Goal: Use online tool/utility

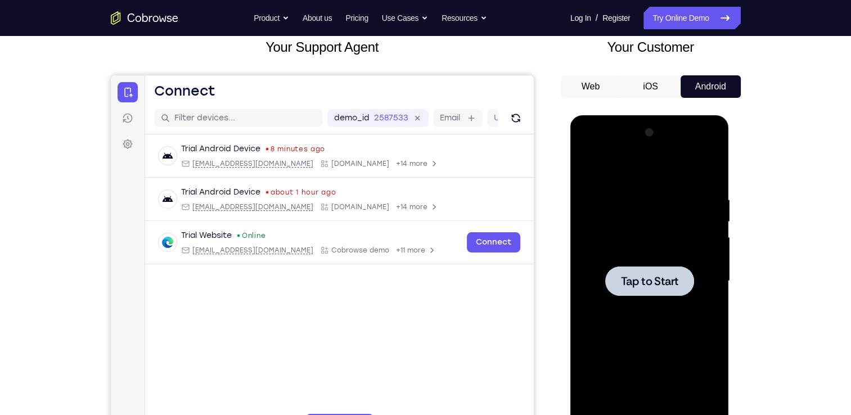
scroll to position [71, 0]
click at [699, 291] on div at bounding box center [650, 281] width 142 height 315
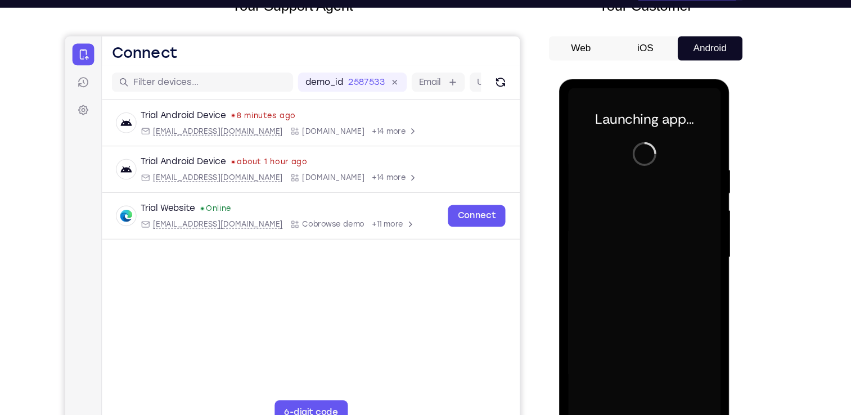
scroll to position [84, 0]
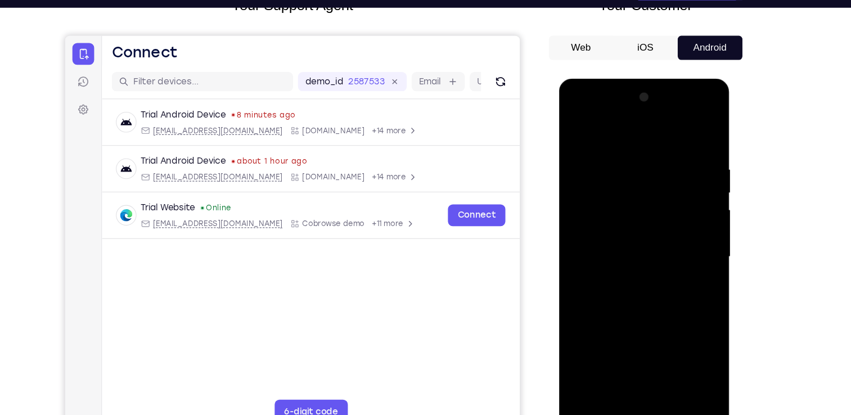
click at [640, 393] on div at bounding box center [638, 244] width 142 height 315
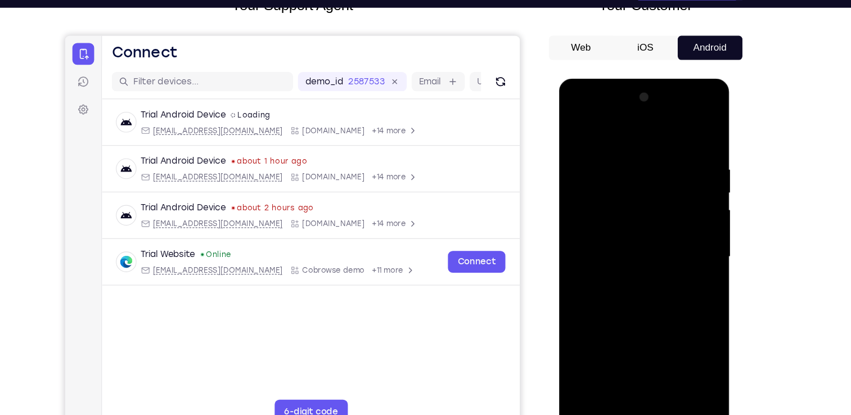
click at [696, 341] on div at bounding box center [638, 244] width 142 height 315
click at [591, 131] on div at bounding box center [638, 244] width 142 height 315
click at [684, 244] on div at bounding box center [638, 244] width 142 height 315
click at [629, 266] on div at bounding box center [638, 244] width 142 height 315
click at [616, 231] on div at bounding box center [638, 244] width 142 height 315
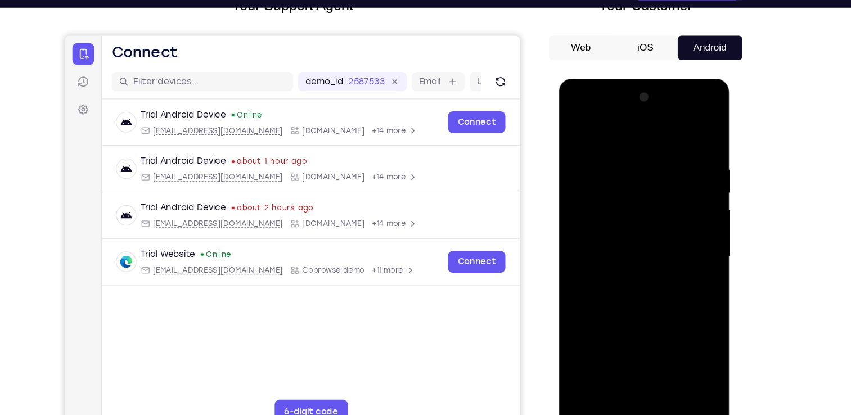
click at [613, 226] on div at bounding box center [638, 244] width 142 height 315
click at [616, 242] on div at bounding box center [638, 244] width 142 height 315
click at [639, 279] on div at bounding box center [638, 244] width 142 height 315
click at [629, 279] on div at bounding box center [638, 244] width 142 height 315
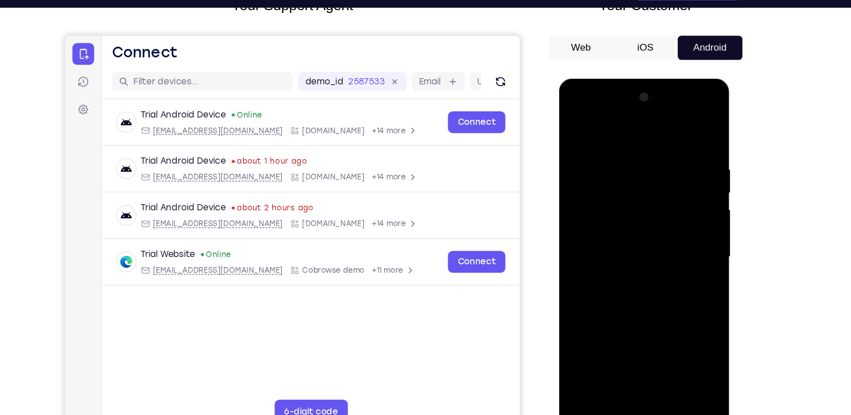
click at [690, 257] on div at bounding box center [638, 244] width 142 height 315
click at [595, 226] on div at bounding box center [638, 244] width 142 height 315
click at [607, 240] on div at bounding box center [638, 244] width 142 height 315
click at [669, 277] on div at bounding box center [638, 244] width 142 height 315
click at [660, 285] on div at bounding box center [638, 244] width 142 height 315
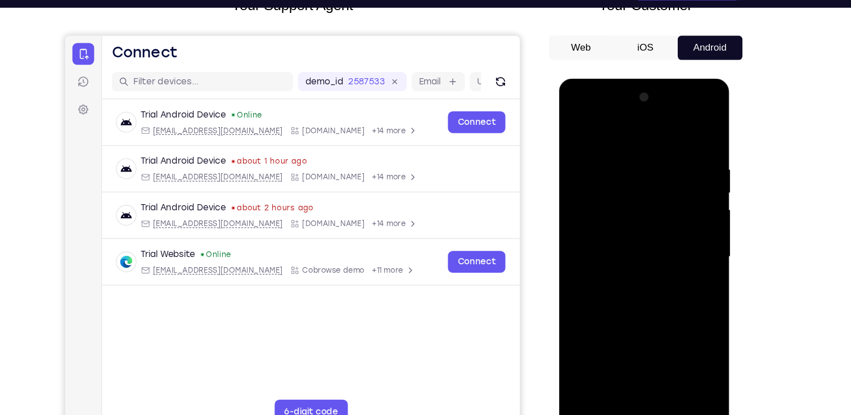
click at [662, 380] on div at bounding box center [638, 244] width 142 height 315
click at [628, 297] on div at bounding box center [638, 244] width 142 height 315
click at [683, 262] on div at bounding box center [638, 244] width 142 height 315
click at [670, 249] on div at bounding box center [638, 244] width 142 height 315
click at [576, 130] on div at bounding box center [638, 244] width 142 height 315
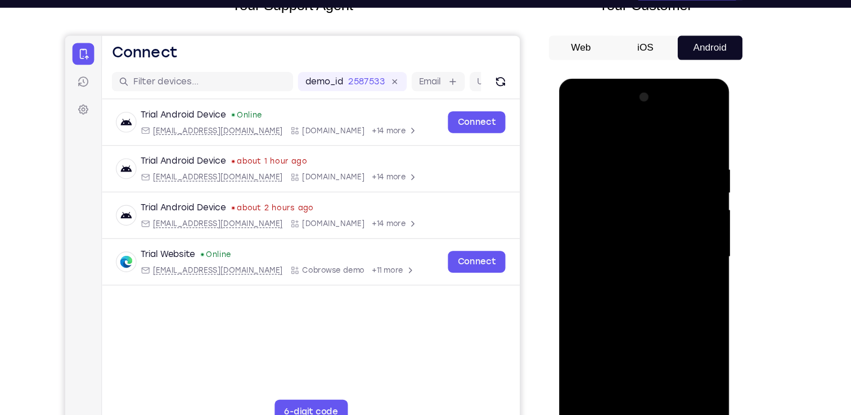
click at [577, 129] on div at bounding box center [638, 244] width 142 height 315
click at [617, 154] on div at bounding box center [638, 244] width 142 height 315
click at [692, 190] on div at bounding box center [638, 244] width 142 height 315
click at [697, 184] on div at bounding box center [638, 244] width 142 height 315
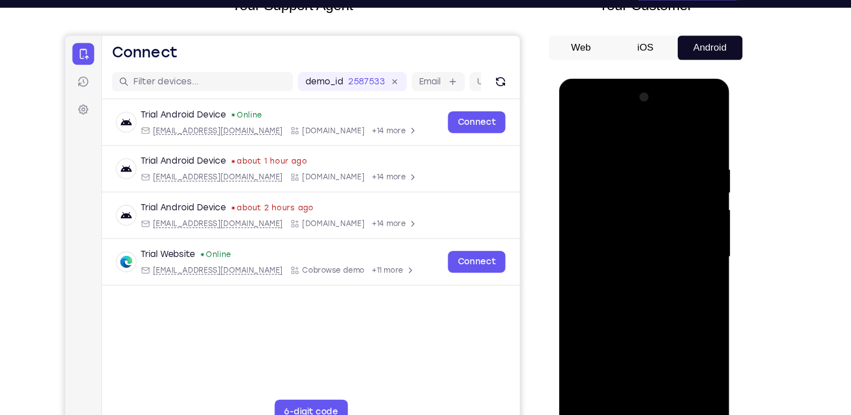
click at [697, 184] on div at bounding box center [638, 244] width 142 height 315
click at [693, 142] on div at bounding box center [638, 244] width 142 height 315
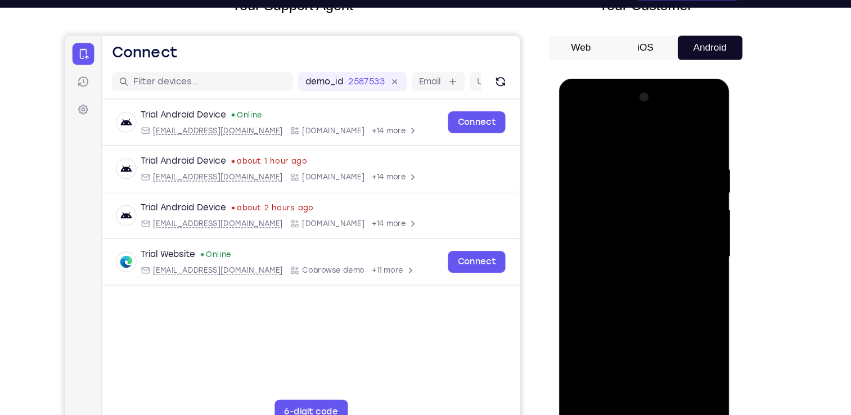
drag, startPoint x: 689, startPoint y: 146, endPoint x: 607, endPoint y: 163, distance: 83.8
click at [607, 163] on div at bounding box center [638, 244] width 142 height 315
click at [671, 380] on div at bounding box center [638, 244] width 142 height 315
click at [582, 134] on div at bounding box center [638, 244] width 142 height 315
drag, startPoint x: 685, startPoint y: 154, endPoint x: 578, endPoint y: 164, distance: 108.0
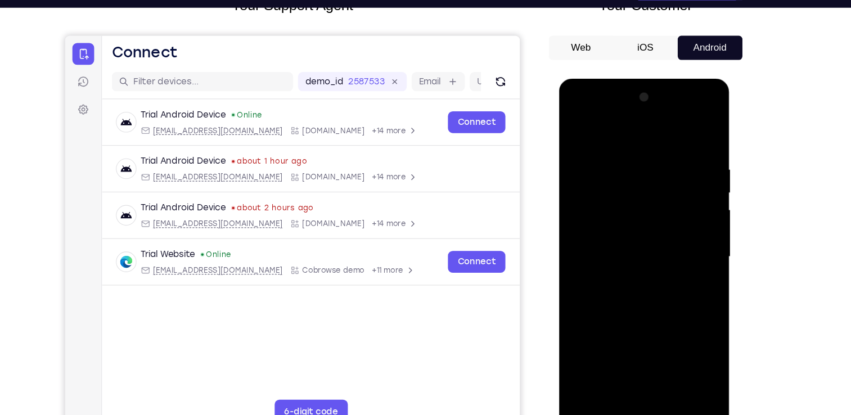
click at [578, 164] on div at bounding box center [638, 244] width 142 height 315
drag, startPoint x: 685, startPoint y: 152, endPoint x: 583, endPoint y: 156, distance: 102.5
click at [583, 156] on div at bounding box center [638, 244] width 142 height 315
drag, startPoint x: 646, startPoint y: 162, endPoint x: 582, endPoint y: 163, distance: 63.6
click at [582, 163] on div at bounding box center [638, 244] width 142 height 315
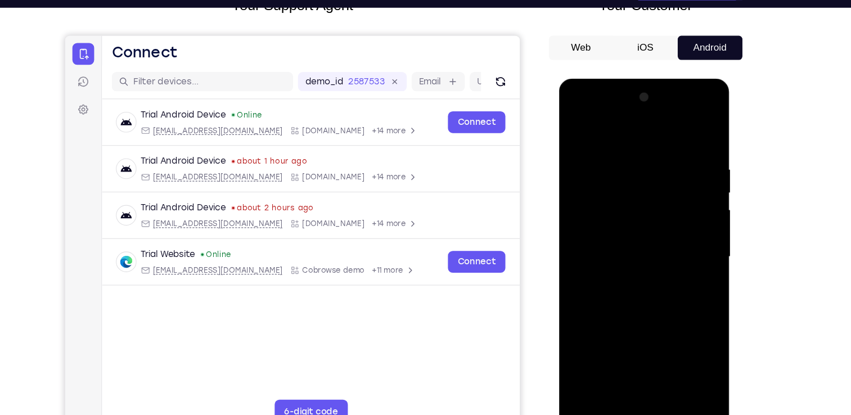
click at [585, 374] on div at bounding box center [638, 244] width 142 height 315
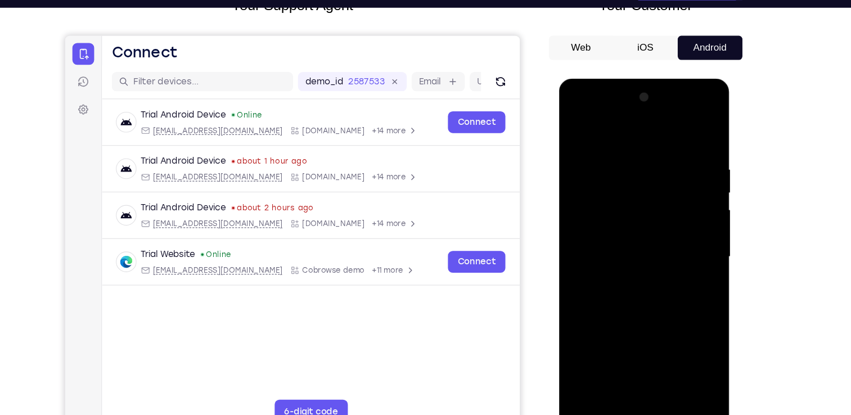
drag, startPoint x: 636, startPoint y: 138, endPoint x: 623, endPoint y: 357, distance: 219.3
click at [623, 357] on div at bounding box center [638, 244] width 142 height 315
click at [627, 150] on div at bounding box center [638, 244] width 142 height 315
click at [693, 137] on div at bounding box center [638, 244] width 142 height 315
drag, startPoint x: 689, startPoint y: 146, endPoint x: 620, endPoint y: 145, distance: 69.2
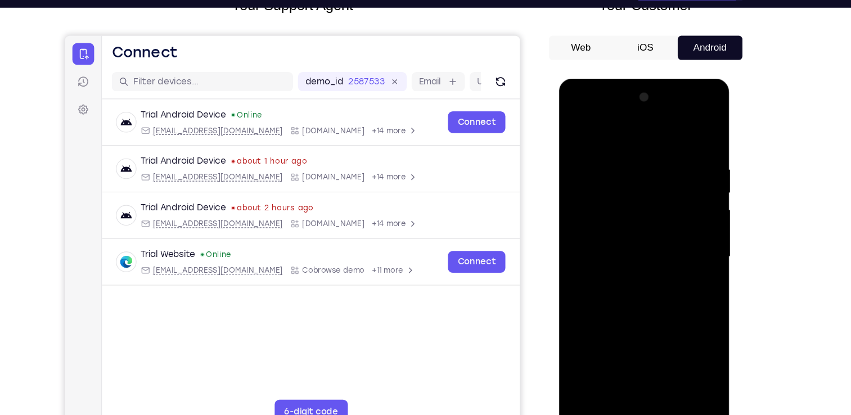
click at [620, 145] on div at bounding box center [638, 244] width 142 height 315
drag, startPoint x: 642, startPoint y: 344, endPoint x: 649, endPoint y: 225, distance: 119.6
click at [649, 225] on div at bounding box center [638, 244] width 142 height 315
drag, startPoint x: 646, startPoint y: 309, endPoint x: 674, endPoint y: 168, distance: 144.0
click at [674, 168] on div at bounding box center [638, 244] width 142 height 315
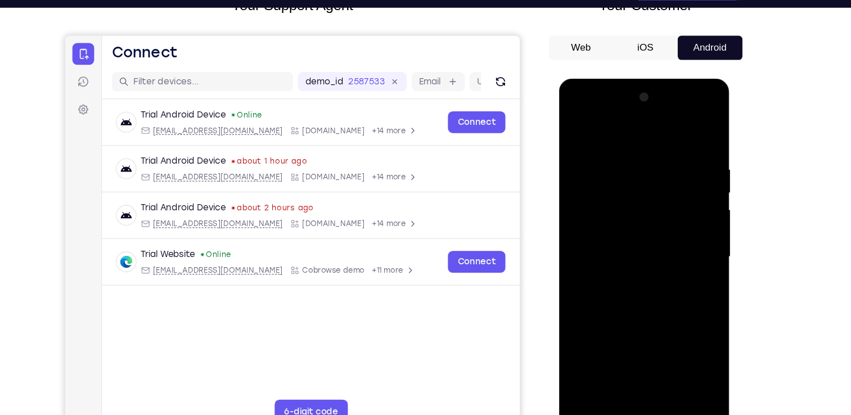
drag, startPoint x: 648, startPoint y: 301, endPoint x: 684, endPoint y: 154, distance: 151.6
click at [684, 154] on div at bounding box center [638, 244] width 142 height 315
click at [699, 246] on div at bounding box center [638, 244] width 142 height 315
drag, startPoint x: 656, startPoint y: 321, endPoint x: 658, endPoint y: 254, distance: 67.0
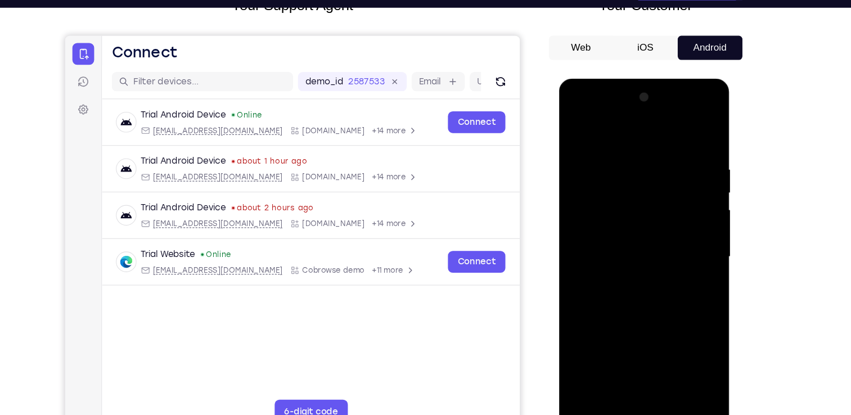
click at [658, 254] on div at bounding box center [638, 244] width 142 height 315
click at [638, 389] on div at bounding box center [638, 244] width 142 height 315
click at [642, 391] on div at bounding box center [638, 244] width 142 height 315
click at [692, 334] on div at bounding box center [638, 244] width 142 height 315
click at [687, 360] on div at bounding box center [638, 244] width 142 height 315
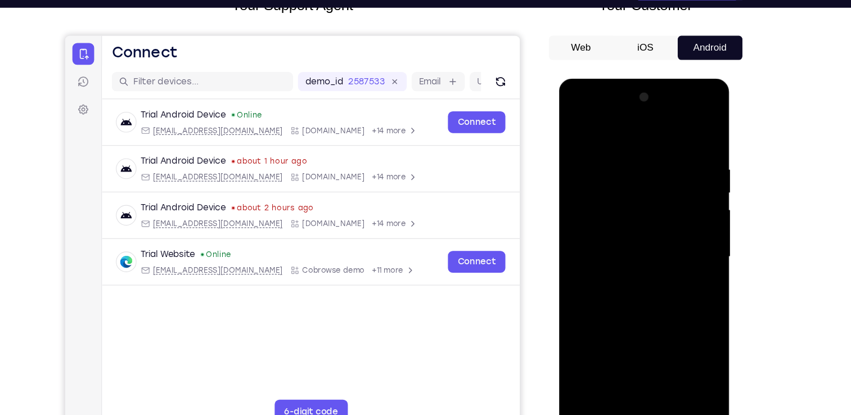
click at [687, 360] on div at bounding box center [638, 244] width 142 height 315
click at [688, 358] on div at bounding box center [638, 244] width 142 height 315
drag, startPoint x: 651, startPoint y: 213, endPoint x: 647, endPoint y: 403, distance: 189.7
click at [626, 415] on html "Online web based iOS Simulators and Android Emulators. Run iPhone, iPad, Mobile…" at bounding box center [639, 247] width 160 height 338
click at [686, 114] on div at bounding box center [638, 244] width 142 height 315
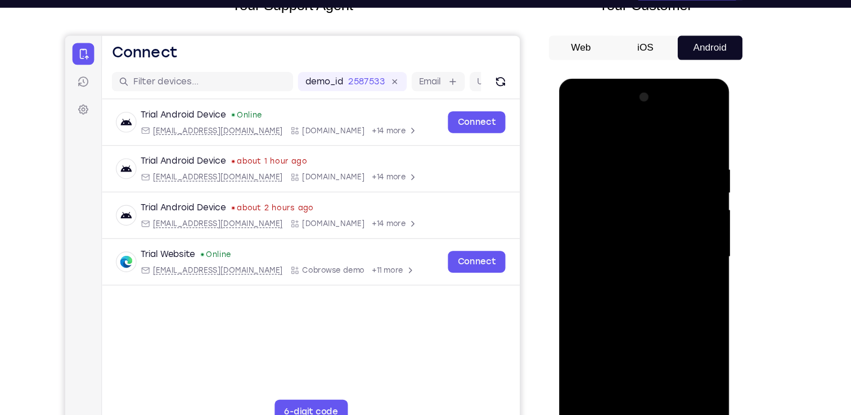
click at [589, 114] on div at bounding box center [638, 244] width 142 height 315
click at [614, 177] on div at bounding box center [638, 244] width 142 height 315
click at [602, 209] on div at bounding box center [638, 244] width 142 height 315
click at [635, 311] on div at bounding box center [638, 244] width 142 height 315
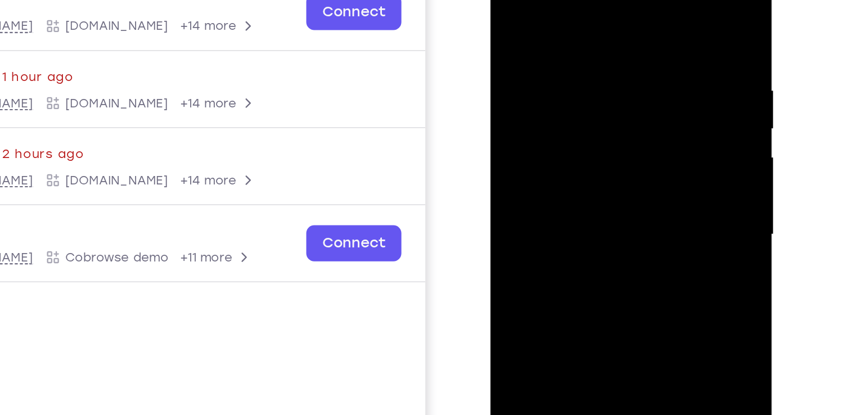
click at [621, 192] on div at bounding box center [570, 106] width 142 height 315
drag, startPoint x: 540, startPoint y: 142, endPoint x: 598, endPoint y: 149, distance: 59.0
click at [598, 149] on div at bounding box center [570, 106] width 142 height 315
drag, startPoint x: 595, startPoint y: 192, endPoint x: 602, endPoint y: 97, distance: 95.9
click at [602, 97] on div at bounding box center [570, 106] width 142 height 315
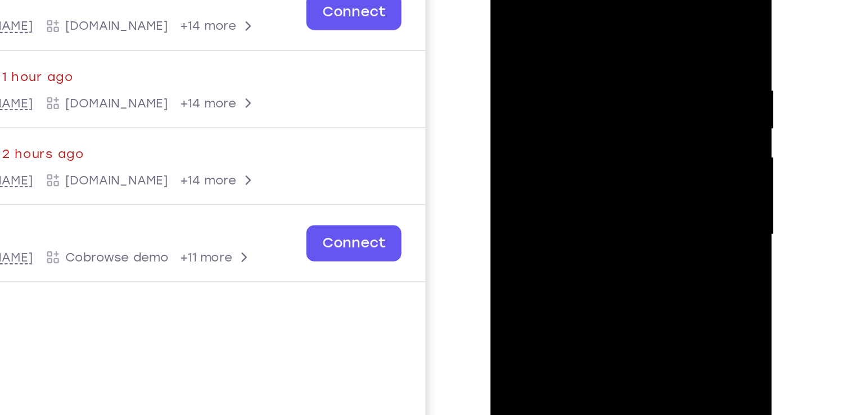
drag, startPoint x: 593, startPoint y: 202, endPoint x: 603, endPoint y: 107, distance: 95.0
click at [603, 107] on div at bounding box center [570, 106] width 142 height 315
drag, startPoint x: 587, startPoint y: 196, endPoint x: 581, endPoint y: 156, distance: 41.1
click at [581, 156] on div at bounding box center [570, 106] width 142 height 315
drag, startPoint x: 587, startPoint y: 194, endPoint x: 594, endPoint y: 105, distance: 89.7
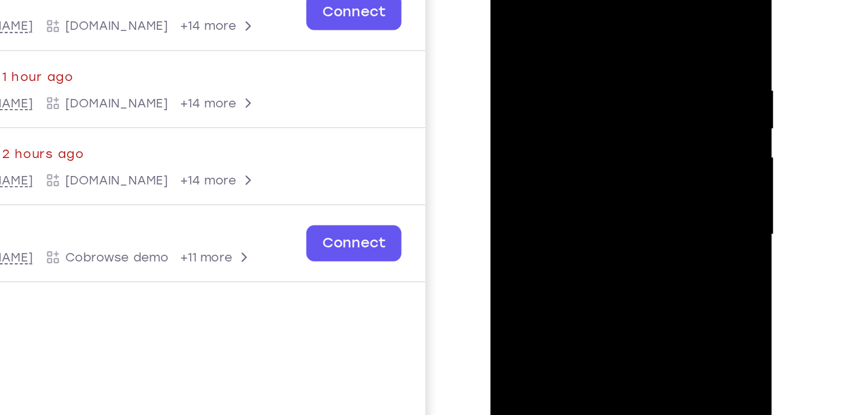
click at [594, 105] on div at bounding box center [570, 106] width 142 height 315
drag, startPoint x: 619, startPoint y: 180, endPoint x: 548, endPoint y: 177, distance: 70.9
click at [548, 177] on div at bounding box center [570, 106] width 142 height 315
drag, startPoint x: 591, startPoint y: 204, endPoint x: 612, endPoint y: 117, distance: 89.7
click at [612, 117] on div at bounding box center [570, 106] width 142 height 315
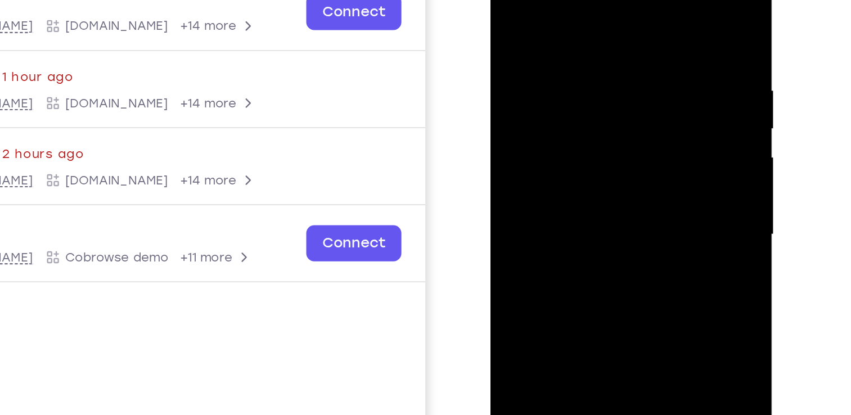
drag, startPoint x: 589, startPoint y: 226, endPoint x: 599, endPoint y: 165, distance: 61.5
click at [599, 165] on div at bounding box center [570, 106] width 142 height 315
drag, startPoint x: 609, startPoint y: 200, endPoint x: 595, endPoint y: 143, distance: 58.7
click at [595, 143] on div at bounding box center [570, 106] width 142 height 315
drag, startPoint x: 587, startPoint y: 196, endPoint x: 592, endPoint y: 98, distance: 98.0
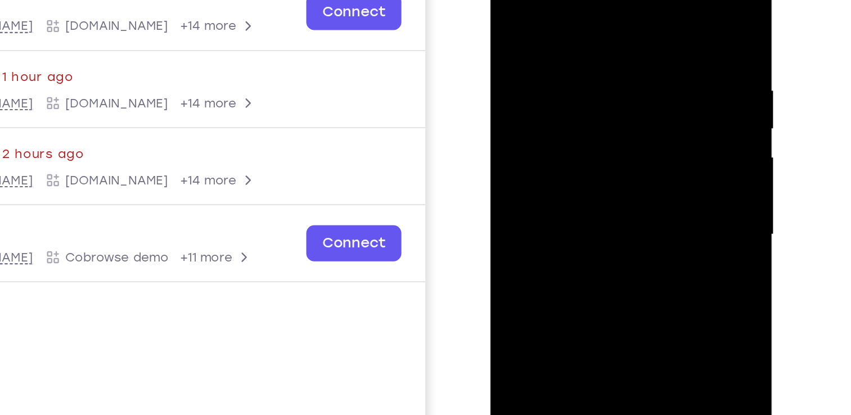
click at [592, 98] on div at bounding box center [570, 106] width 142 height 315
drag, startPoint x: 577, startPoint y: 177, endPoint x: 582, endPoint y: 149, distance: 28.0
click at [582, 149] on div at bounding box center [570, 106] width 142 height 315
drag, startPoint x: 543, startPoint y: 163, endPoint x: 606, endPoint y: 156, distance: 63.3
click at [606, 156] on div at bounding box center [570, 106] width 142 height 315
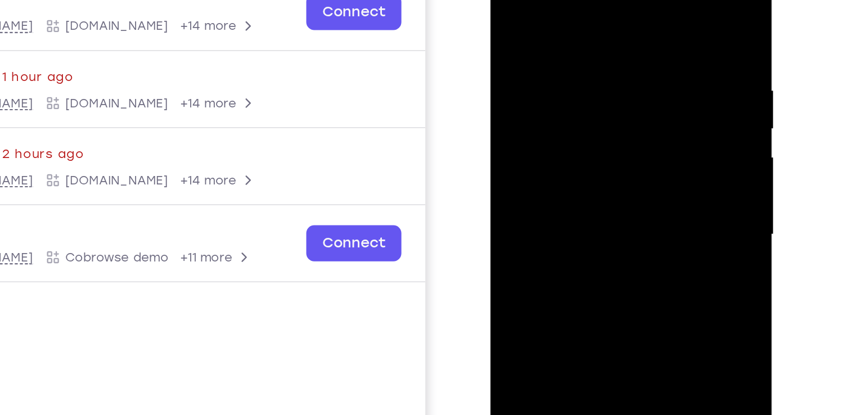
drag, startPoint x: 535, startPoint y: 137, endPoint x: 604, endPoint y: 154, distance: 71.7
click at [604, 154] on div at bounding box center [570, 106] width 142 height 315
drag, startPoint x: 571, startPoint y: 190, endPoint x: 576, endPoint y: 159, distance: 31.3
click at [576, 159] on div at bounding box center [570, 106] width 142 height 315
drag, startPoint x: 593, startPoint y: 214, endPoint x: 591, endPoint y: 155, distance: 59.1
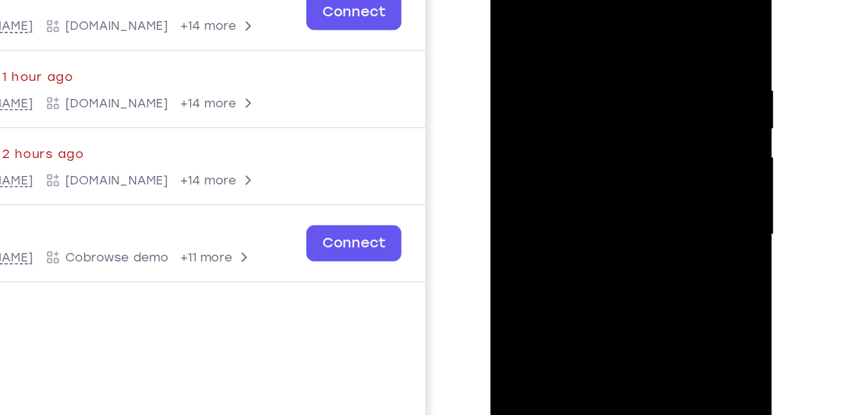
click at [590, 174] on div at bounding box center [570, 106] width 142 height 315
drag, startPoint x: 577, startPoint y: 204, endPoint x: 587, endPoint y: 145, distance: 59.9
click at [585, 151] on div at bounding box center [570, 106] width 142 height 315
drag, startPoint x: 580, startPoint y: 191, endPoint x: 596, endPoint y: 96, distance: 96.0
click at [596, 96] on div at bounding box center [570, 106] width 142 height 315
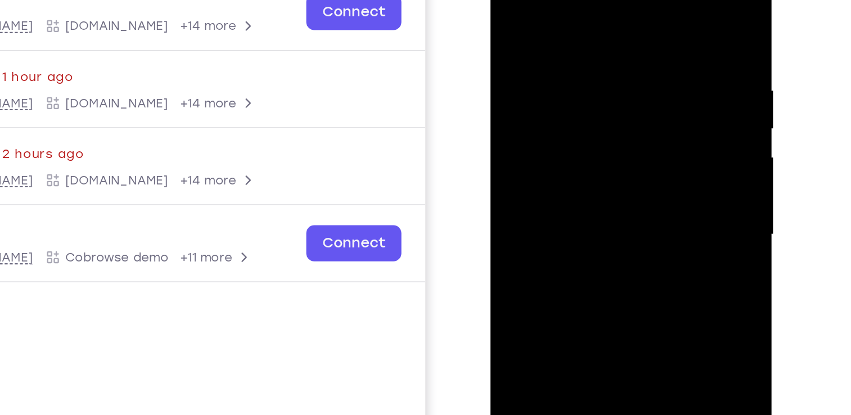
drag, startPoint x: 535, startPoint y: 129, endPoint x: 595, endPoint y: 131, distance: 60.8
click at [595, 131] on div at bounding box center [570, 106] width 142 height 315
drag, startPoint x: 577, startPoint y: 217, endPoint x: 577, endPoint y: 123, distance: 94.0
click at [577, 123] on div at bounding box center [570, 106] width 142 height 315
drag, startPoint x: 592, startPoint y: 190, endPoint x: 609, endPoint y: 119, distance: 73.0
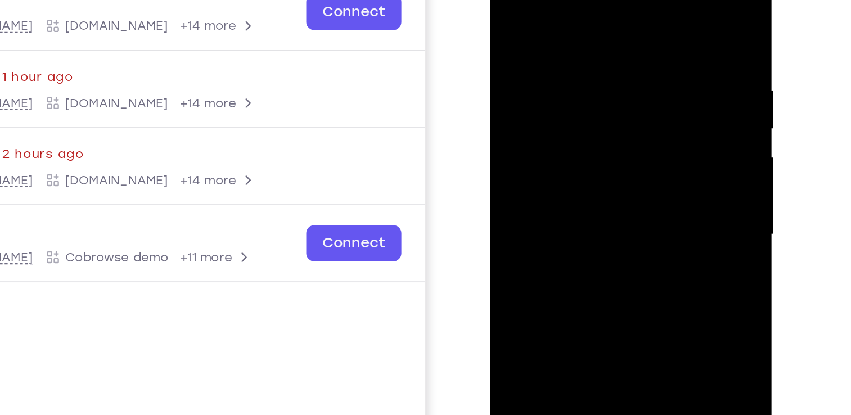
click at [609, 119] on div at bounding box center [570, 106] width 142 height 315
click at [609, 118] on div at bounding box center [570, 106] width 142 height 315
drag, startPoint x: 618, startPoint y: 145, endPoint x: 554, endPoint y: 160, distance: 65.8
click at [554, 160] on div at bounding box center [570, 106] width 142 height 315
drag, startPoint x: 551, startPoint y: 168, endPoint x: 616, endPoint y: 156, distance: 65.9
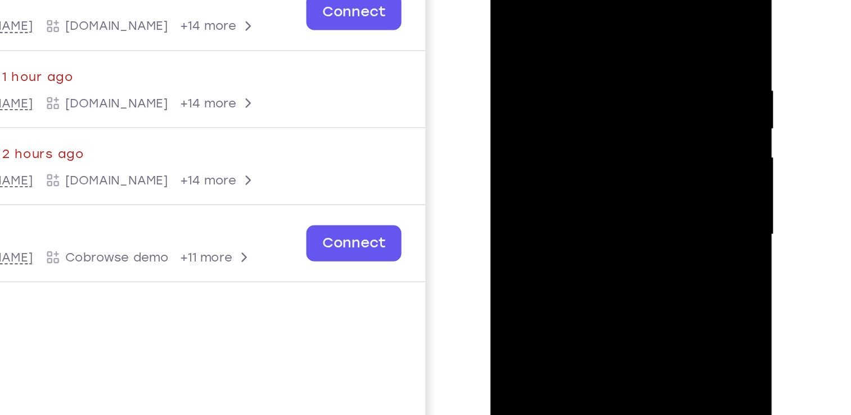
click at [616, 156] on div at bounding box center [570, 106] width 142 height 315
drag, startPoint x: 582, startPoint y: 204, endPoint x: 594, endPoint y: 127, distance: 78.6
click at [585, 174] on div at bounding box center [570, 106] width 142 height 315
drag, startPoint x: 530, startPoint y: 124, endPoint x: 594, endPoint y: 122, distance: 64.8
click at [594, 122] on div at bounding box center [570, 106] width 142 height 315
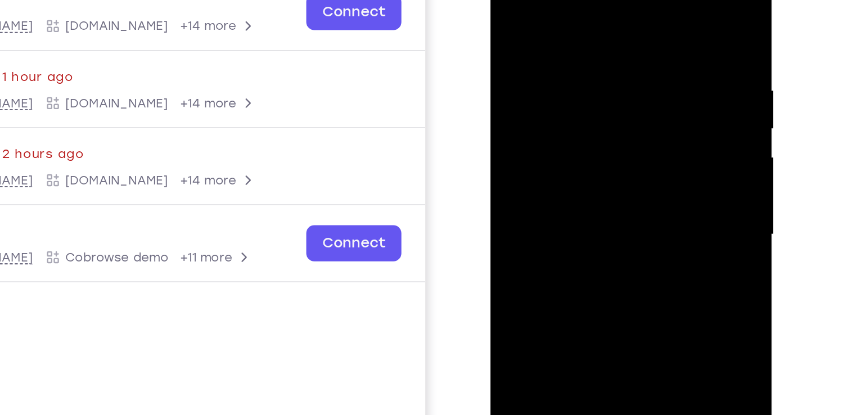
drag, startPoint x: 596, startPoint y: 160, endPoint x: 598, endPoint y: 79, distance: 81.0
click at [598, 79] on div at bounding box center [570, 106] width 142 height 315
drag, startPoint x: 540, startPoint y: 144, endPoint x: 609, endPoint y: 150, distance: 70.1
click at [609, 150] on div at bounding box center [570, 106] width 142 height 315
drag, startPoint x: 607, startPoint y: 200, endPoint x: 618, endPoint y: 84, distance: 117.0
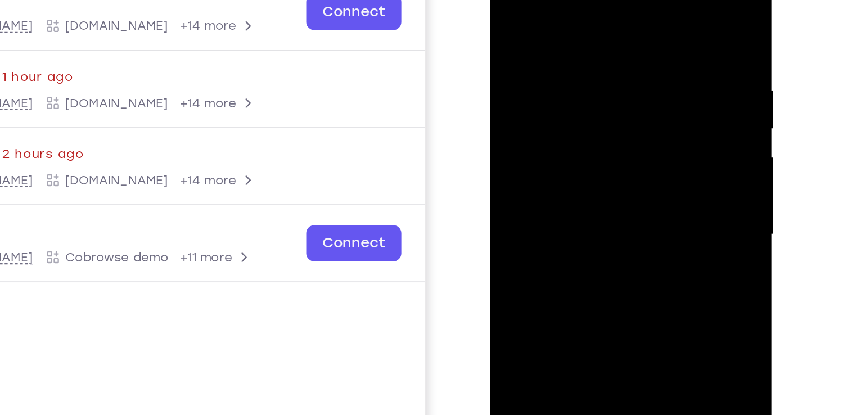
click at [618, 84] on div at bounding box center [570, 106] width 142 height 315
drag, startPoint x: 537, startPoint y: 115, endPoint x: 599, endPoint y: 125, distance: 63.2
click at [599, 125] on div at bounding box center [570, 106] width 142 height 315
drag, startPoint x: 597, startPoint y: 201, endPoint x: 598, endPoint y: 140, distance: 61.3
click at [598, 140] on div at bounding box center [570, 106] width 142 height 315
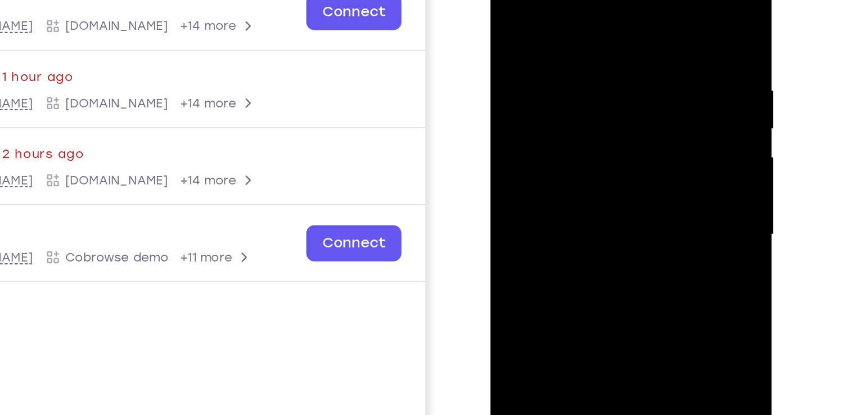
drag, startPoint x: 597, startPoint y: 190, endPoint x: 598, endPoint y: 89, distance: 100.7
click at [598, 89] on div at bounding box center [570, 106] width 142 height 315
drag, startPoint x: 544, startPoint y: 174, endPoint x: 594, endPoint y: 171, distance: 50.2
click at [594, 171] on div at bounding box center [570, 106] width 142 height 315
drag, startPoint x: 566, startPoint y: 211, endPoint x: 603, endPoint y: 97, distance: 120.3
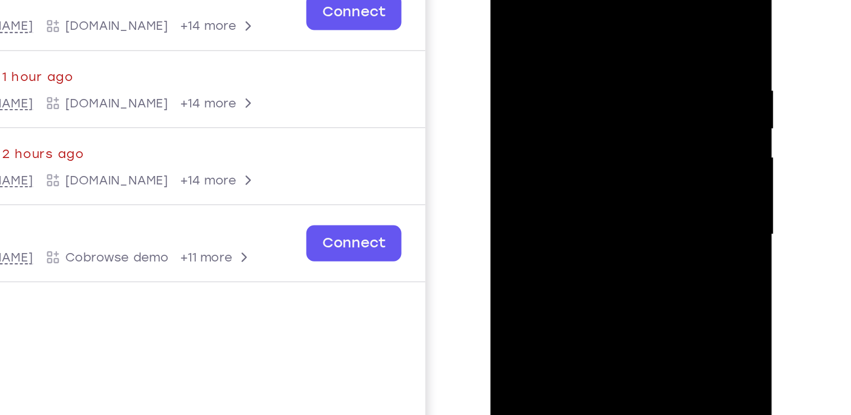
click at [603, 97] on div at bounding box center [570, 106] width 142 height 315
drag, startPoint x: 582, startPoint y: 204, endPoint x: 587, endPoint y: 94, distance: 109.8
click at [587, 94] on div at bounding box center [570, 106] width 142 height 315
drag, startPoint x: 609, startPoint y: 162, endPoint x: 544, endPoint y: 158, distance: 65.4
click at [544, 158] on div at bounding box center [570, 106] width 142 height 315
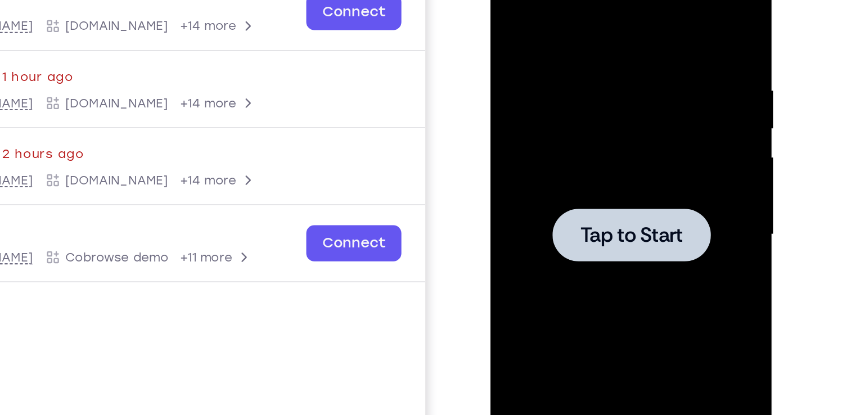
drag, startPoint x: 582, startPoint y: 218, endPoint x: 623, endPoint y: 53, distance: 170.1
click at [591, 139] on div at bounding box center [570, 106] width 142 height 315
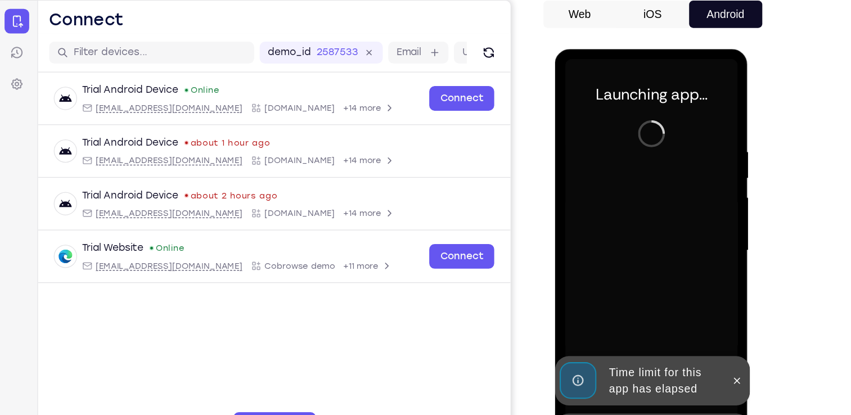
click at [707, 367] on icon at bounding box center [704, 366] width 9 height 9
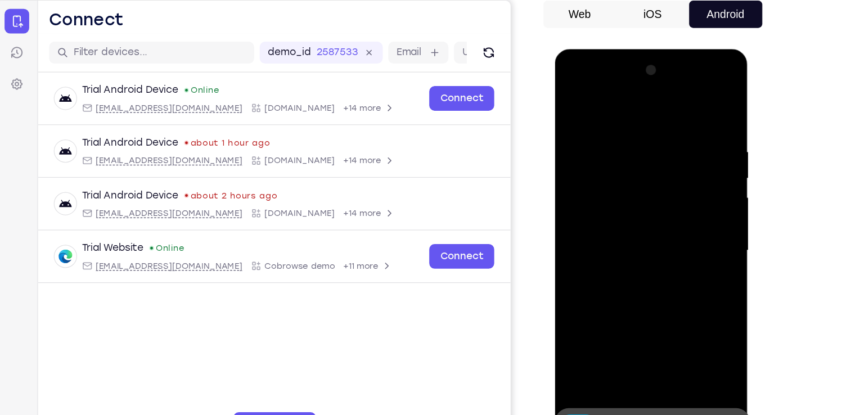
click at [708, 363] on icon at bounding box center [704, 364] width 9 height 9
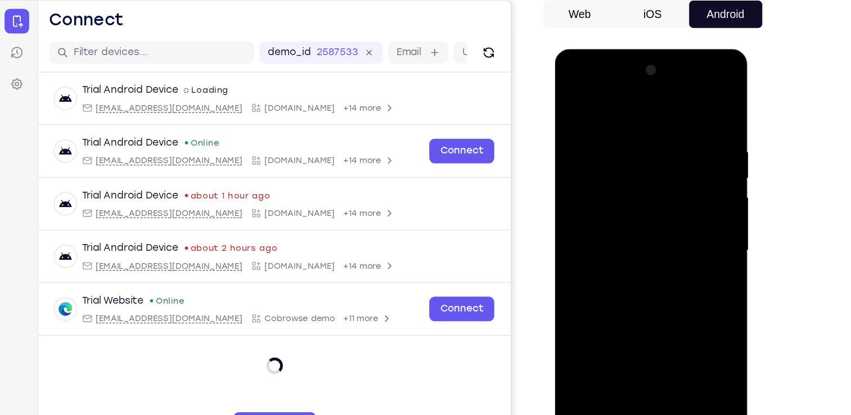
click at [647, 366] on div at bounding box center [634, 214] width 142 height 315
click at [682, 324] on div at bounding box center [634, 214] width 142 height 315
click at [614, 109] on div at bounding box center [634, 214] width 142 height 315
click at [627, 156] on div at bounding box center [634, 214] width 142 height 315
click at [586, 191] on div at bounding box center [634, 214] width 142 height 315
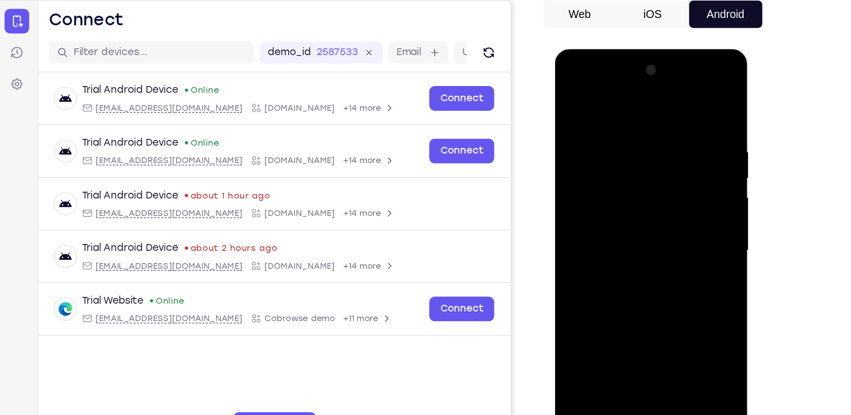
click at [650, 285] on div at bounding box center [634, 214] width 142 height 315
click at [686, 299] on div at bounding box center [634, 214] width 142 height 315
drag, startPoint x: 627, startPoint y: 225, endPoint x: 639, endPoint y: 133, distance: 91.9
click at [639, 133] on div at bounding box center [634, 214] width 142 height 315
drag, startPoint x: 625, startPoint y: 310, endPoint x: 638, endPoint y: 141, distance: 169.3
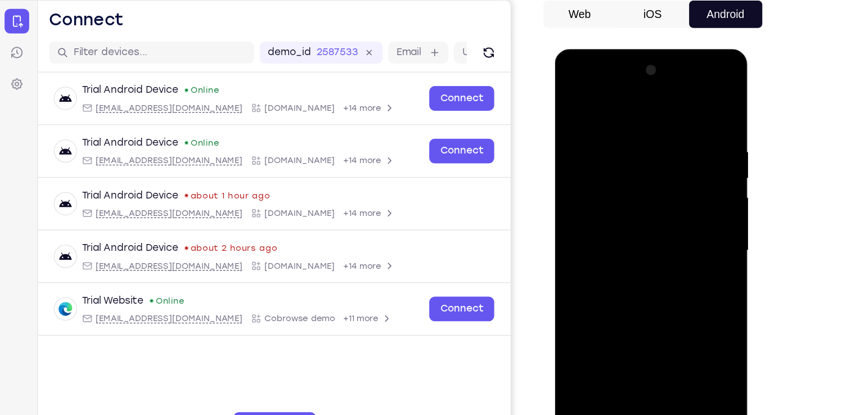
click at [638, 141] on div at bounding box center [634, 214] width 142 height 315
drag, startPoint x: 645, startPoint y: 281, endPoint x: 636, endPoint y: 174, distance: 106.7
click at [636, 174] on div at bounding box center [634, 214] width 142 height 315
drag, startPoint x: 642, startPoint y: 294, endPoint x: 643, endPoint y: 196, distance: 97.9
click at [643, 196] on div at bounding box center [634, 214] width 142 height 315
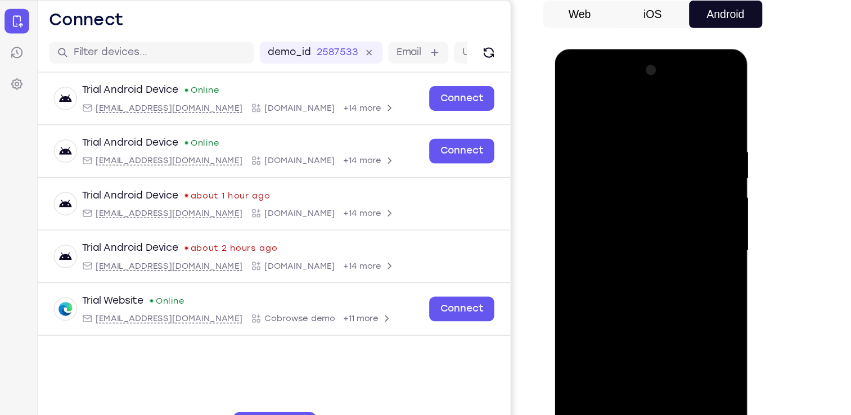
drag, startPoint x: 647, startPoint y: 300, endPoint x: 645, endPoint y: 200, distance: 99.6
click at [645, 200] on div at bounding box center [634, 214] width 142 height 315
drag, startPoint x: 647, startPoint y: 267, endPoint x: 652, endPoint y: 173, distance: 94.1
click at [652, 173] on div at bounding box center [634, 214] width 142 height 315
drag, startPoint x: 628, startPoint y: 285, endPoint x: 645, endPoint y: 197, distance: 90.1
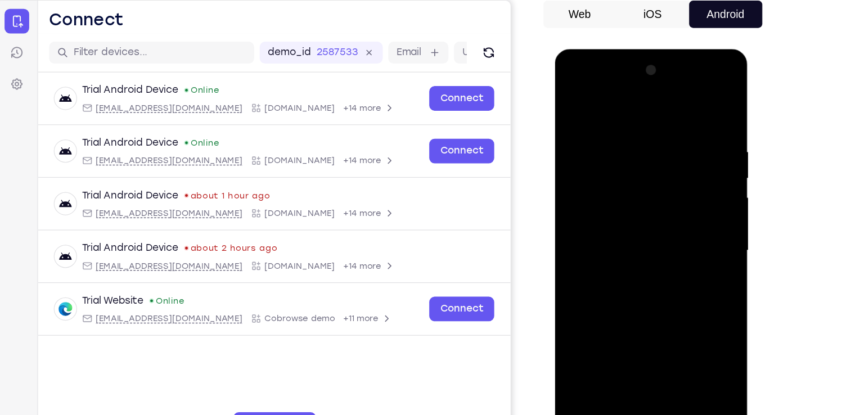
click at [645, 197] on div at bounding box center [634, 214] width 142 height 315
drag, startPoint x: 644, startPoint y: 312, endPoint x: 662, endPoint y: 146, distance: 166.4
click at [662, 146] on div at bounding box center [634, 214] width 142 height 315
drag, startPoint x: 581, startPoint y: 201, endPoint x: 649, endPoint y: 194, distance: 69.0
click at [649, 194] on div at bounding box center [634, 214] width 142 height 315
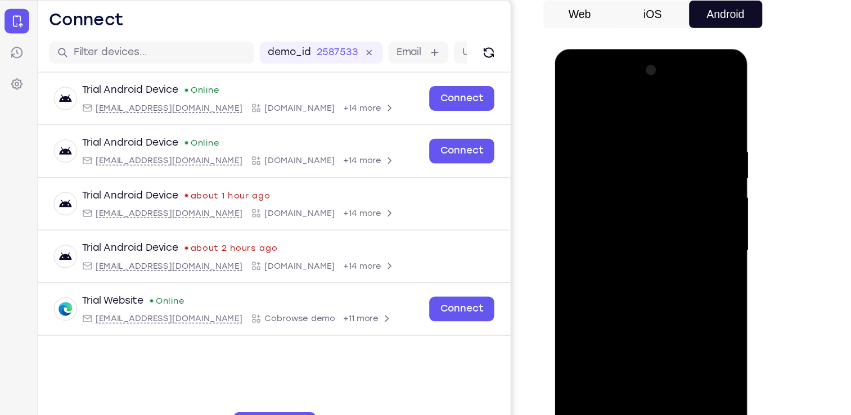
drag, startPoint x: 639, startPoint y: 278, endPoint x: 645, endPoint y: 168, distance: 110.5
click at [645, 168] on div at bounding box center [634, 214] width 142 height 315
drag, startPoint x: 657, startPoint y: 332, endPoint x: 656, endPoint y: 194, distance: 137.9
click at [656, 194] on div at bounding box center [634, 214] width 142 height 315
drag, startPoint x: 608, startPoint y: 213, endPoint x: 676, endPoint y: 212, distance: 68.1
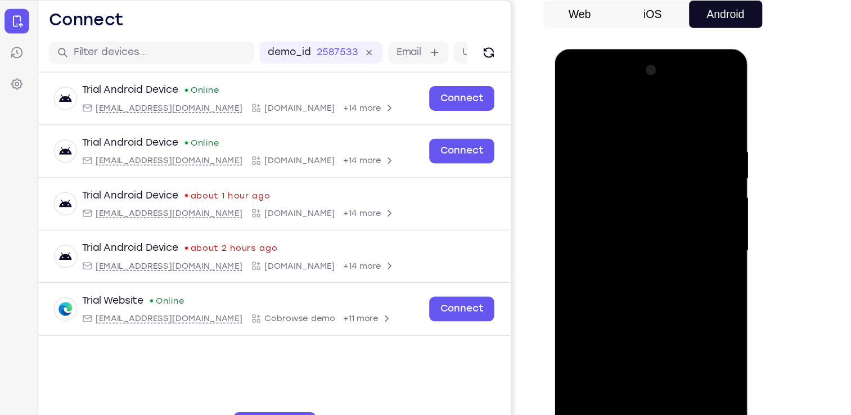
click at [676, 212] on div at bounding box center [634, 214] width 142 height 315
drag, startPoint x: 649, startPoint y: 321, endPoint x: 661, endPoint y: 150, distance: 171.5
click at [661, 150] on div at bounding box center [634, 214] width 142 height 315
drag, startPoint x: 639, startPoint y: 337, endPoint x: 644, endPoint y: 171, distance: 166.1
click at [644, 171] on div at bounding box center [634, 214] width 142 height 315
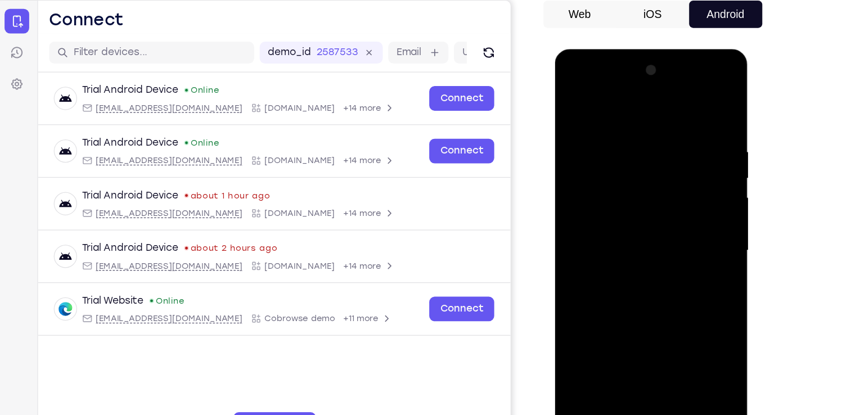
drag, startPoint x: 605, startPoint y: 221, endPoint x: 665, endPoint y: 205, distance: 61.8
click at [665, 205] on div at bounding box center [634, 214] width 142 height 315
drag, startPoint x: 645, startPoint y: 312, endPoint x: 646, endPoint y: 177, distance: 135.1
click at [646, 177] on div at bounding box center [634, 214] width 142 height 315
drag, startPoint x: 647, startPoint y: 338, endPoint x: 654, endPoint y: 116, distance: 222.4
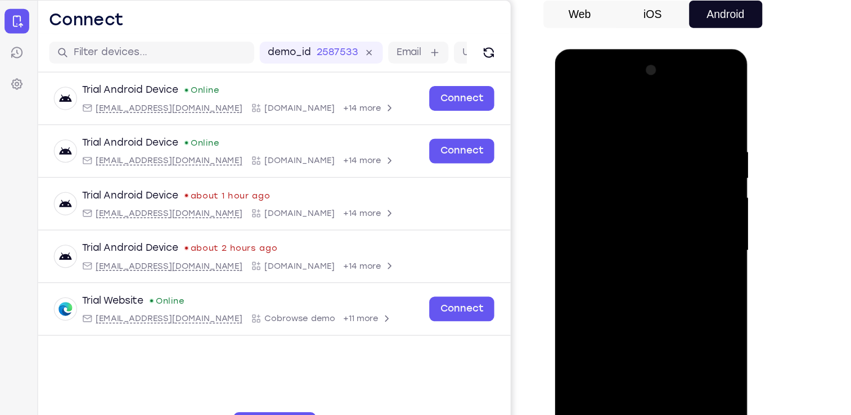
click at [654, 116] on div at bounding box center [634, 214] width 142 height 315
drag, startPoint x: 658, startPoint y: 306, endPoint x: 661, endPoint y: 142, distance: 163.2
click at [661, 142] on div at bounding box center [634, 214] width 142 height 315
drag, startPoint x: 657, startPoint y: 309, endPoint x: 660, endPoint y: 191, distance: 117.6
click at [660, 191] on div at bounding box center [634, 214] width 142 height 315
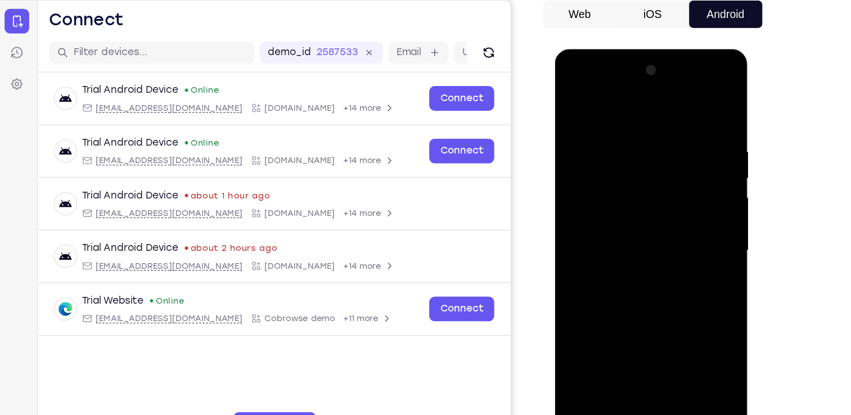
drag, startPoint x: 621, startPoint y: 253, endPoint x: 695, endPoint y: 244, distance: 74.8
click at [695, 244] on div at bounding box center [634, 214] width 142 height 315
click at [681, 99] on div at bounding box center [634, 214] width 142 height 315
drag, startPoint x: 652, startPoint y: 294, endPoint x: 675, endPoint y: 169, distance: 126.6
click at [675, 169] on div at bounding box center [634, 214] width 142 height 315
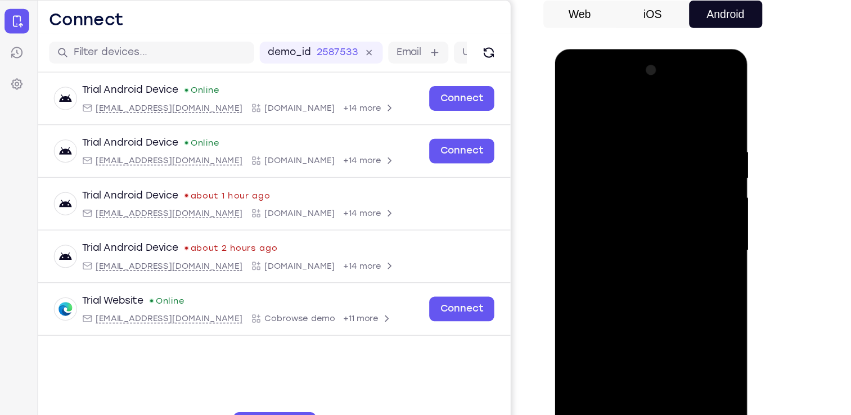
drag, startPoint x: 658, startPoint y: 284, endPoint x: 657, endPoint y: 198, distance: 86.1
click at [657, 198] on div at bounding box center [634, 214] width 142 height 315
drag, startPoint x: 607, startPoint y: 272, endPoint x: 684, endPoint y: 265, distance: 77.4
click at [684, 265] on div at bounding box center [634, 214] width 142 height 315
drag, startPoint x: 629, startPoint y: 326, endPoint x: 629, endPoint y: 164, distance: 162.1
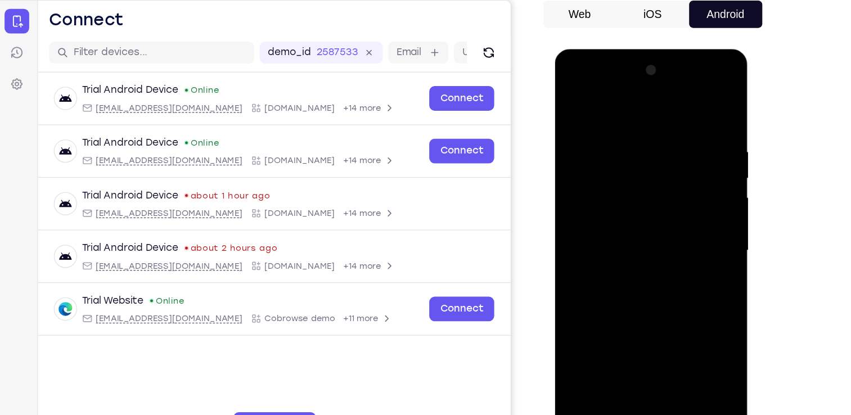
click at [629, 164] on div at bounding box center [634, 214] width 142 height 315
drag, startPoint x: 642, startPoint y: 263, endPoint x: 661, endPoint y: 177, distance: 88.6
click at [661, 177] on div at bounding box center [634, 214] width 142 height 315
drag, startPoint x: 644, startPoint y: 317, endPoint x: 661, endPoint y: 182, distance: 136.2
click at [661, 182] on div at bounding box center [634, 214] width 142 height 315
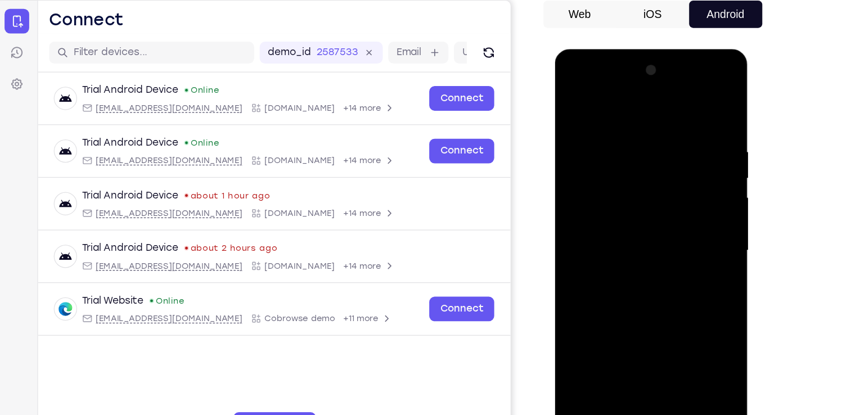
drag, startPoint x: 660, startPoint y: 311, endPoint x: 668, endPoint y: 205, distance: 106.1
click at [668, 205] on div at bounding box center [634, 214] width 142 height 315
drag, startPoint x: 668, startPoint y: 298, endPoint x: 667, endPoint y: 214, distance: 83.3
click at [667, 214] on div at bounding box center [634, 214] width 142 height 315
drag, startPoint x: 668, startPoint y: 288, endPoint x: 665, endPoint y: 166, distance: 122.2
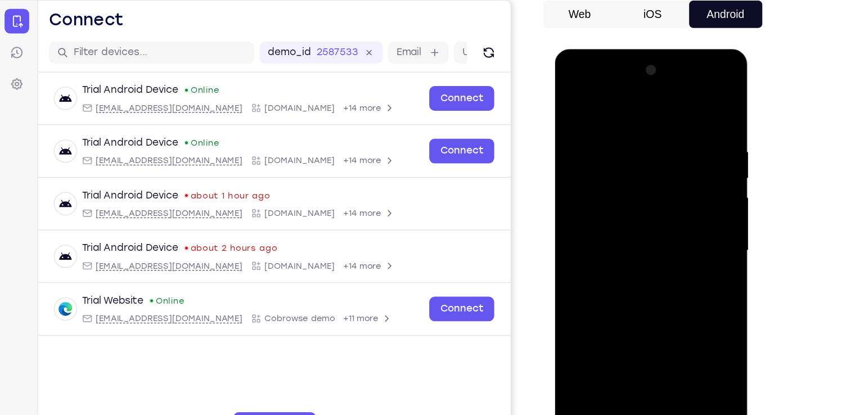
drag, startPoint x: 665, startPoint y: 166, endPoint x: 681, endPoint y: 172, distance: 17.5
click at [681, 172] on div at bounding box center [634, 214] width 142 height 315
drag, startPoint x: 644, startPoint y: 289, endPoint x: 661, endPoint y: 287, distance: 16.4
click at [661, 287] on div at bounding box center [634, 214] width 142 height 315
drag, startPoint x: 635, startPoint y: 329, endPoint x: 647, endPoint y: 155, distance: 174.9
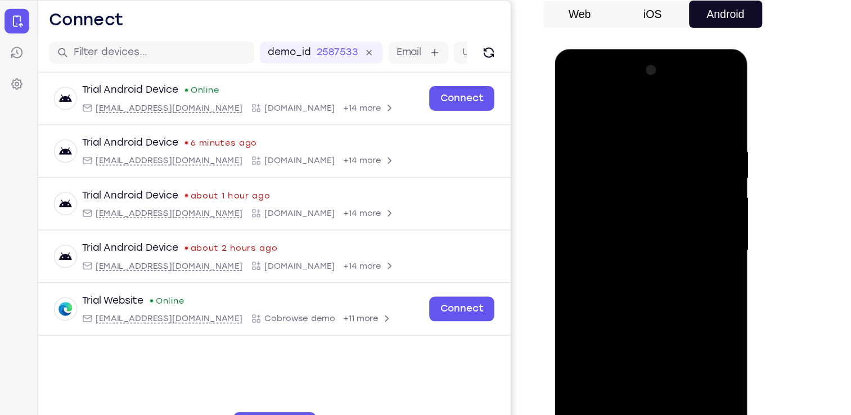
click at [647, 155] on div at bounding box center [634, 214] width 142 height 315
drag, startPoint x: 658, startPoint y: 274, endPoint x: 651, endPoint y: 147, distance: 127.4
click at [651, 147] on div at bounding box center [634, 214] width 142 height 315
drag, startPoint x: 598, startPoint y: 231, endPoint x: 666, endPoint y: 218, distance: 69.2
click at [666, 218] on div at bounding box center [634, 214] width 142 height 315
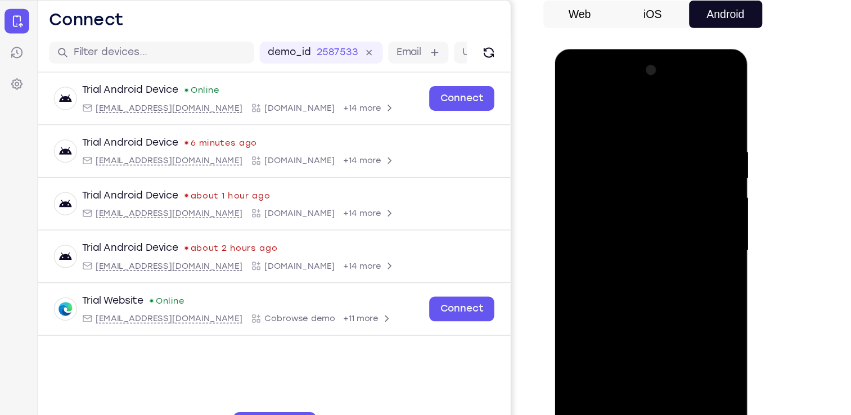
drag, startPoint x: 674, startPoint y: 328, endPoint x: 666, endPoint y: 235, distance: 93.1
click at [666, 235] on div at bounding box center [634, 214] width 142 height 315
drag, startPoint x: 661, startPoint y: 252, endPoint x: 652, endPoint y: 155, distance: 96.6
click at [652, 155] on div at bounding box center [634, 214] width 142 height 315
drag, startPoint x: 660, startPoint y: 244, endPoint x: 665, endPoint y: 136, distance: 107.6
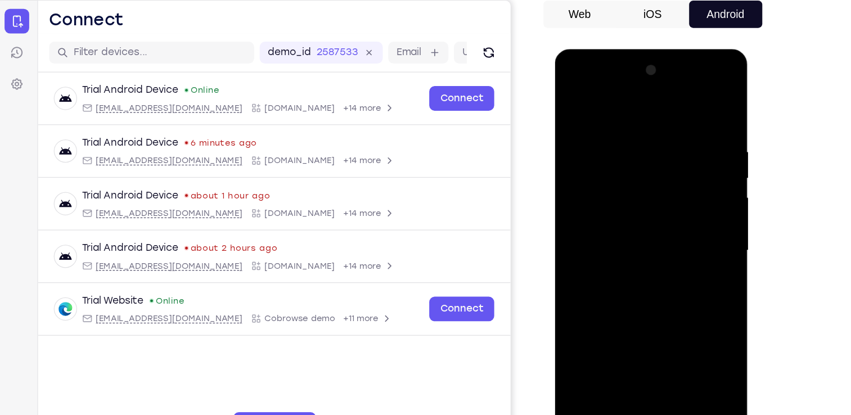
click at [665, 136] on div at bounding box center [634, 214] width 142 height 315
drag, startPoint x: 668, startPoint y: 308, endPoint x: 672, endPoint y: 185, distance: 122.7
click at [672, 185] on div at bounding box center [634, 214] width 142 height 315
drag, startPoint x: 608, startPoint y: 237, endPoint x: 656, endPoint y: 231, distance: 48.2
click at [656, 231] on div at bounding box center [634, 214] width 142 height 315
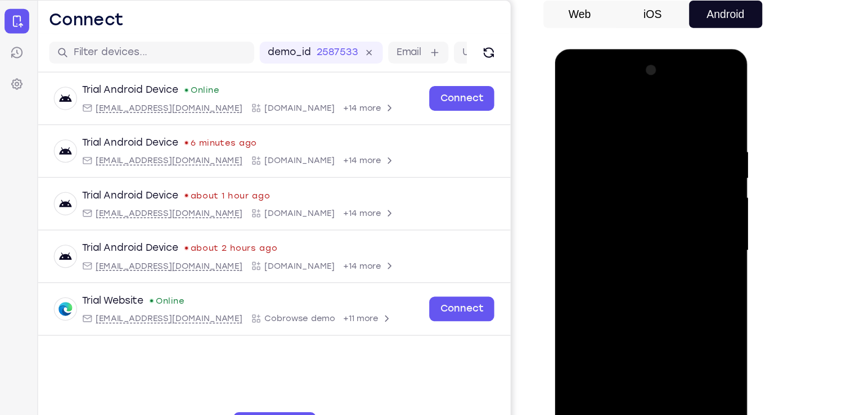
drag, startPoint x: 660, startPoint y: 315, endPoint x: 661, endPoint y: 237, distance: 78.2
click at [661, 237] on div at bounding box center [634, 214] width 142 height 315
drag, startPoint x: 672, startPoint y: 295, endPoint x: 675, endPoint y: 143, distance: 152.0
click at [675, 143] on div at bounding box center [634, 214] width 142 height 315
drag, startPoint x: 677, startPoint y: 294, endPoint x: 676, endPoint y: 163, distance: 131.1
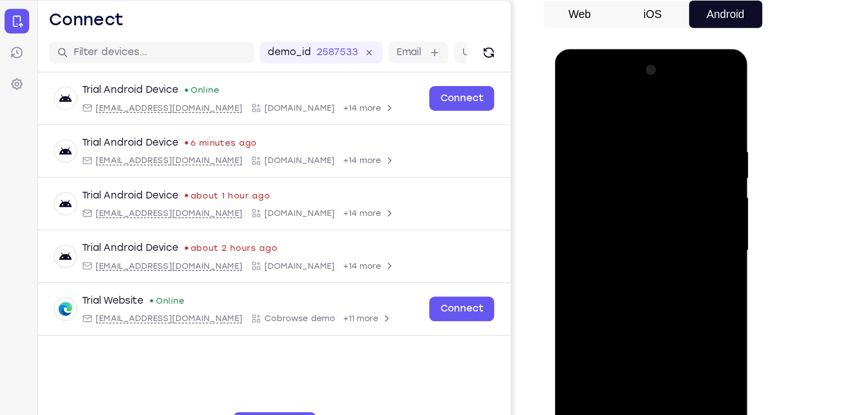
click at [676, 163] on div at bounding box center [634, 214] width 142 height 315
drag, startPoint x: 678, startPoint y: 321, endPoint x: 676, endPoint y: 243, distance: 78.8
click at [676, 243] on div at bounding box center [634, 214] width 142 height 315
drag, startPoint x: 668, startPoint y: 211, endPoint x: 672, endPoint y: 338, distance: 127.3
click at [672, 338] on div at bounding box center [634, 214] width 142 height 315
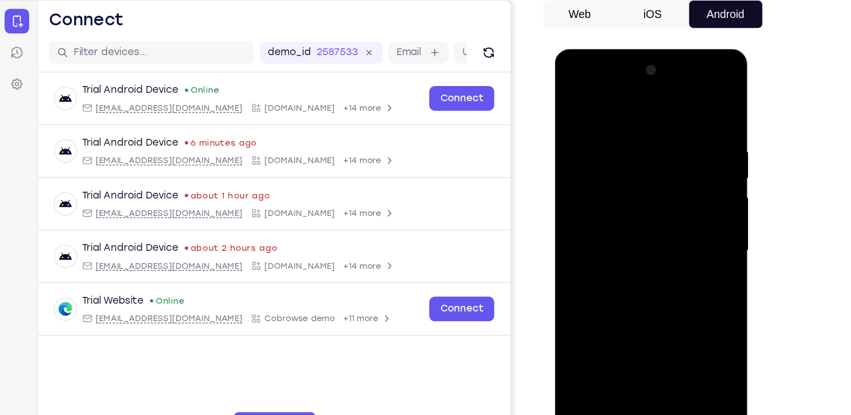
drag, startPoint x: 663, startPoint y: 144, endPoint x: 680, endPoint y: 276, distance: 133.3
click at [680, 276] on div at bounding box center [634, 214] width 142 height 315
drag, startPoint x: 665, startPoint y: 126, endPoint x: 684, endPoint y: 288, distance: 162.6
click at [684, 288] on div at bounding box center [634, 214] width 142 height 315
drag, startPoint x: 674, startPoint y: 129, endPoint x: 690, endPoint y: 277, distance: 148.9
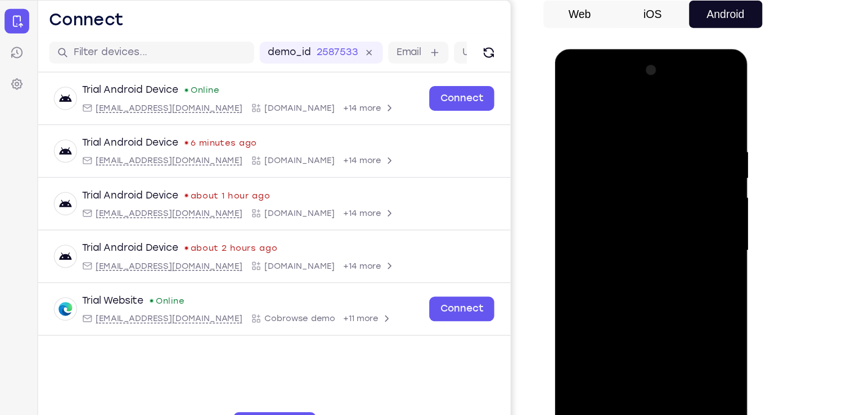
click at [690, 277] on div at bounding box center [634, 214] width 142 height 315
drag, startPoint x: 674, startPoint y: 147, endPoint x: 688, endPoint y: 295, distance: 148.1
click at [688, 295] on div at bounding box center [634, 214] width 142 height 315
drag, startPoint x: 680, startPoint y: 176, endPoint x: 695, endPoint y: 308, distance: 133.0
click at [695, 308] on div at bounding box center [634, 214] width 142 height 315
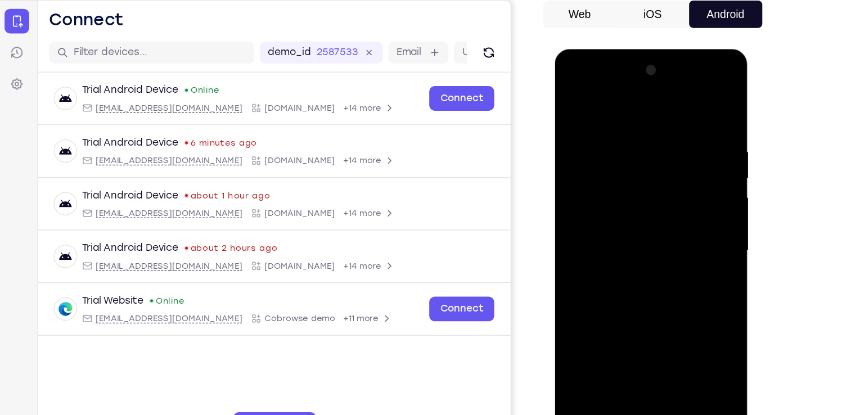
drag, startPoint x: 683, startPoint y: 154, endPoint x: 683, endPoint y: 254, distance: 100.7
click at [683, 254] on div at bounding box center [634, 214] width 142 height 315
drag, startPoint x: 655, startPoint y: 164, endPoint x: 669, endPoint y: 276, distance: 112.8
click at [669, 276] on div at bounding box center [634, 214] width 142 height 315
click at [667, 174] on div at bounding box center [634, 214] width 142 height 315
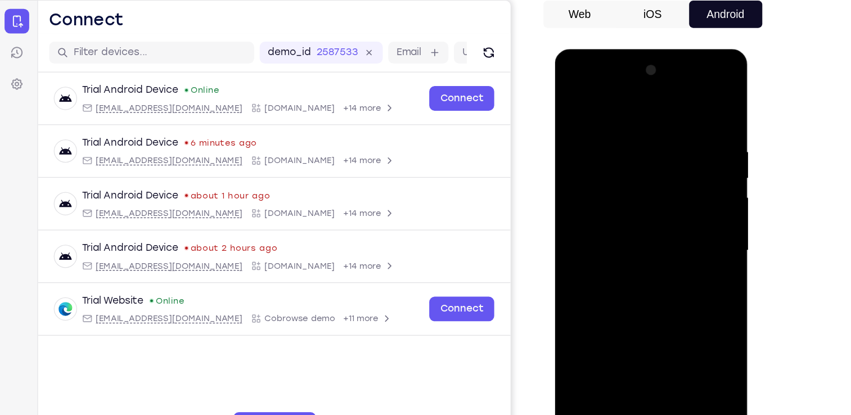
click at [636, 210] on div at bounding box center [634, 214] width 142 height 315
click at [692, 236] on div at bounding box center [634, 214] width 142 height 315
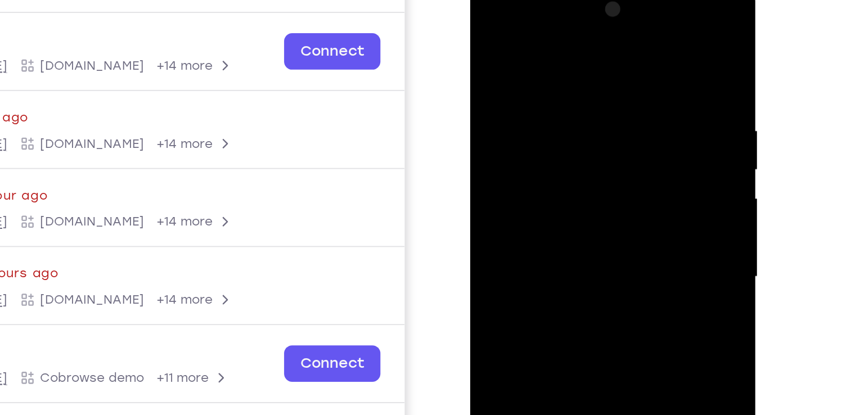
click at [593, 136] on div at bounding box center [550, 144] width 142 height 315
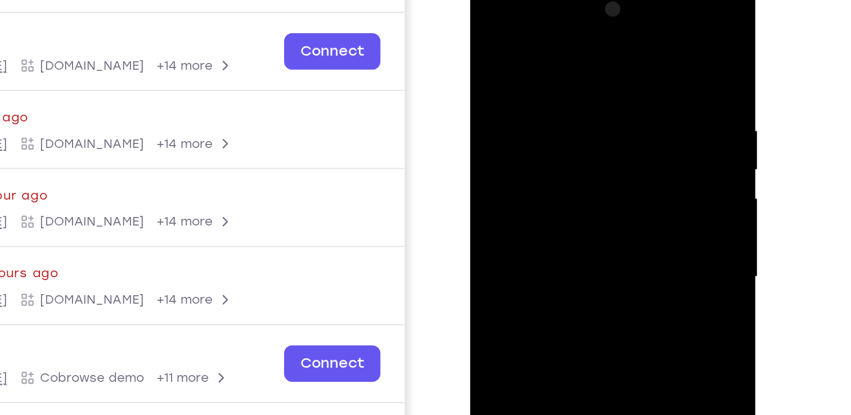
click at [593, 136] on div at bounding box center [550, 144] width 142 height 315
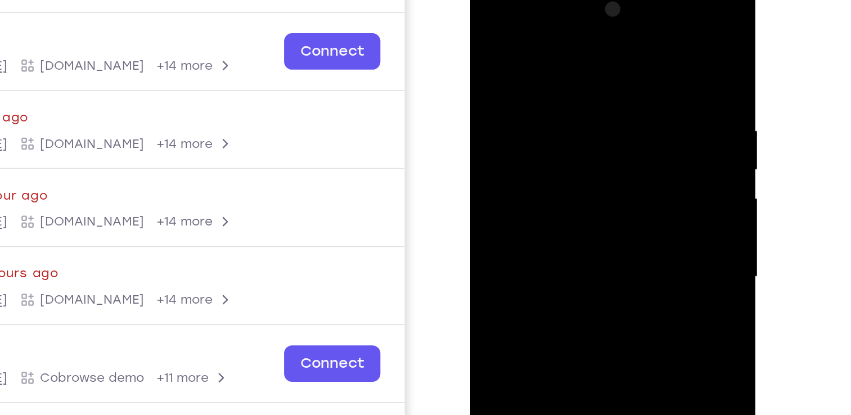
click at [593, 136] on div at bounding box center [550, 144] width 142 height 315
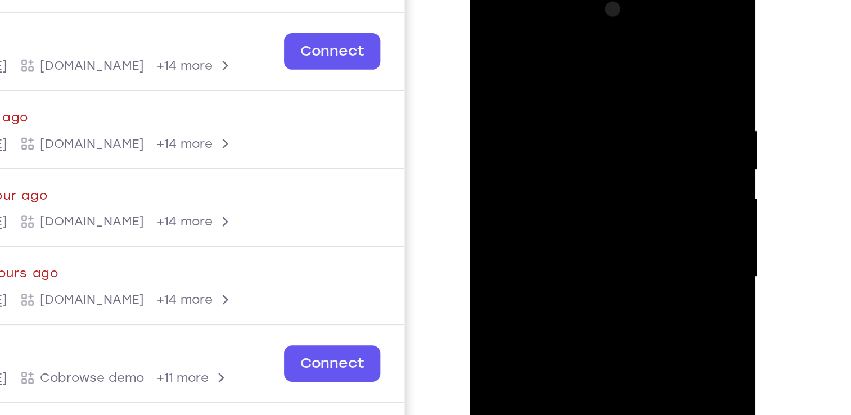
click at [593, 136] on div at bounding box center [550, 144] width 142 height 315
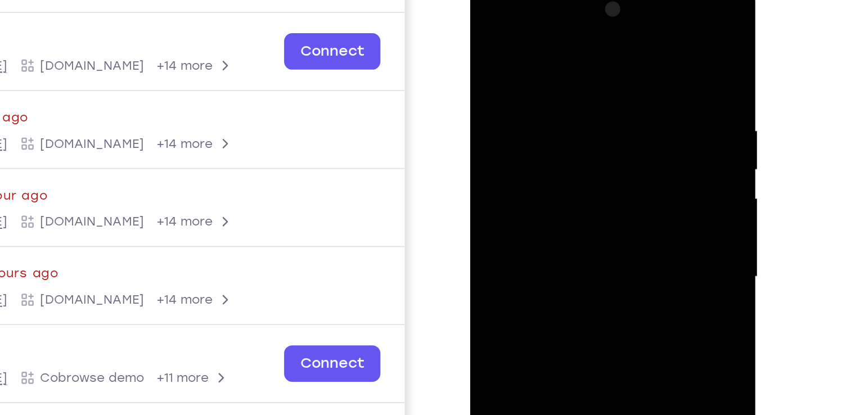
click at [593, 136] on div at bounding box center [550, 144] width 142 height 315
click at [593, 145] on div at bounding box center [550, 144] width 142 height 315
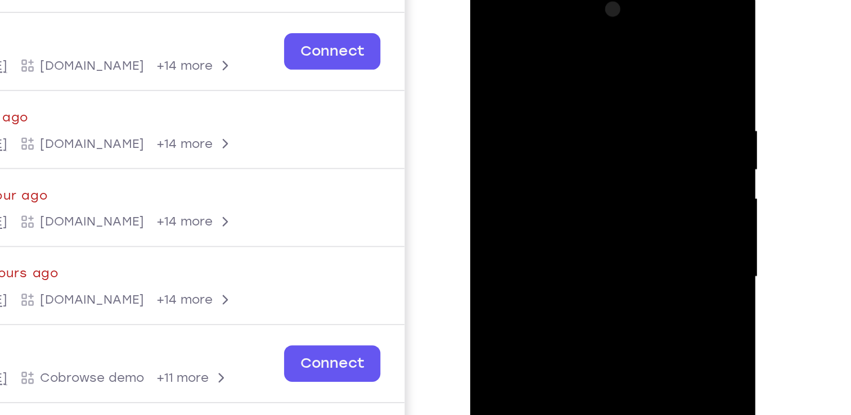
click at [593, 145] on div at bounding box center [550, 144] width 142 height 315
click at [593, 141] on div at bounding box center [550, 144] width 142 height 315
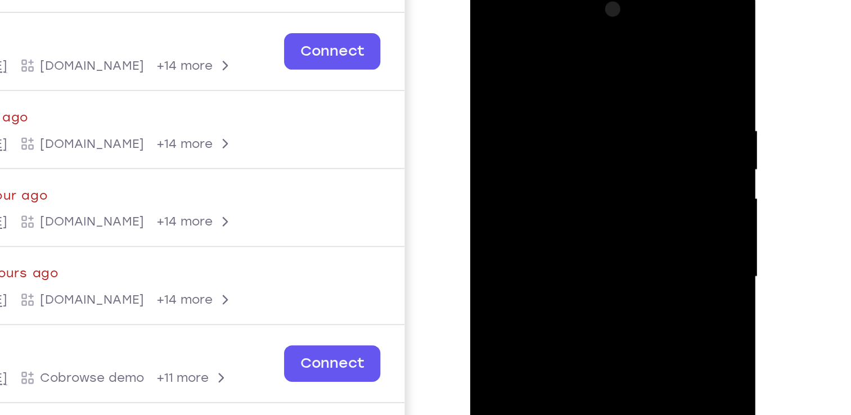
click at [593, 141] on div at bounding box center [550, 144] width 142 height 315
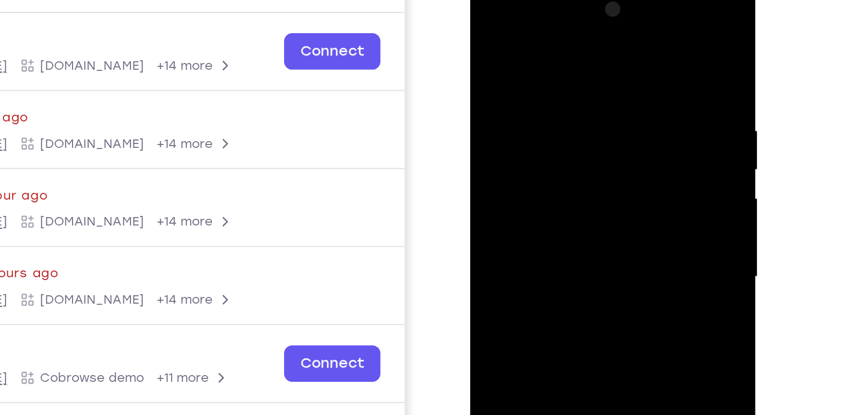
click at [593, 141] on div at bounding box center [550, 144] width 142 height 315
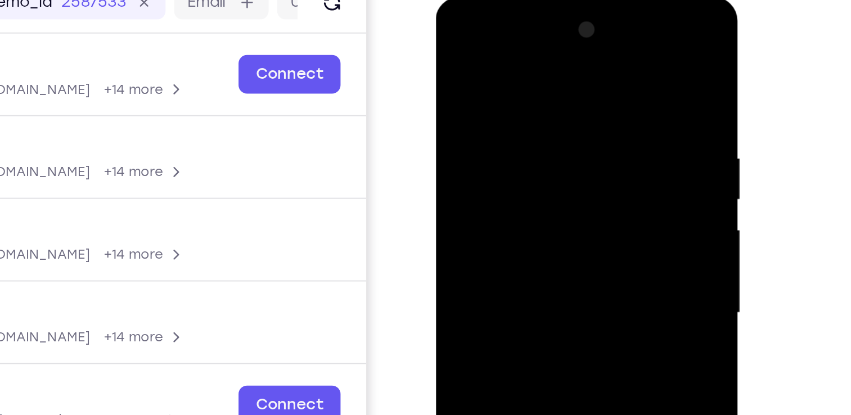
scroll to position [81, 0]
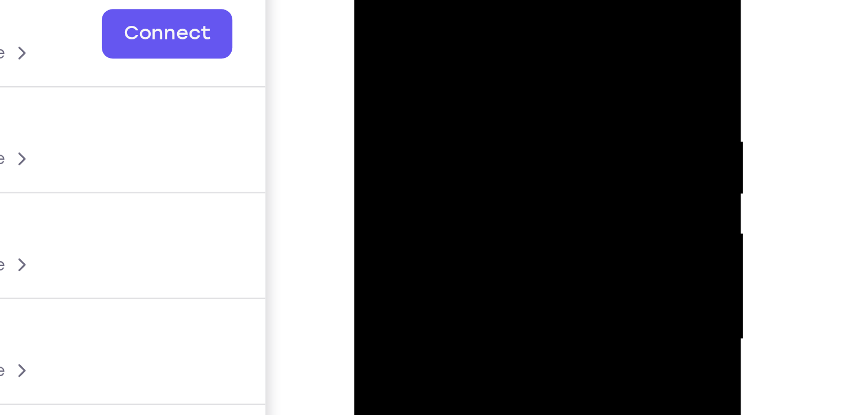
click at [484, 88] on div at bounding box center [434, 101] width 142 height 315
drag, startPoint x: 473, startPoint y: 106, endPoint x: 484, endPoint y: 88, distance: 20.9
click at [484, 88] on div at bounding box center [434, 101] width 142 height 315
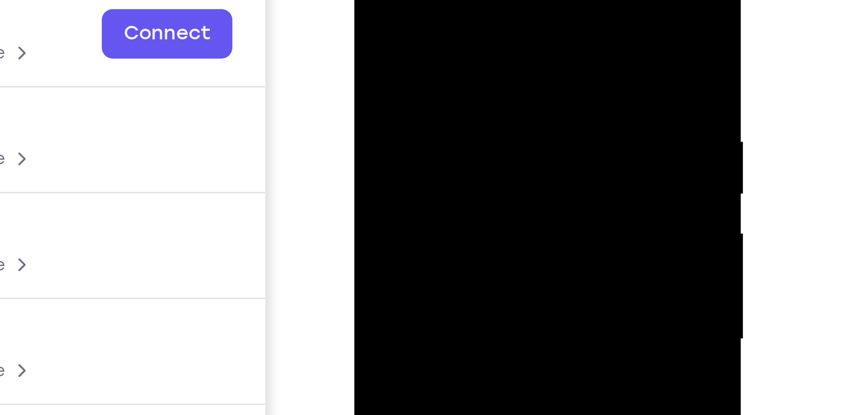
click at [484, 88] on div at bounding box center [434, 101] width 142 height 315
click at [391, 89] on div at bounding box center [434, 101] width 142 height 315
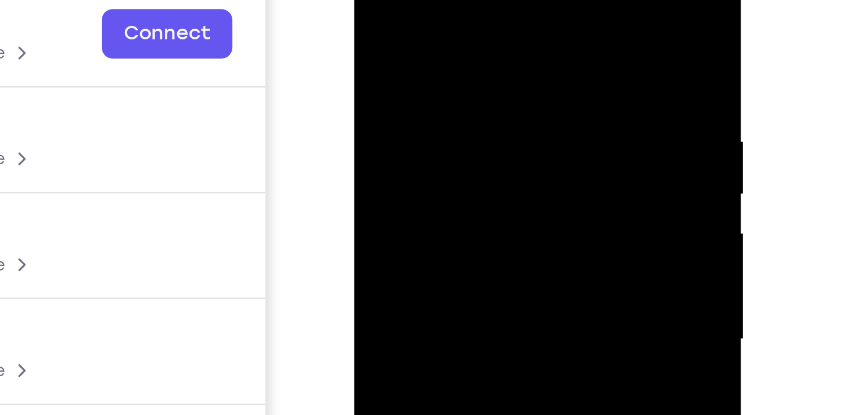
click at [487, 100] on div at bounding box center [434, 101] width 142 height 315
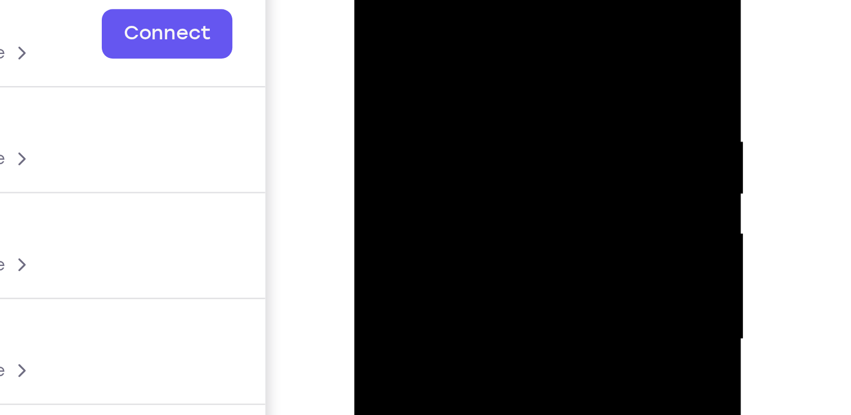
click at [487, 100] on div at bounding box center [434, 101] width 142 height 315
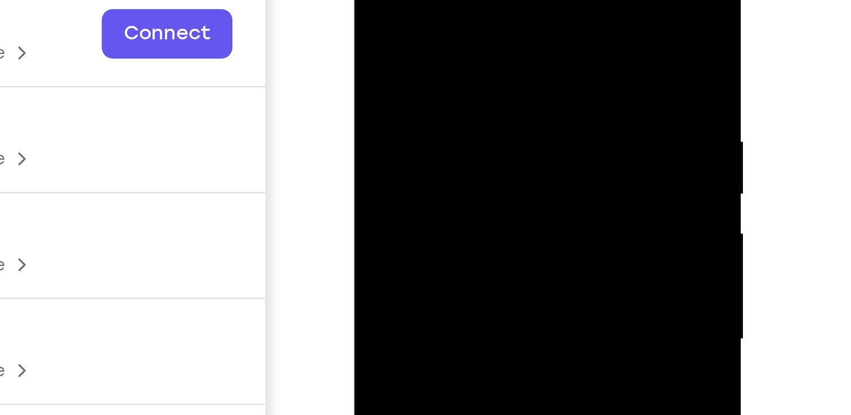
click at [487, 100] on div at bounding box center [434, 101] width 142 height 315
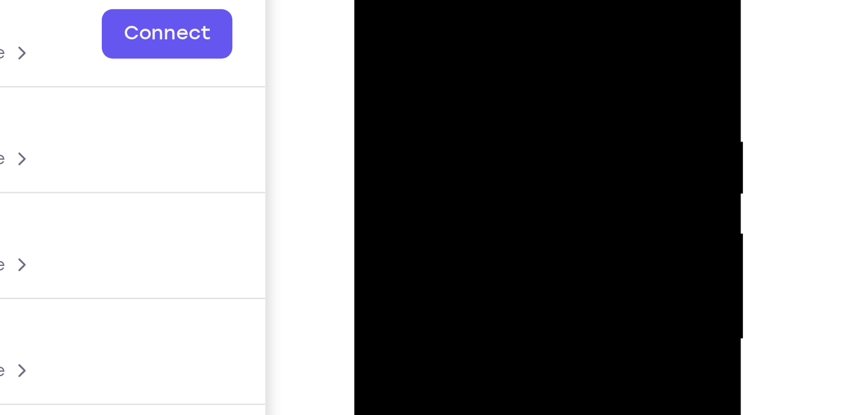
click at [487, 100] on div at bounding box center [434, 101] width 142 height 315
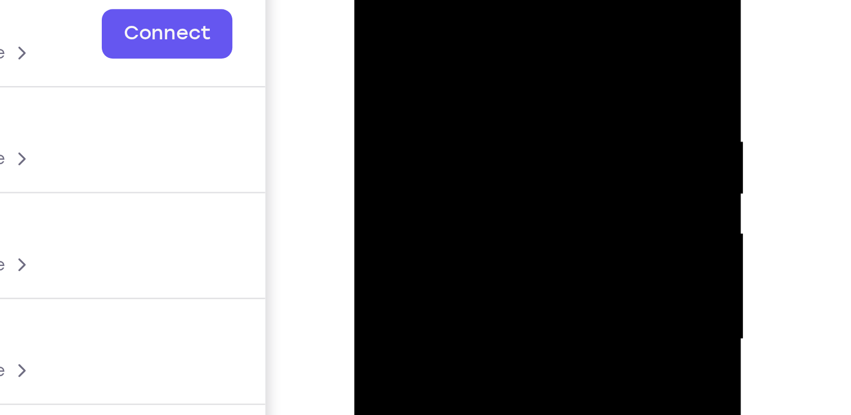
click at [487, 100] on div at bounding box center [434, 101] width 142 height 315
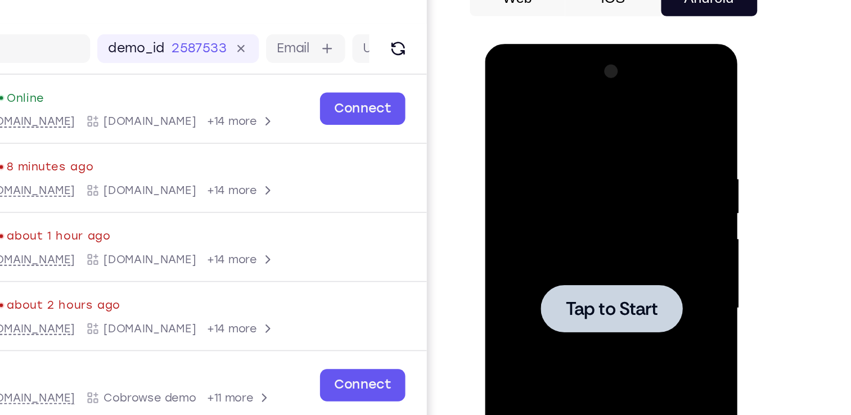
click at [593, 198] on div at bounding box center [564, 210] width 89 height 30
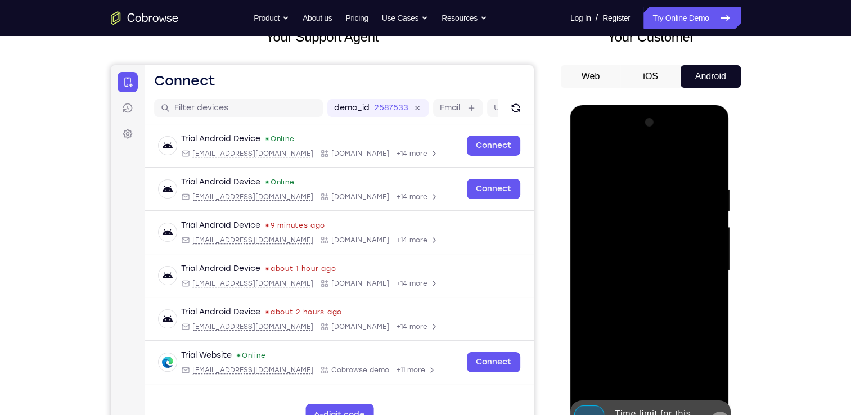
click at [720, 415] on icon at bounding box center [720, 420] width 9 height 9
click at [652, 415] on div at bounding box center [650, 271] width 142 height 315
click at [650, 414] on div at bounding box center [650, 271] width 142 height 315
click at [652, 415] on div at bounding box center [650, 271] width 142 height 315
click at [701, 375] on div at bounding box center [650, 271] width 142 height 315
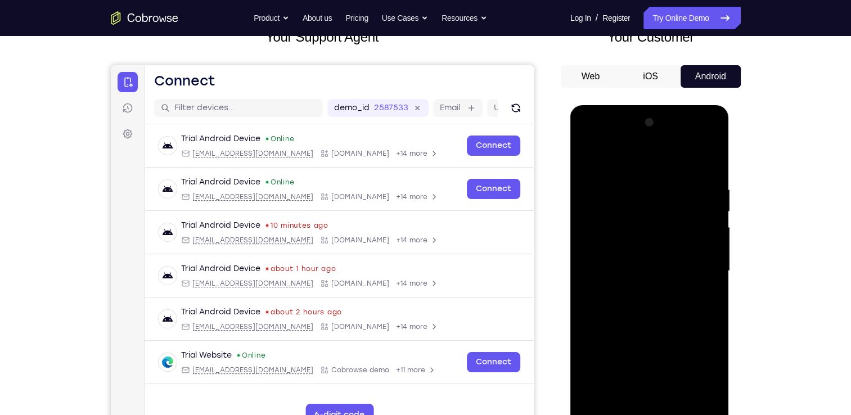
click at [614, 162] on div at bounding box center [650, 271] width 142 height 315
click at [635, 208] on div at bounding box center [650, 271] width 142 height 315
click at [612, 232] on div at bounding box center [650, 271] width 142 height 315
click at [633, 338] on div at bounding box center [650, 271] width 142 height 315
click at [705, 355] on div at bounding box center [650, 271] width 142 height 315
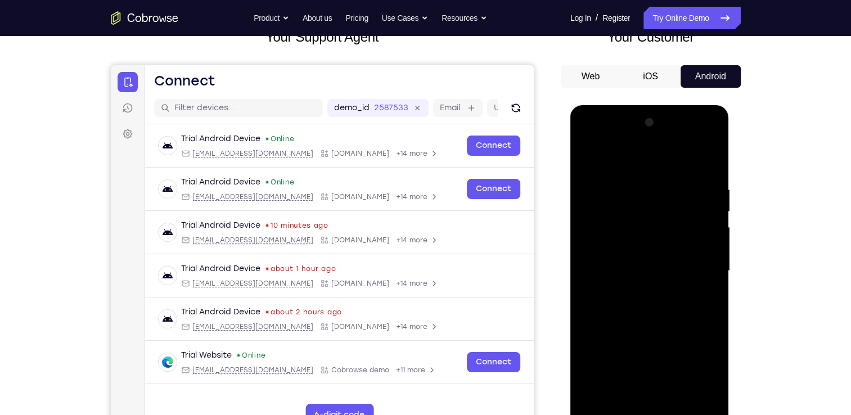
drag, startPoint x: 665, startPoint y: 353, endPoint x: 680, endPoint y: 170, distance: 184.1
click at [680, 170] on div at bounding box center [650, 271] width 142 height 315
drag, startPoint x: 685, startPoint y: 356, endPoint x: 681, endPoint y: 217, distance: 139.0
click at [681, 217] on div at bounding box center [650, 271] width 142 height 315
click at [696, 157] on div at bounding box center [650, 271] width 142 height 315
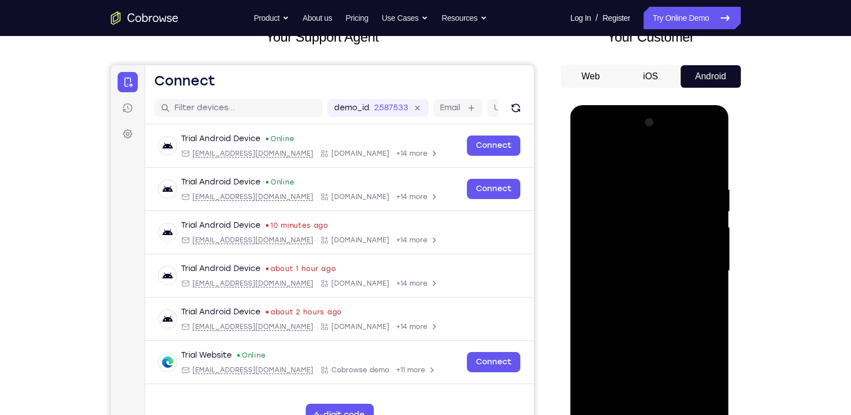
drag, startPoint x: 653, startPoint y: 325, endPoint x: 666, endPoint y: 210, distance: 116.1
click at [666, 210] on div at bounding box center [650, 271] width 142 height 315
drag, startPoint x: 653, startPoint y: 374, endPoint x: 666, endPoint y: 214, distance: 160.9
click at [666, 214] on div at bounding box center [650, 271] width 142 height 315
drag, startPoint x: 660, startPoint y: 358, endPoint x: 673, endPoint y: 230, distance: 129.0
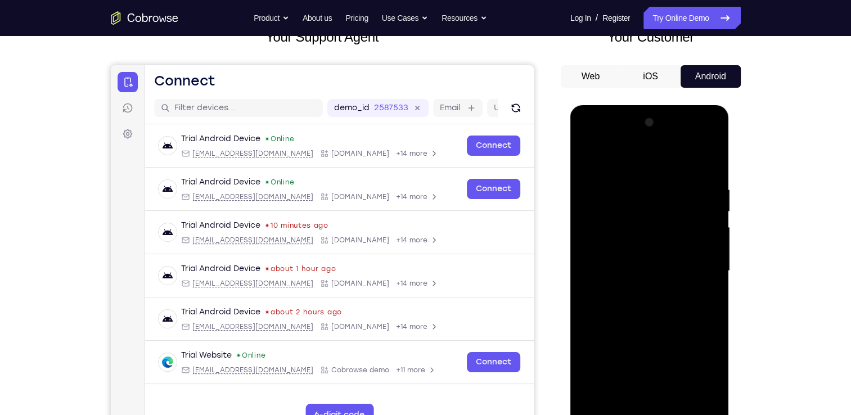
click at [673, 230] on div at bounding box center [650, 271] width 142 height 315
drag, startPoint x: 681, startPoint y: 387, endPoint x: 682, endPoint y: 212, distance: 175.0
click at [682, 212] on div at bounding box center [650, 271] width 142 height 315
drag, startPoint x: 680, startPoint y: 349, endPoint x: 685, endPoint y: 225, distance: 123.9
click at [685, 225] on div at bounding box center [650, 271] width 142 height 315
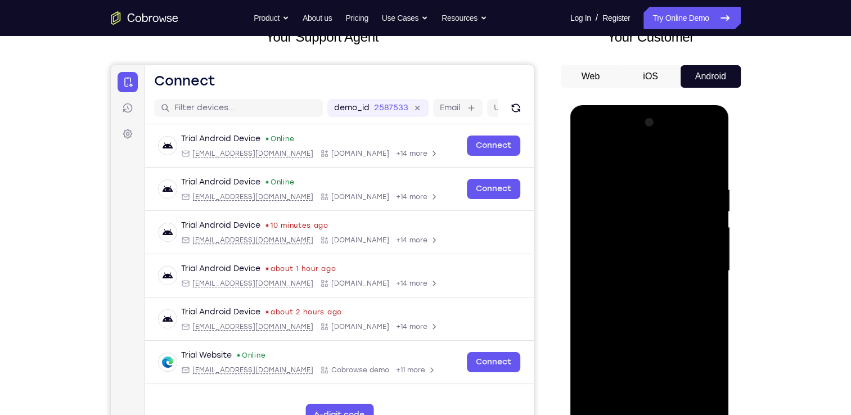
drag, startPoint x: 680, startPoint y: 329, endPoint x: 684, endPoint y: 200, distance: 129.5
click at [684, 200] on div at bounding box center [650, 271] width 142 height 315
drag, startPoint x: 677, startPoint y: 347, endPoint x: 684, endPoint y: 208, distance: 139.2
click at [684, 208] on div at bounding box center [650, 271] width 142 height 315
drag, startPoint x: 684, startPoint y: 351, endPoint x: 692, endPoint y: 234, distance: 116.8
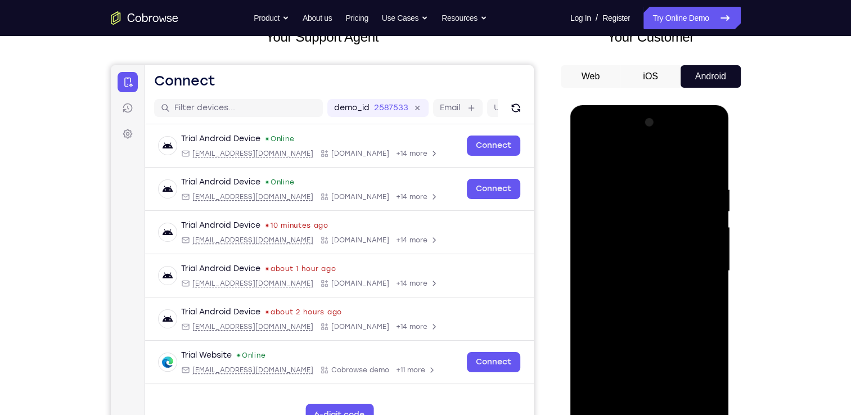
click at [692, 234] on div at bounding box center [650, 271] width 142 height 315
drag, startPoint x: 686, startPoint y: 359, endPoint x: 690, endPoint y: 218, distance: 140.7
click at [690, 218] on div at bounding box center [650, 271] width 142 height 315
drag, startPoint x: 680, startPoint y: 357, endPoint x: 692, endPoint y: 201, distance: 155.7
click at [692, 201] on div at bounding box center [650, 271] width 142 height 315
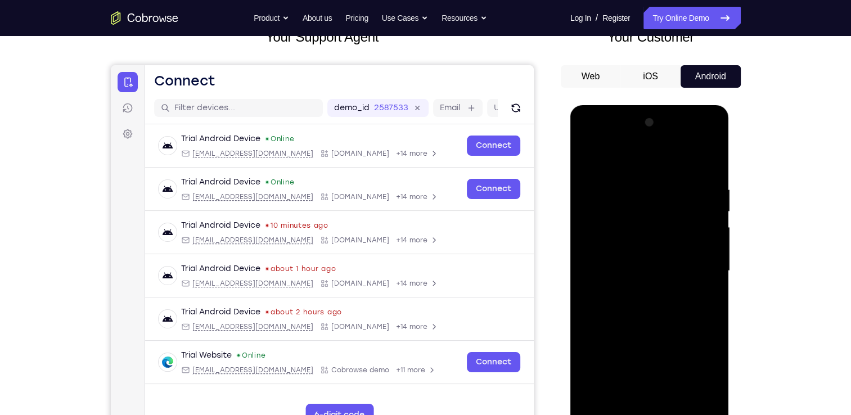
drag, startPoint x: 687, startPoint y: 347, endPoint x: 689, endPoint y: 263, distance: 83.9
click at [689, 263] on div at bounding box center [650, 271] width 142 height 315
click at [666, 326] on div at bounding box center [650, 271] width 142 height 315
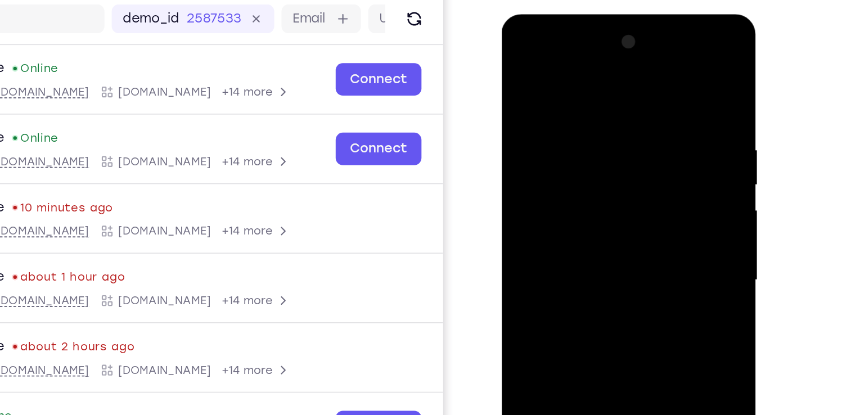
click at [582, 178] on div at bounding box center [581, 180] width 142 height 315
click at [642, 203] on div at bounding box center [581, 180] width 142 height 315
click at [641, 180] on div at bounding box center [581, 180] width 142 height 315
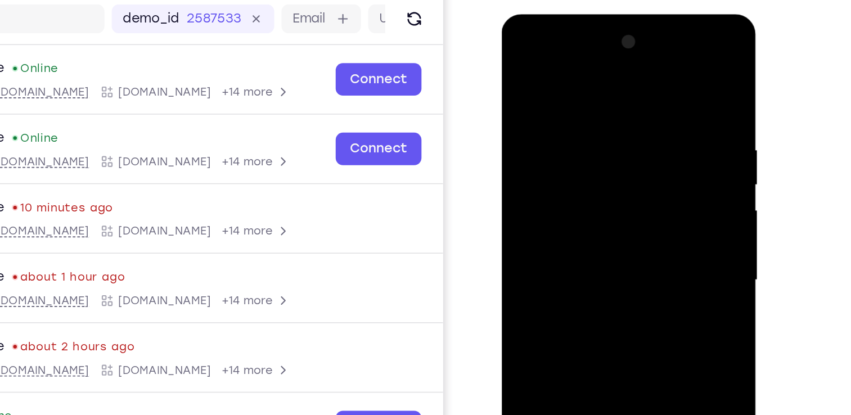
click at [641, 180] on div at bounding box center [581, 180] width 142 height 315
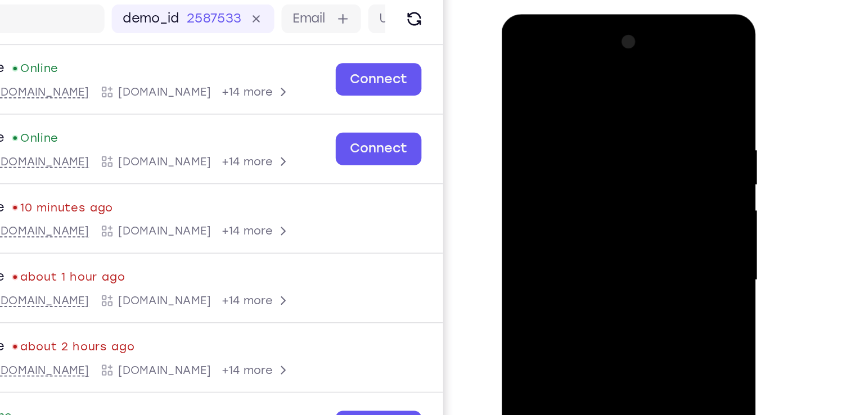
click at [641, 180] on div at bounding box center [581, 180] width 142 height 315
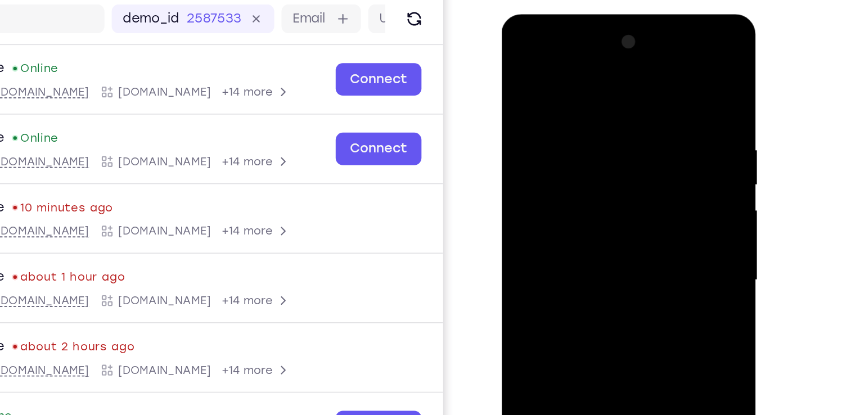
click at [641, 180] on div at bounding box center [581, 180] width 142 height 315
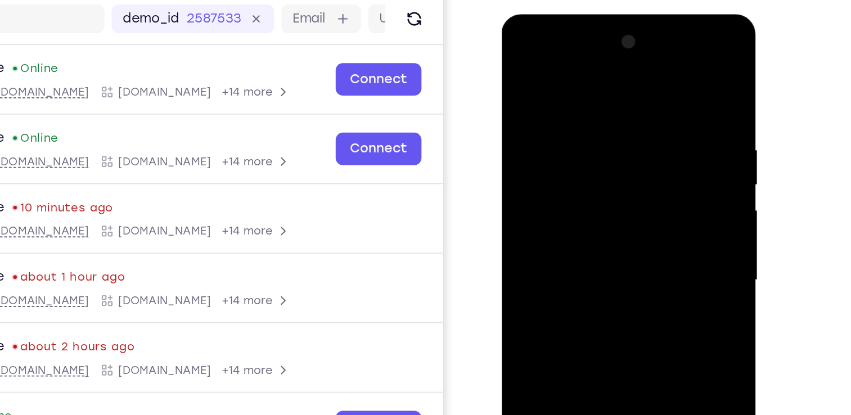
click at [641, 180] on div at bounding box center [581, 180] width 142 height 315
click at [592, 207] on div at bounding box center [581, 180] width 142 height 315
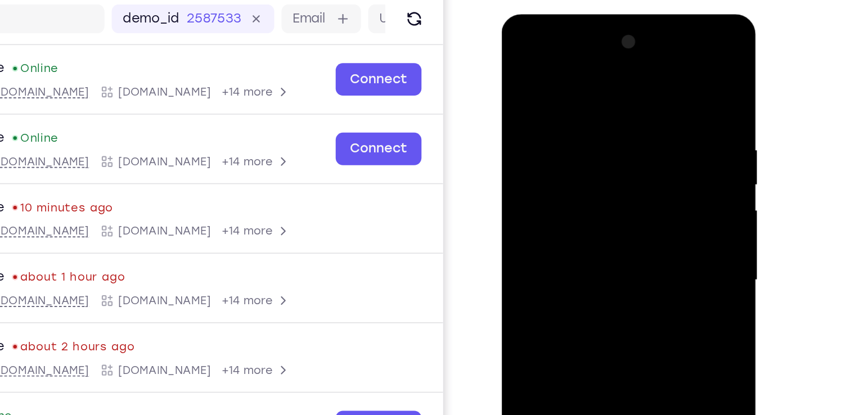
click at [630, 185] on div at bounding box center [581, 180] width 142 height 315
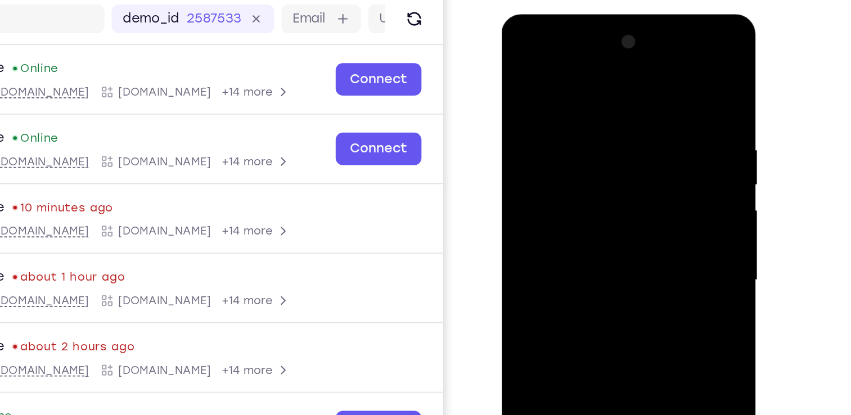
click at [630, 185] on div at bounding box center [581, 180] width 142 height 315
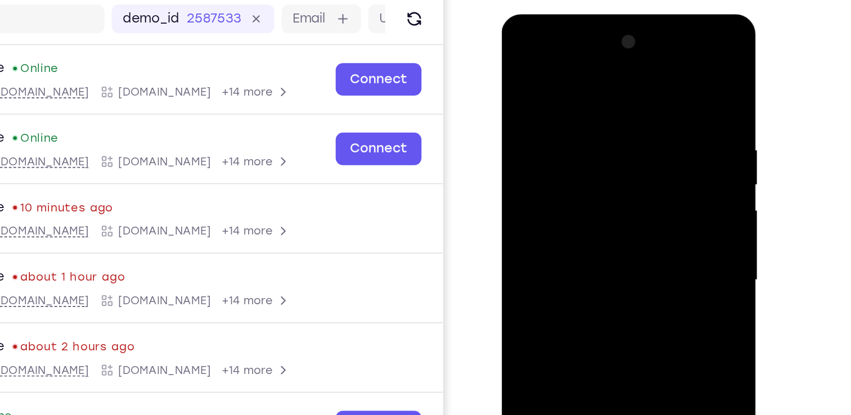
click at [630, 185] on div at bounding box center [581, 180] width 142 height 315
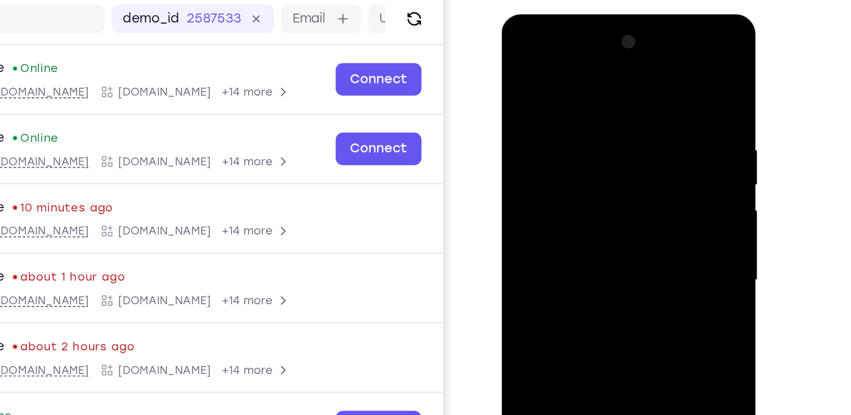
click at [630, 185] on div at bounding box center [581, 180] width 142 height 315
click at [527, 195] on div at bounding box center [581, 180] width 142 height 315
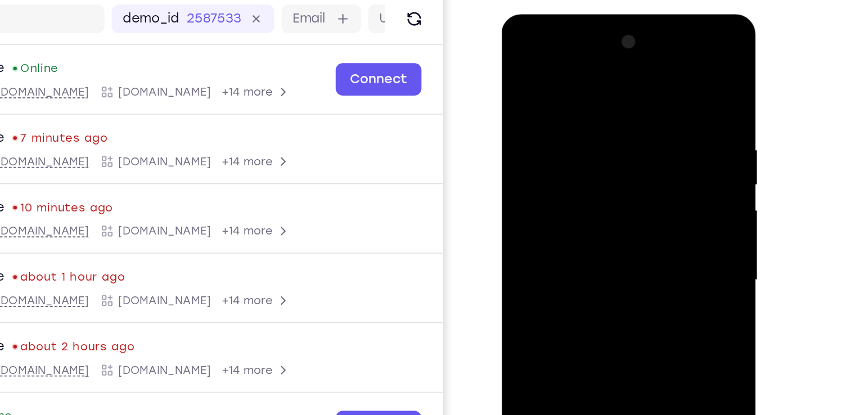
click at [634, 174] on div at bounding box center [581, 180] width 142 height 315
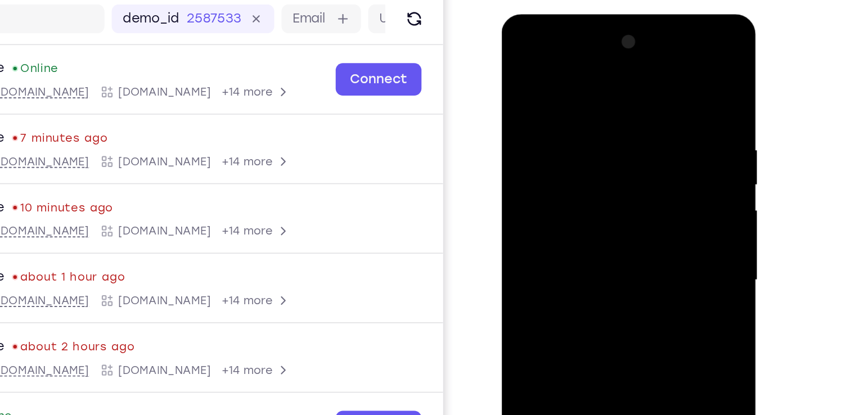
click at [634, 174] on div at bounding box center [581, 180] width 142 height 315
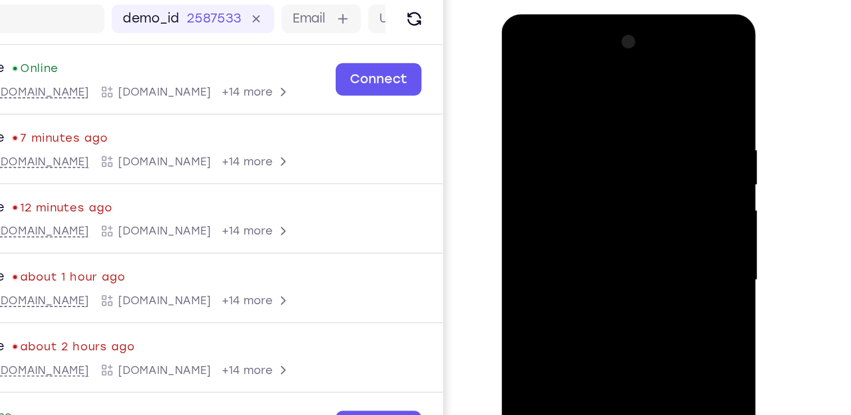
click at [529, 166] on div at bounding box center [581, 180] width 142 height 315
click at [641, 169] on div at bounding box center [581, 180] width 142 height 315
click at [584, 176] on div at bounding box center [581, 180] width 142 height 315
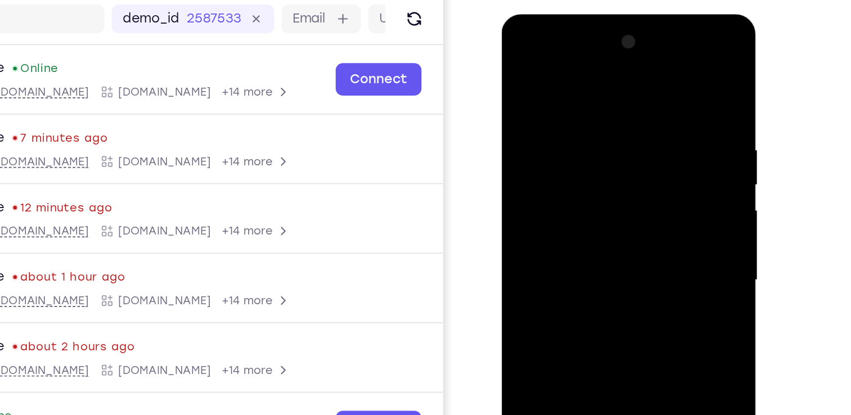
click at [584, 176] on div at bounding box center [581, 180] width 142 height 315
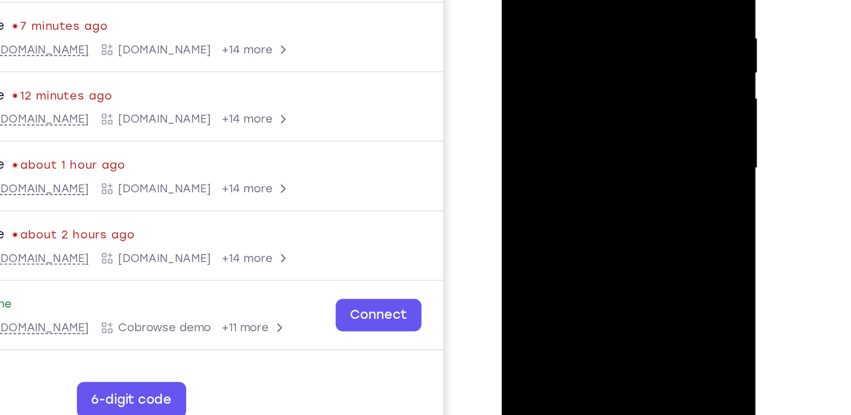
scroll to position [91, 0]
drag, startPoint x: 586, startPoint y: 75, endPoint x: 605, endPoint y: 78, distance: 19.3
click at [605, 78] on div at bounding box center [581, 68] width 142 height 315
drag, startPoint x: 605, startPoint y: 158, endPoint x: 617, endPoint y: 64, distance: 94.2
click at [617, 64] on div at bounding box center [581, 68] width 142 height 315
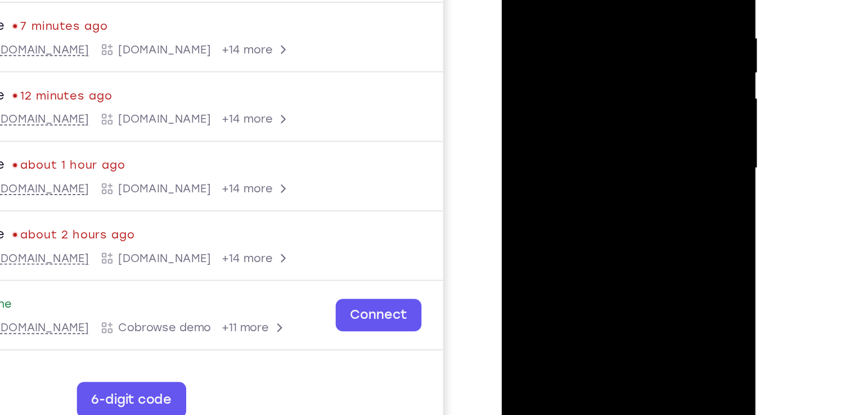
drag, startPoint x: 604, startPoint y: 140, endPoint x: 605, endPoint y: 92, distance: 47.3
click at [605, 92] on div at bounding box center [581, 68] width 142 height 315
click at [539, 153] on div at bounding box center [581, 68] width 142 height 315
drag, startPoint x: 598, startPoint y: 149, endPoint x: 609, endPoint y: 60, distance: 89.6
click at [609, 60] on div at bounding box center [581, 68] width 142 height 315
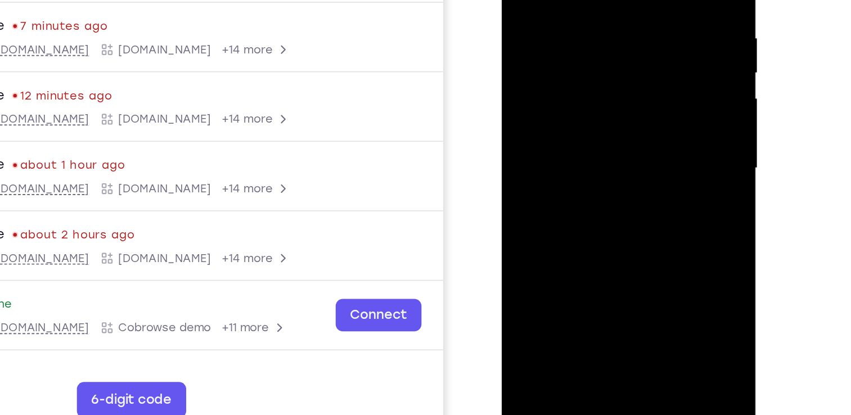
drag, startPoint x: 607, startPoint y: 108, endPoint x: 610, endPoint y: 71, distance: 36.7
click at [610, 71] on div at bounding box center [581, 68] width 142 height 315
drag, startPoint x: 606, startPoint y: 152, endPoint x: 606, endPoint y: 49, distance: 103.0
click at [606, 49] on div at bounding box center [581, 68] width 142 height 315
drag, startPoint x: 617, startPoint y: 180, endPoint x: 614, endPoint y: 82, distance: 98.5
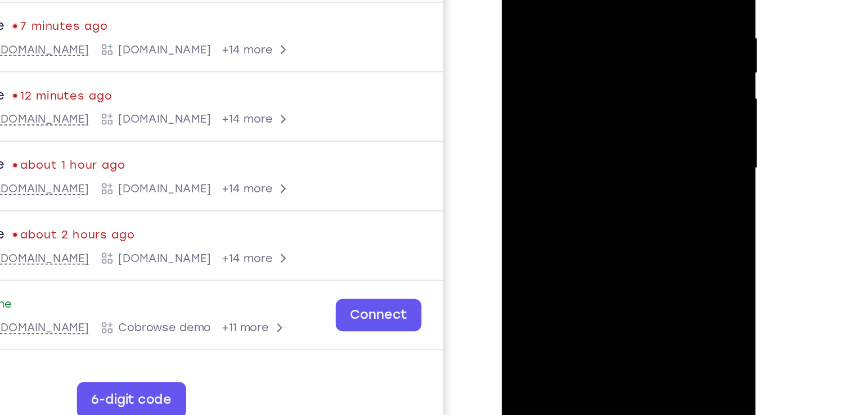
click at [614, 82] on div at bounding box center [581, 68] width 142 height 315
drag, startPoint x: 574, startPoint y: 103, endPoint x: 617, endPoint y: 100, distance: 43.4
click at [617, 100] on div at bounding box center [581, 68] width 142 height 315
drag, startPoint x: 551, startPoint y: 105, endPoint x: 621, endPoint y: 92, distance: 71.5
click at [621, 92] on div at bounding box center [581, 68] width 142 height 315
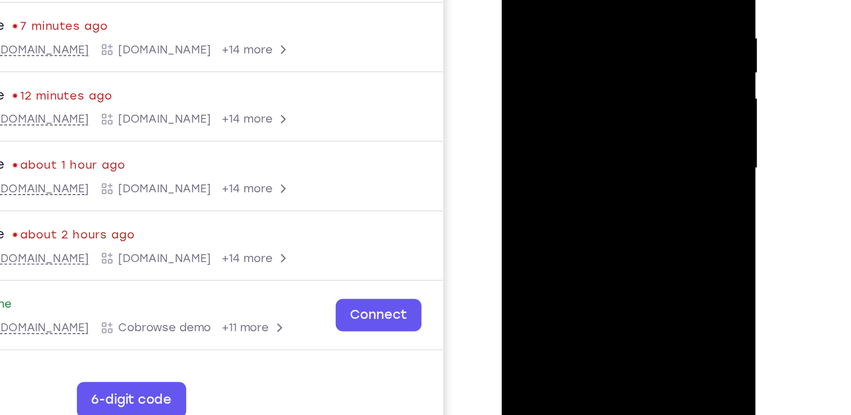
drag, startPoint x: 612, startPoint y: 146, endPoint x: 603, endPoint y: 82, distance: 64.8
click at [603, 82] on div at bounding box center [581, 68] width 142 height 315
drag, startPoint x: 567, startPoint y: 124, endPoint x: 629, endPoint y: 119, distance: 62.1
click at [629, 119] on div at bounding box center [581, 68] width 142 height 315
click at [576, 48] on div at bounding box center [581, 68] width 142 height 315
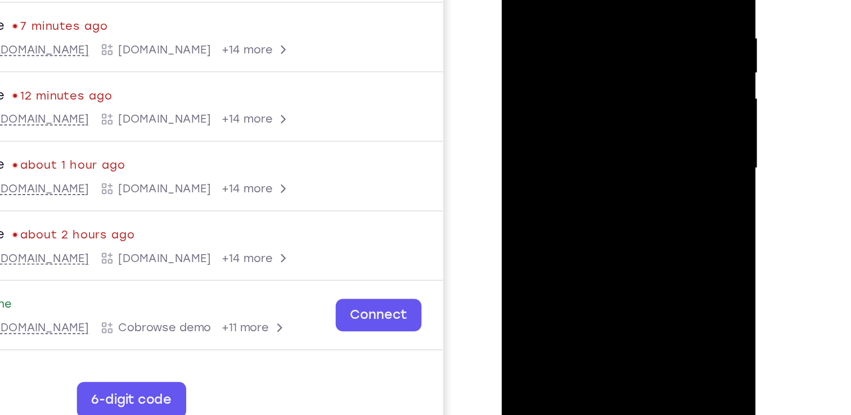
click at [577, 61] on div at bounding box center [581, 68] width 142 height 315
click at [614, 66] on div at bounding box center [581, 68] width 142 height 315
click at [618, 66] on div at bounding box center [581, 68] width 142 height 315
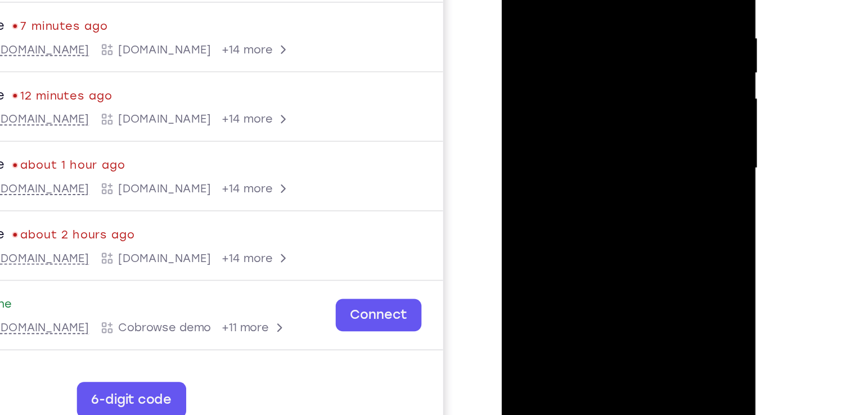
click at [618, 66] on div at bounding box center [581, 68] width 142 height 315
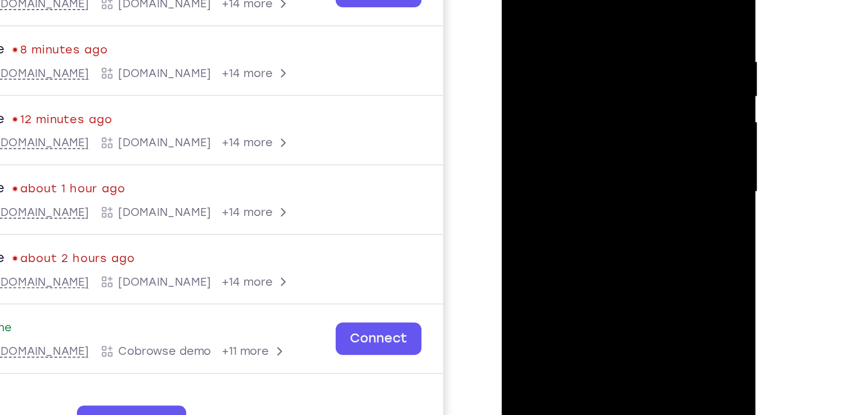
scroll to position [90, 0]
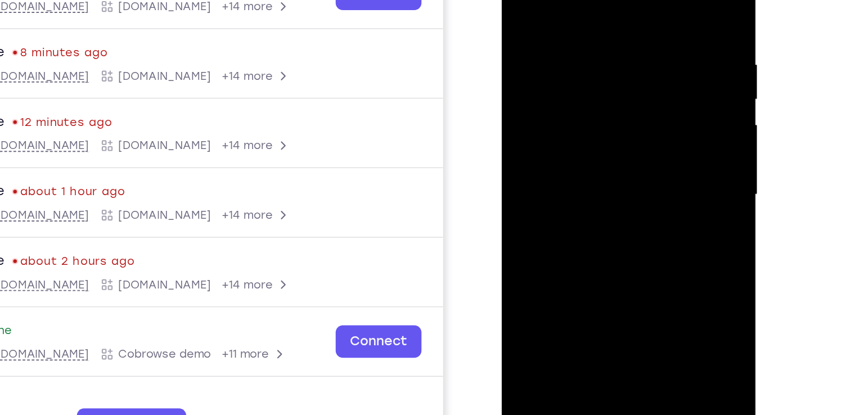
click at [618, 77] on div at bounding box center [581, 95] width 142 height 315
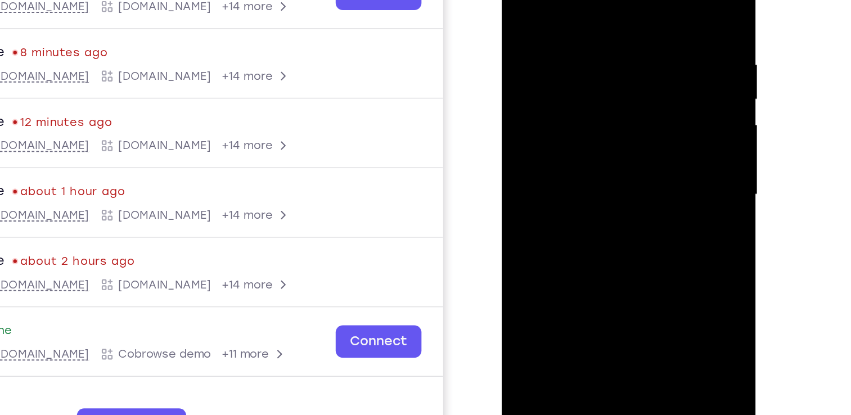
click at [618, 77] on div at bounding box center [581, 95] width 142 height 315
click at [620, 91] on div at bounding box center [581, 95] width 142 height 315
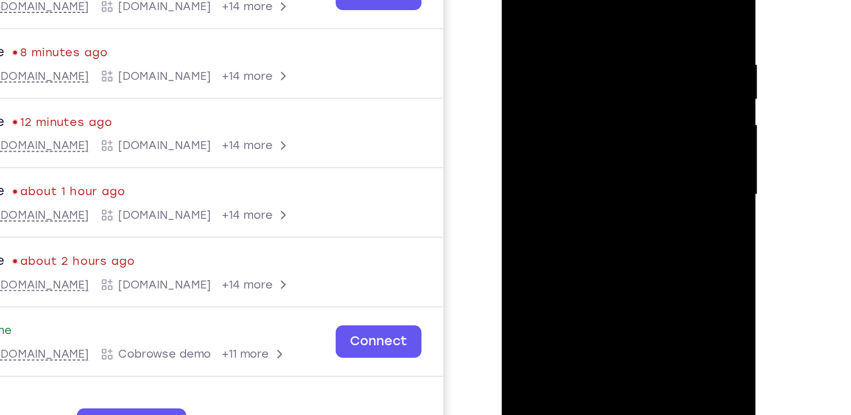
click at [620, 91] on div at bounding box center [581, 95] width 142 height 315
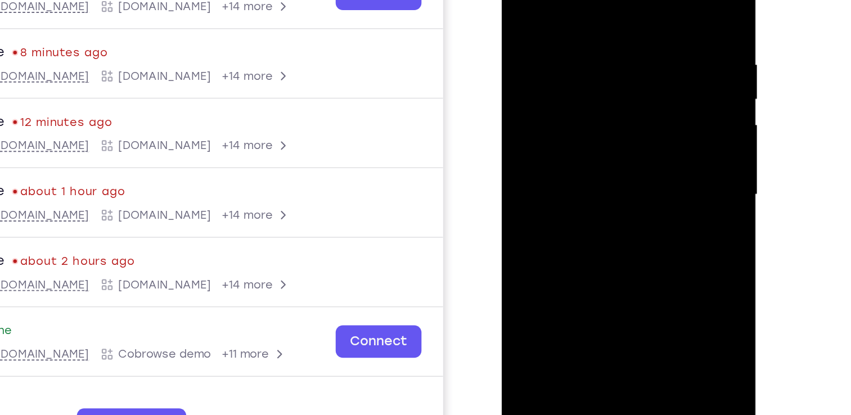
click at [620, 91] on div at bounding box center [581, 95] width 142 height 315
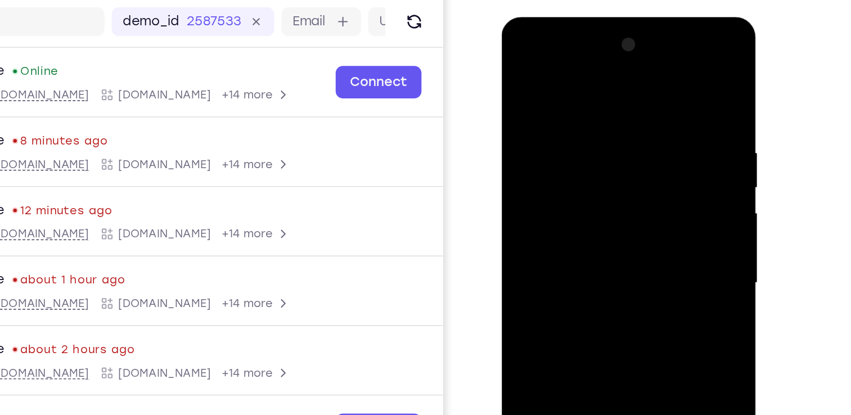
click at [627, 76] on div at bounding box center [581, 182] width 142 height 315
drag, startPoint x: 608, startPoint y: 209, endPoint x: 613, endPoint y: 144, distance: 65.4
click at [613, 144] on div at bounding box center [581, 182] width 142 height 315
drag, startPoint x: 562, startPoint y: 153, endPoint x: 635, endPoint y: 151, distance: 73.2
click at [635, 151] on div at bounding box center [581, 182] width 142 height 315
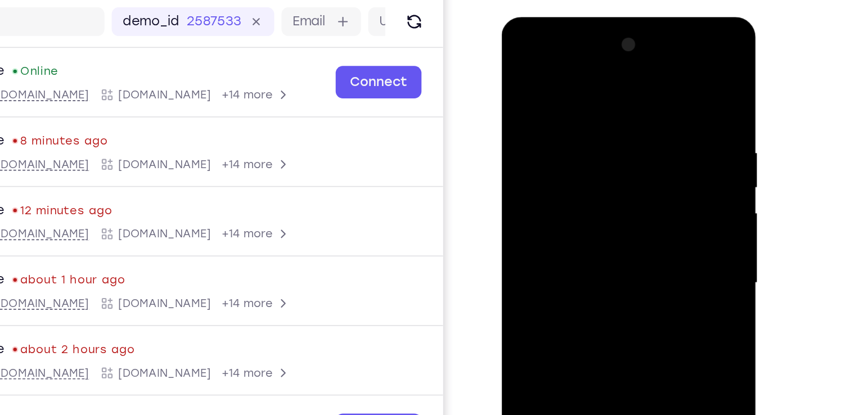
drag, startPoint x: 604, startPoint y: 215, endPoint x: 604, endPoint y: 128, distance: 86.7
click at [604, 128] on div at bounding box center [581, 182] width 142 height 315
drag, startPoint x: 604, startPoint y: 211, endPoint x: 598, endPoint y: 152, distance: 59.4
click at [598, 152] on div at bounding box center [581, 182] width 142 height 315
drag, startPoint x: 566, startPoint y: 247, endPoint x: 621, endPoint y: 235, distance: 57.1
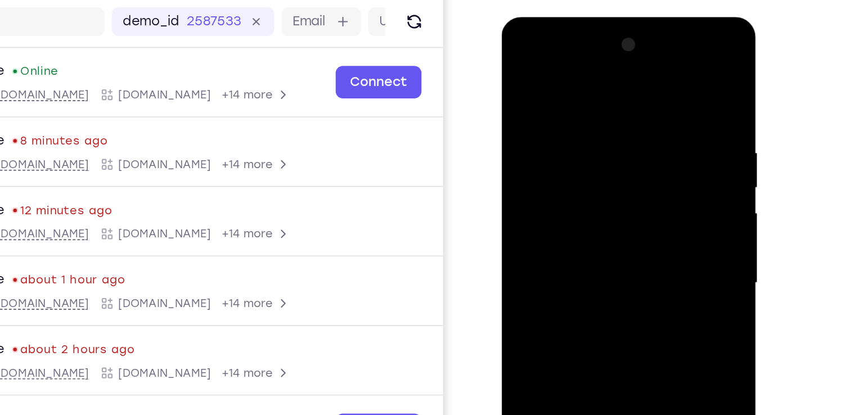
click at [621, 235] on div at bounding box center [581, 182] width 142 height 315
drag, startPoint x: 588, startPoint y: 281, endPoint x: 593, endPoint y: 143, distance: 138.5
click at [593, 143] on div at bounding box center [581, 182] width 142 height 315
drag, startPoint x: 596, startPoint y: 124, endPoint x: 599, endPoint y: 178, distance: 53.5
click at [599, 178] on div at bounding box center [581, 182] width 142 height 315
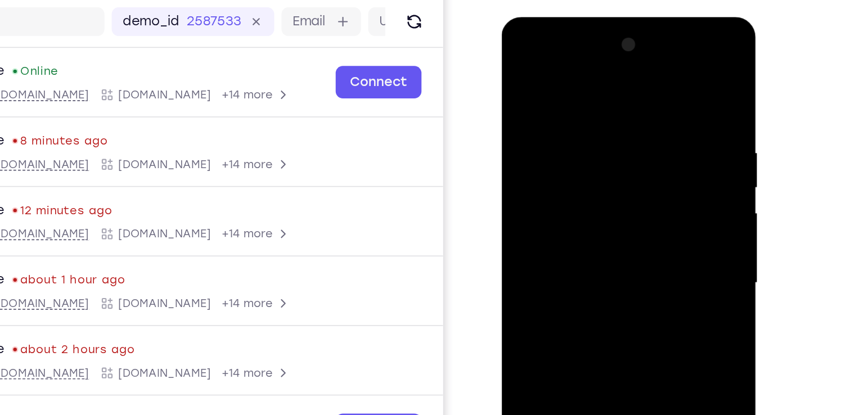
click at [648, 140] on div at bounding box center [581, 182] width 142 height 315
drag, startPoint x: 597, startPoint y: 111, endPoint x: 604, endPoint y: 162, distance: 51.2
click at [604, 162] on div at bounding box center [581, 182] width 142 height 315
drag, startPoint x: 540, startPoint y: 164, endPoint x: 616, endPoint y: 158, distance: 76.2
click at [616, 158] on div at bounding box center [581, 182] width 142 height 315
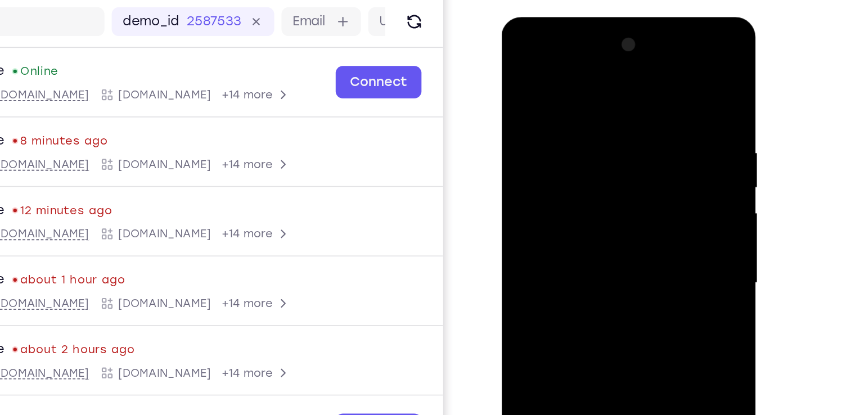
drag, startPoint x: 599, startPoint y: 218, endPoint x: 602, endPoint y: 114, distance: 104.1
click at [602, 114] on div at bounding box center [581, 182] width 142 height 315
drag, startPoint x: 605, startPoint y: 243, endPoint x: 603, endPoint y: 100, distance: 143.5
click at [603, 100] on div at bounding box center [581, 182] width 142 height 315
drag, startPoint x: 607, startPoint y: 277, endPoint x: 607, endPoint y: 145, distance: 132.2
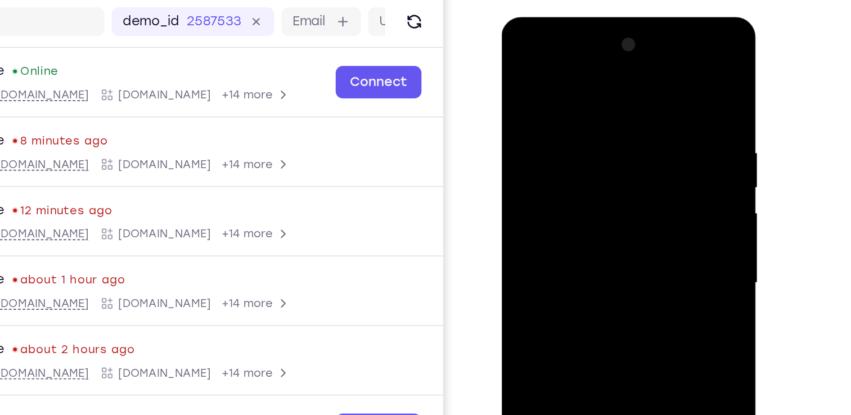
click at [607, 145] on div at bounding box center [581, 182] width 142 height 315
drag, startPoint x: 616, startPoint y: 245, endPoint x: 604, endPoint y: 141, distance: 104.3
click at [604, 141] on div at bounding box center [581, 182] width 142 height 315
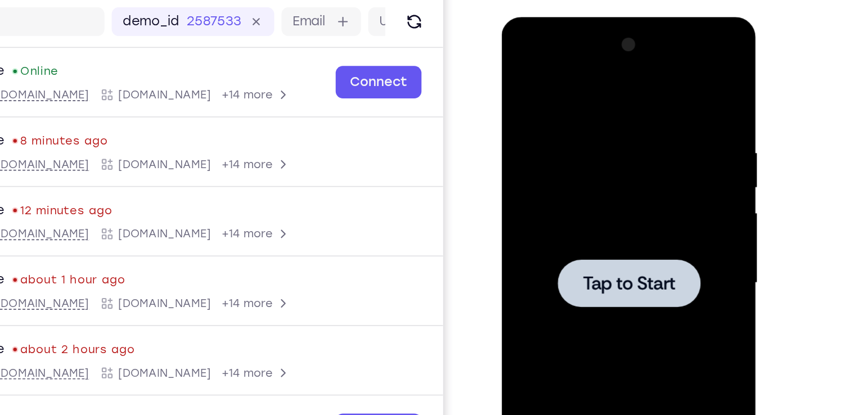
click at [604, 141] on div at bounding box center [581, 182] width 142 height 315
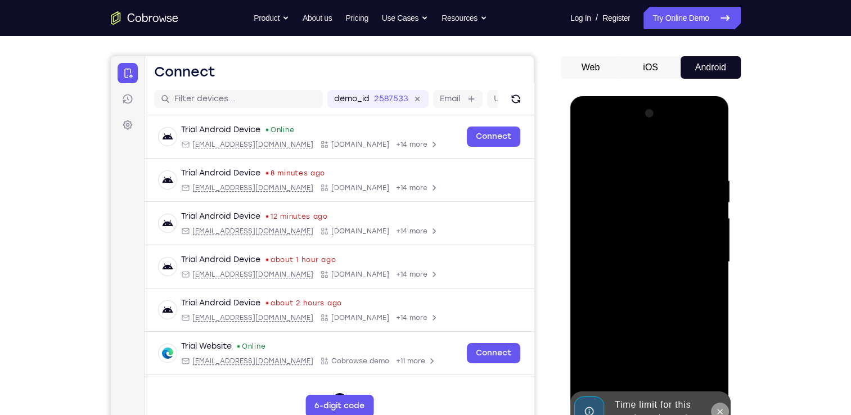
click at [719, 411] on button at bounding box center [720, 412] width 18 height 18
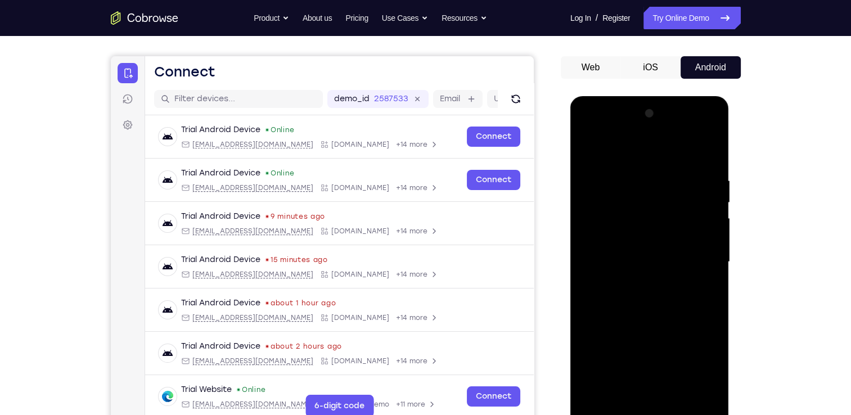
click at [656, 410] on div at bounding box center [650, 262] width 142 height 315
click at [696, 367] on div at bounding box center [650, 262] width 142 height 315
click at [628, 149] on div at bounding box center [650, 262] width 142 height 315
click at [650, 201] on div at bounding box center [650, 262] width 142 height 315
click at [620, 229] on div at bounding box center [650, 262] width 142 height 315
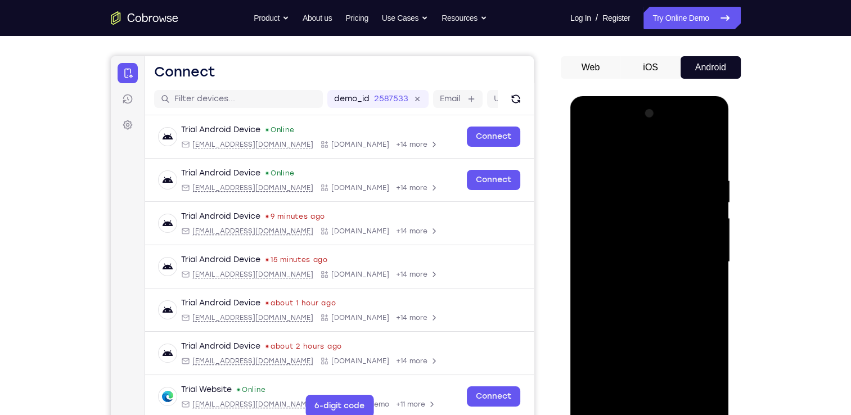
click at [654, 333] on div at bounding box center [650, 262] width 142 height 315
click at [707, 349] on div at bounding box center [650, 262] width 142 height 315
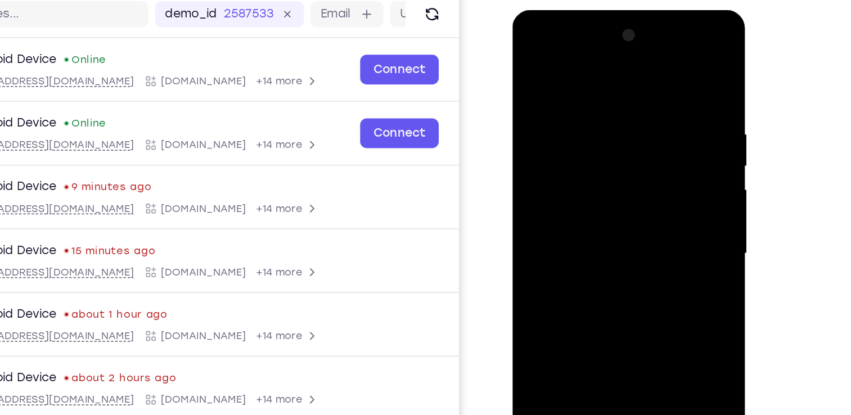
drag, startPoint x: 555, startPoint y: 202, endPoint x: 617, endPoint y: 199, distance: 61.4
click at [617, 199] on div at bounding box center [592, 175] width 142 height 315
drag, startPoint x: 596, startPoint y: 254, endPoint x: 595, endPoint y: 120, distance: 134.5
click at [595, 120] on div at bounding box center [592, 175] width 142 height 315
drag, startPoint x: 599, startPoint y: 262, endPoint x: 596, endPoint y: 152, distance: 109.8
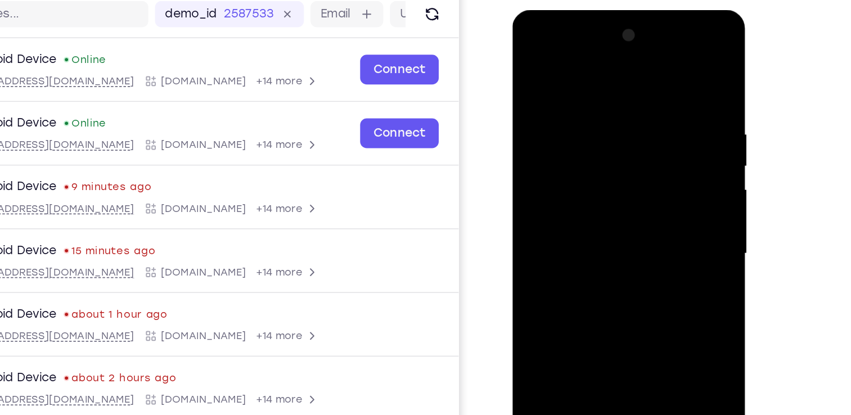
click at [596, 152] on div at bounding box center [592, 175] width 142 height 315
drag, startPoint x: 602, startPoint y: 219, endPoint x: 601, endPoint y: 129, distance: 90.6
click at [601, 129] on div at bounding box center [592, 175] width 142 height 315
drag, startPoint x: 600, startPoint y: 218, endPoint x: 599, endPoint y: 127, distance: 91.7
click at [599, 127] on div at bounding box center [592, 175] width 142 height 315
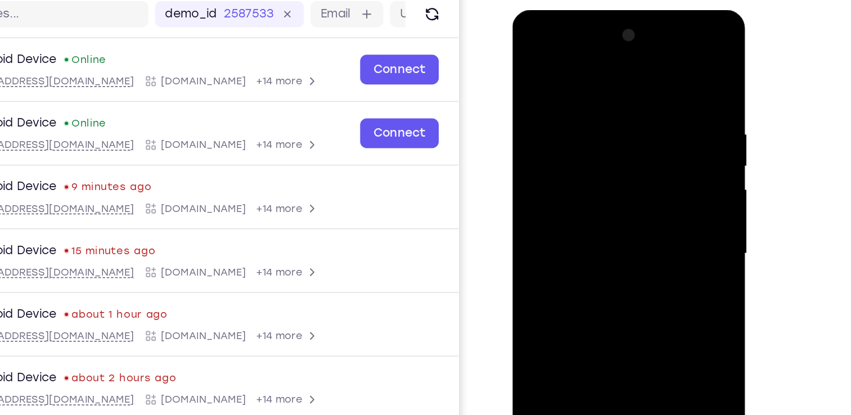
drag, startPoint x: 611, startPoint y: 249, endPoint x: 604, endPoint y: 114, distance: 135.2
click at [604, 114] on div at bounding box center [592, 175] width 142 height 315
drag, startPoint x: 608, startPoint y: 264, endPoint x: 602, endPoint y: 152, distance: 112.7
click at [602, 152] on div at bounding box center [592, 175] width 142 height 315
drag, startPoint x: 613, startPoint y: 286, endPoint x: 598, endPoint y: 137, distance: 149.8
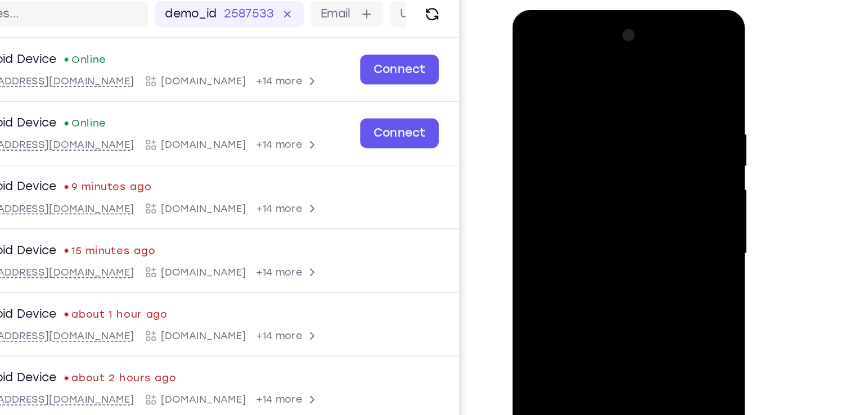
click at [598, 137] on div at bounding box center [592, 175] width 142 height 315
drag, startPoint x: 582, startPoint y: 195, endPoint x: 617, endPoint y: 191, distance: 35.6
click at [617, 191] on div at bounding box center [592, 175] width 142 height 315
drag, startPoint x: 618, startPoint y: 255, endPoint x: 604, endPoint y: 127, distance: 129.1
click at [604, 127] on div at bounding box center [592, 175] width 142 height 315
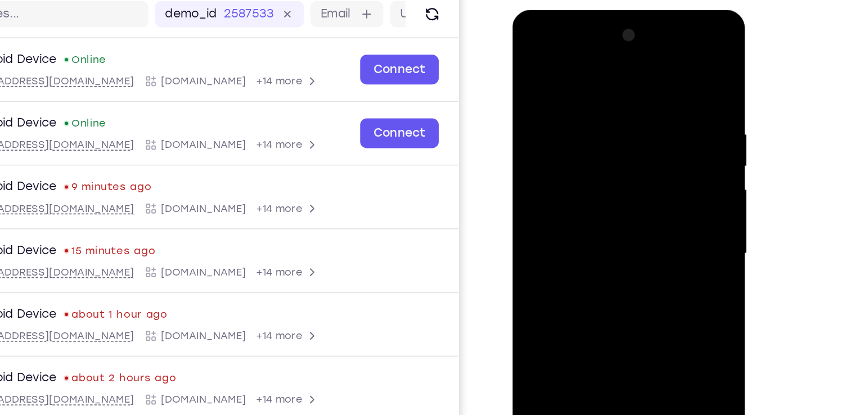
drag, startPoint x: 546, startPoint y: 205, endPoint x: 614, endPoint y: 192, distance: 69.3
click at [614, 192] on div at bounding box center [592, 175] width 142 height 315
drag, startPoint x: 558, startPoint y: 275, endPoint x: 586, endPoint y: 179, distance: 100.1
click at [586, 179] on div at bounding box center [592, 175] width 142 height 315
drag, startPoint x: 608, startPoint y: 278, endPoint x: 596, endPoint y: 115, distance: 163.1
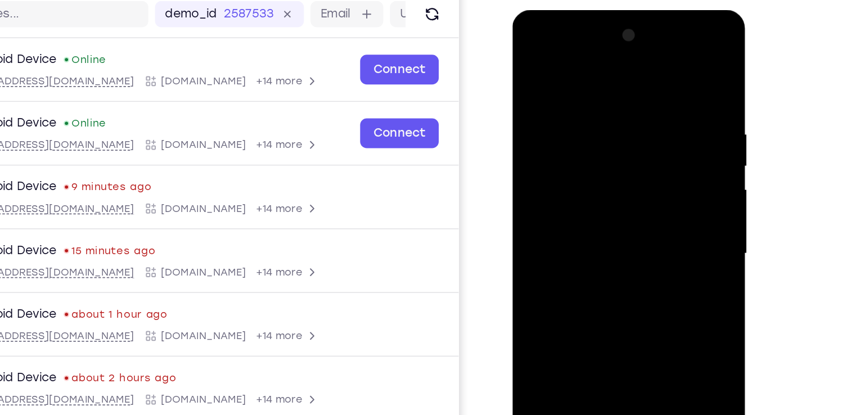
click at [596, 115] on div at bounding box center [592, 175] width 142 height 315
drag, startPoint x: 598, startPoint y: 284, endPoint x: 593, endPoint y: 116, distance: 167.8
click at [593, 116] on div at bounding box center [592, 175] width 142 height 315
drag, startPoint x: 598, startPoint y: 290, endPoint x: 596, endPoint y: 98, distance: 191.9
click at [596, 98] on div at bounding box center [592, 175] width 142 height 315
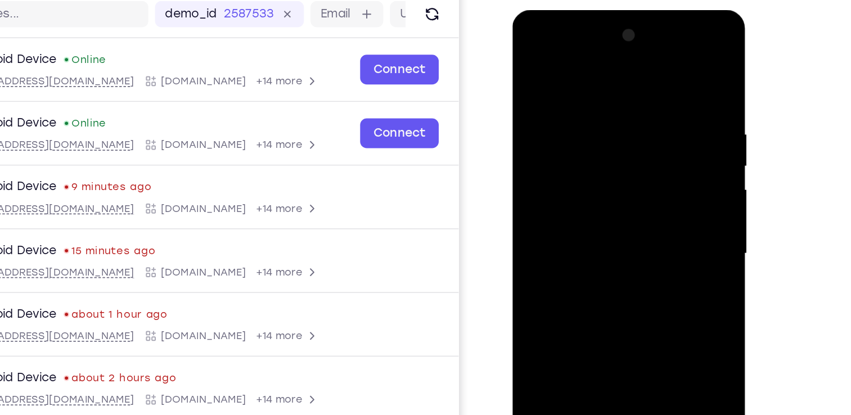
drag, startPoint x: 547, startPoint y: 188, endPoint x: 613, endPoint y: 192, distance: 66.0
click at [613, 192] on div at bounding box center [592, 175] width 142 height 315
drag, startPoint x: 555, startPoint y: 162, endPoint x: 620, endPoint y: 153, distance: 65.3
click at [620, 153] on div at bounding box center [592, 175] width 142 height 315
drag, startPoint x: 630, startPoint y: 245, endPoint x: 625, endPoint y: 67, distance: 178.5
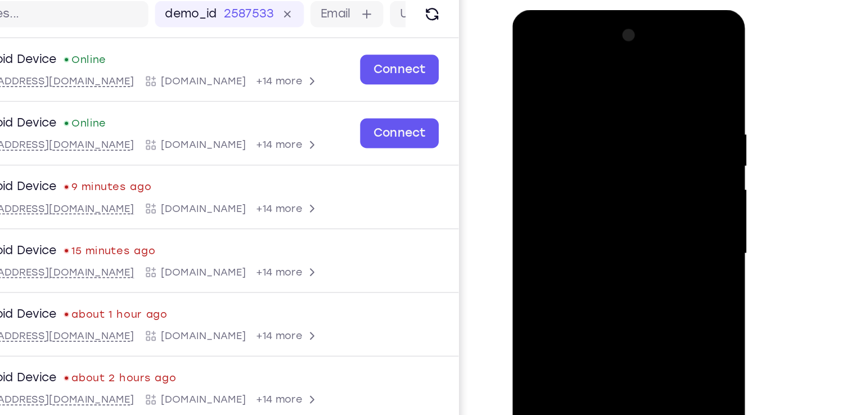
click at [625, 67] on div at bounding box center [592, 175] width 142 height 315
drag, startPoint x: 633, startPoint y: 248, endPoint x: 628, endPoint y: 121, distance: 126.7
click at [628, 121] on div at bounding box center [592, 175] width 142 height 315
drag, startPoint x: 628, startPoint y: 232, endPoint x: 628, endPoint y: 91, distance: 140.7
click at [628, 91] on div at bounding box center [592, 175] width 142 height 315
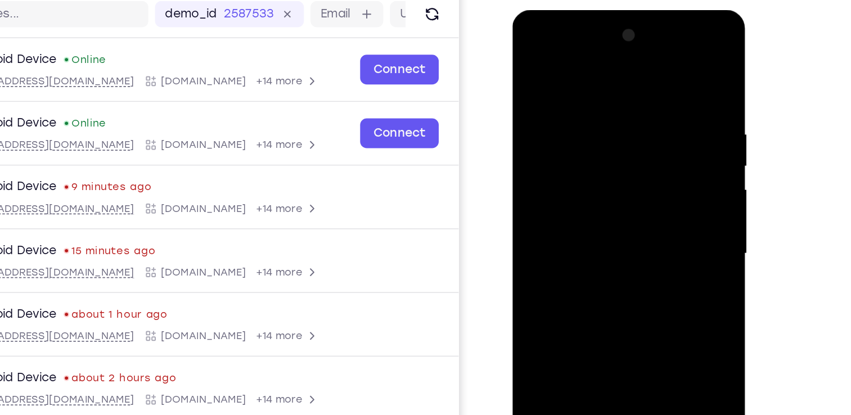
drag, startPoint x: 626, startPoint y: 286, endPoint x: 634, endPoint y: 110, distance: 175.7
click at [634, 110] on div at bounding box center [592, 175] width 142 height 315
drag, startPoint x: 624, startPoint y: 302, endPoint x: 638, endPoint y: 116, distance: 186.8
click at [638, 116] on div at bounding box center [592, 175] width 142 height 315
click at [635, 61] on div at bounding box center [592, 175] width 142 height 315
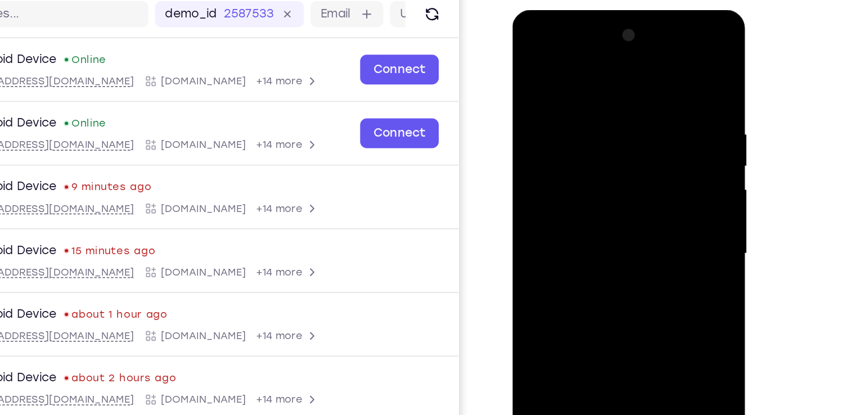
click at [550, 114] on div at bounding box center [592, 175] width 142 height 315
drag, startPoint x: 566, startPoint y: 203, endPoint x: 613, endPoint y: 134, distance: 82.6
click at [613, 134] on div at bounding box center [592, 175] width 142 height 315
drag, startPoint x: 587, startPoint y: 276, endPoint x: 600, endPoint y: 172, distance: 105.5
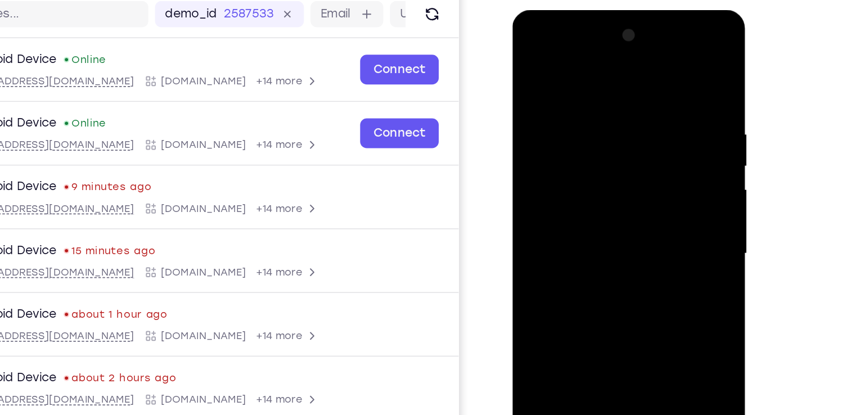
click at [600, 172] on div at bounding box center [592, 175] width 142 height 315
drag, startPoint x: 613, startPoint y: 243, endPoint x: 604, endPoint y: 157, distance: 86.5
click at [604, 157] on div at bounding box center [592, 175] width 142 height 315
drag, startPoint x: 613, startPoint y: 275, endPoint x: 617, endPoint y: 150, distance: 125.5
click at [617, 150] on div at bounding box center [592, 175] width 142 height 315
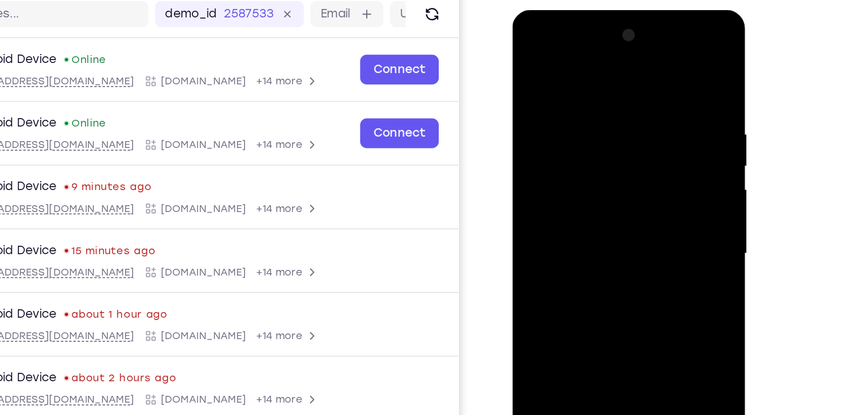
drag, startPoint x: 625, startPoint y: 276, endPoint x: 622, endPoint y: 152, distance: 124.4
click at [622, 152] on div at bounding box center [592, 175] width 142 height 315
drag, startPoint x: 640, startPoint y: 273, endPoint x: 627, endPoint y: 144, distance: 129.5
click at [627, 144] on div at bounding box center [592, 175] width 142 height 315
drag, startPoint x: 627, startPoint y: 277, endPoint x: 622, endPoint y: 183, distance: 94.1
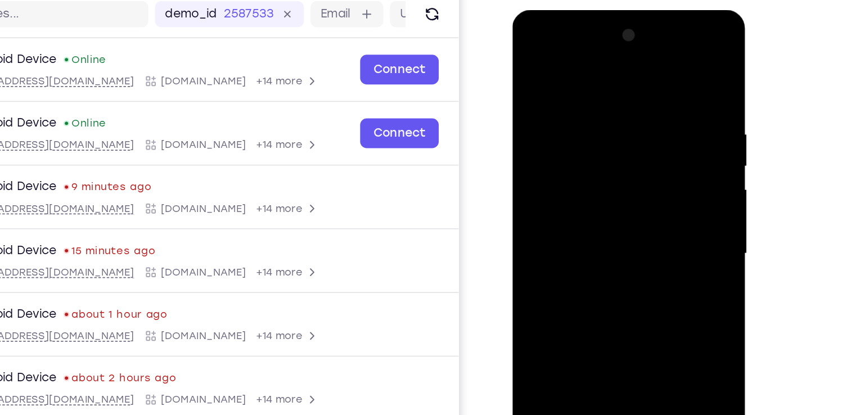
click at [622, 183] on div at bounding box center [592, 175] width 142 height 315
drag, startPoint x: 636, startPoint y: 268, endPoint x: 623, endPoint y: 140, distance: 129.0
click at [623, 140] on div at bounding box center [592, 175] width 142 height 315
drag, startPoint x: 614, startPoint y: 216, endPoint x: 614, endPoint y: 107, distance: 109.2
click at [614, 107] on div at bounding box center [592, 175] width 142 height 315
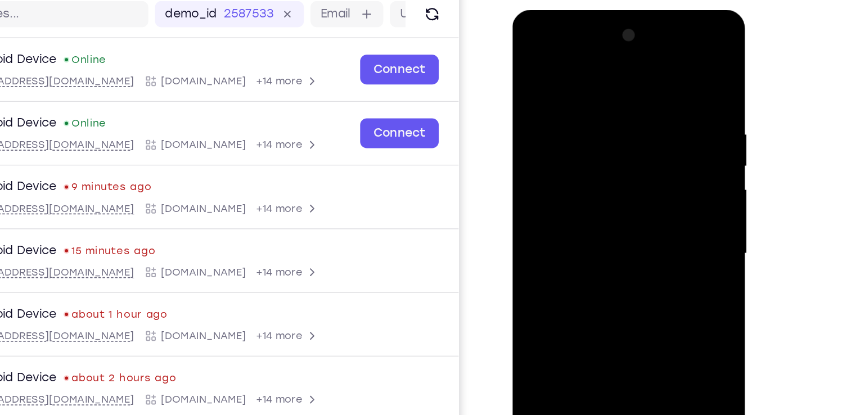
drag, startPoint x: 561, startPoint y: 201, endPoint x: 647, endPoint y: 184, distance: 87.3
click at [647, 184] on div at bounding box center [592, 175] width 142 height 315
drag, startPoint x: 645, startPoint y: 192, endPoint x: 580, endPoint y: 181, distance: 65.6
click at [580, 181] on div at bounding box center [592, 175] width 142 height 315
drag, startPoint x: 608, startPoint y: 265, endPoint x: 601, endPoint y: 127, distance: 138.6
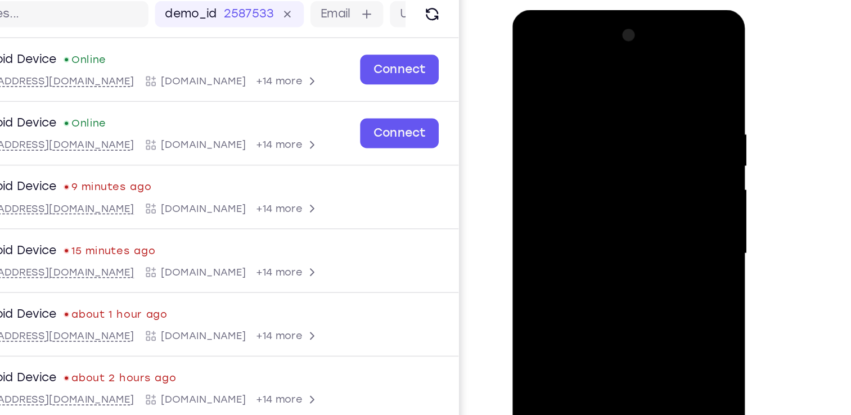
click at [601, 127] on div at bounding box center [592, 175] width 142 height 315
drag, startPoint x: 564, startPoint y: 195, endPoint x: 626, endPoint y: 183, distance: 63.6
click at [626, 183] on div at bounding box center [592, 175] width 142 height 315
drag, startPoint x: 622, startPoint y: 249, endPoint x: 621, endPoint y: 155, distance: 93.4
click at [621, 155] on div at bounding box center [592, 175] width 142 height 315
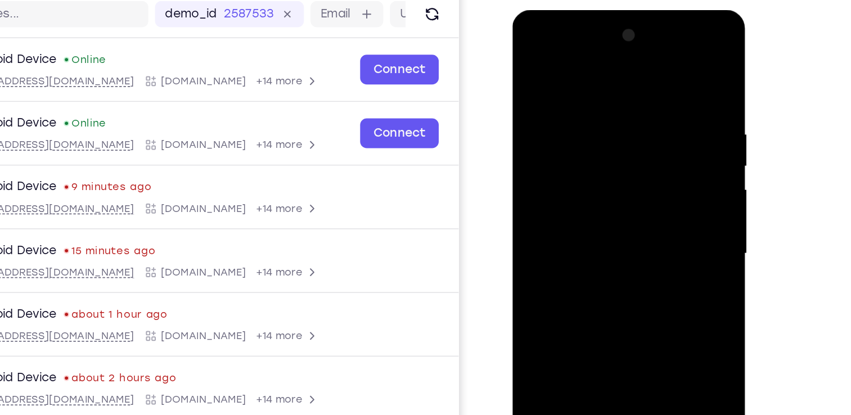
drag, startPoint x: 613, startPoint y: 295, endPoint x: 622, endPoint y: 165, distance: 130.3
click at [622, 165] on div at bounding box center [592, 175] width 142 height 315
drag, startPoint x: 625, startPoint y: 306, endPoint x: 623, endPoint y: 132, distance: 173.9
click at [623, 132] on div at bounding box center [592, 175] width 142 height 315
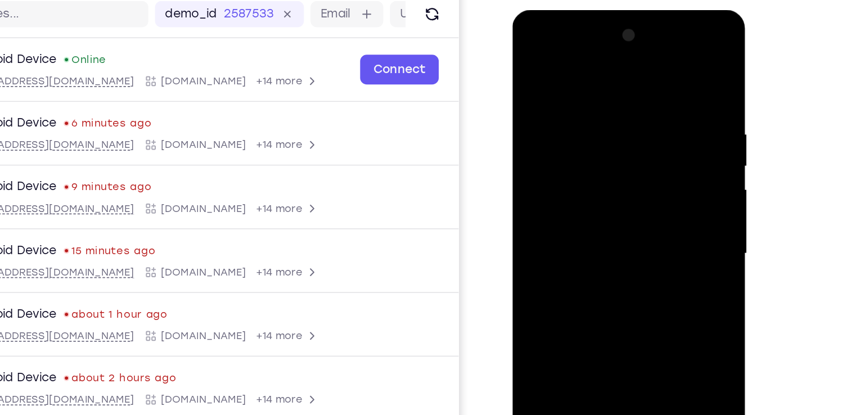
drag, startPoint x: 616, startPoint y: 256, endPoint x: 625, endPoint y: 161, distance: 95.6
click at [625, 161] on div at bounding box center [592, 175] width 142 height 315
drag, startPoint x: 623, startPoint y: 278, endPoint x: 640, endPoint y: 132, distance: 147.3
click at [640, 132] on div at bounding box center [592, 175] width 142 height 315
drag, startPoint x: 591, startPoint y: 198, endPoint x: 645, endPoint y: 186, distance: 56.0
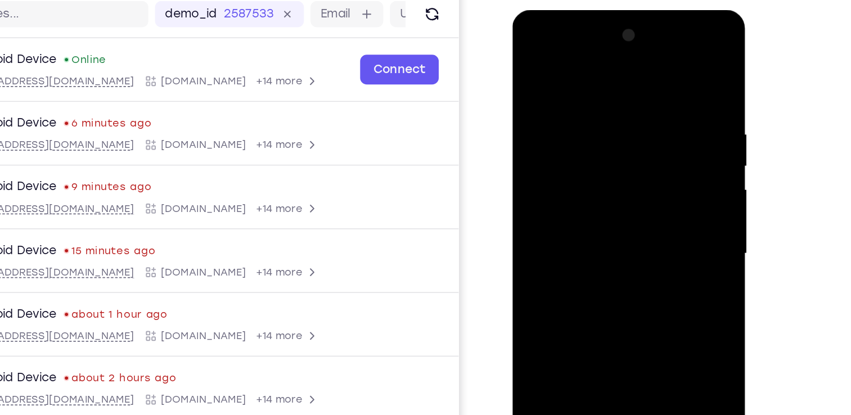
click at [645, 186] on div at bounding box center [592, 175] width 142 height 315
drag, startPoint x: 630, startPoint y: 297, endPoint x: 627, endPoint y: 123, distance: 173.9
click at [627, 123] on div at bounding box center [592, 175] width 142 height 315
drag, startPoint x: 605, startPoint y: 252, endPoint x: 621, endPoint y: 196, distance: 58.1
click at [621, 196] on div at bounding box center [592, 175] width 142 height 315
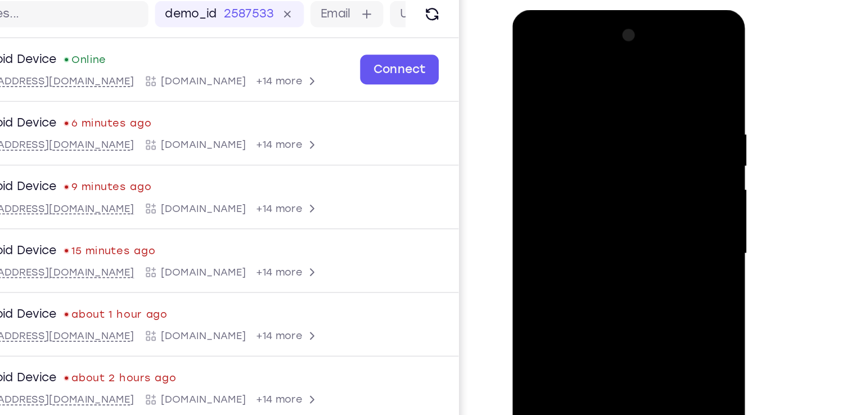
drag, startPoint x: 629, startPoint y: 294, endPoint x: 630, endPoint y: 180, distance: 114.2
click at [630, 180] on div at bounding box center [592, 175] width 142 height 315
drag, startPoint x: 569, startPoint y: 281, endPoint x: 590, endPoint y: 149, distance: 133.8
click at [590, 149] on div at bounding box center [592, 175] width 142 height 315
drag, startPoint x: 603, startPoint y: 299, endPoint x: 602, endPoint y: 162, distance: 137.3
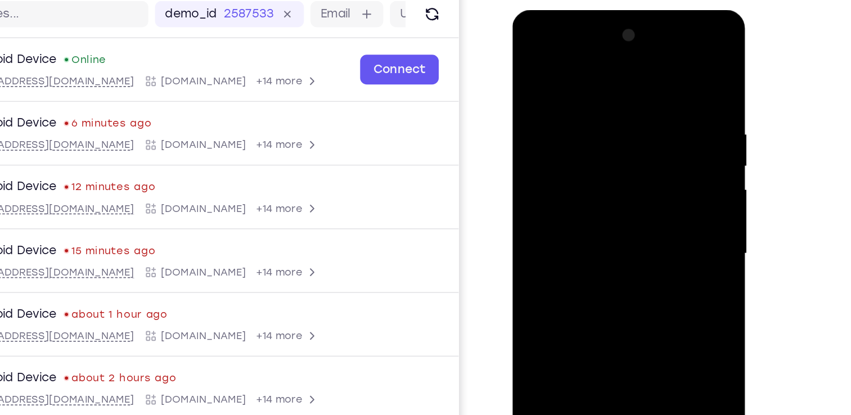
click at [602, 162] on div at bounding box center [592, 175] width 142 height 315
drag, startPoint x: 600, startPoint y: 259, endPoint x: 587, endPoint y: 107, distance: 152.5
click at [587, 107] on div at bounding box center [592, 175] width 142 height 315
drag, startPoint x: 590, startPoint y: 230, endPoint x: 594, endPoint y: 106, distance: 124.4
click at [594, 106] on div at bounding box center [592, 175] width 142 height 315
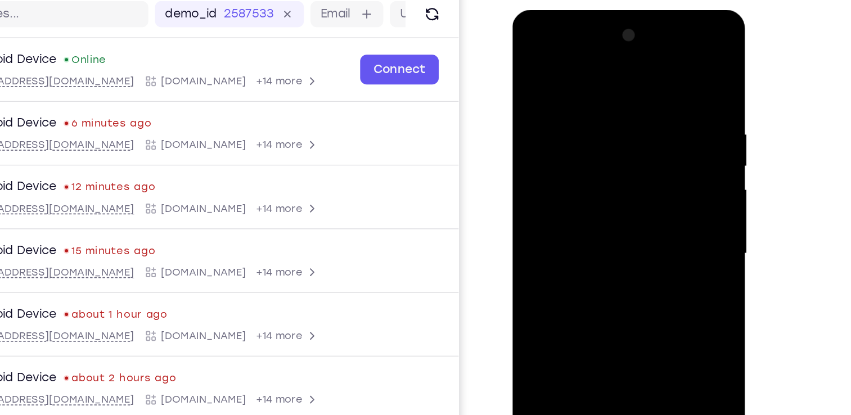
drag, startPoint x: 596, startPoint y: 183, endPoint x: 598, endPoint y: 127, distance: 56.8
click at [598, 127] on div at bounding box center [592, 175] width 142 height 315
drag, startPoint x: 589, startPoint y: 89, endPoint x: 611, endPoint y: 205, distance: 118.5
click at [611, 205] on div at bounding box center [592, 175] width 142 height 315
drag, startPoint x: 564, startPoint y: 128, endPoint x: 613, endPoint y: 128, distance: 49.0
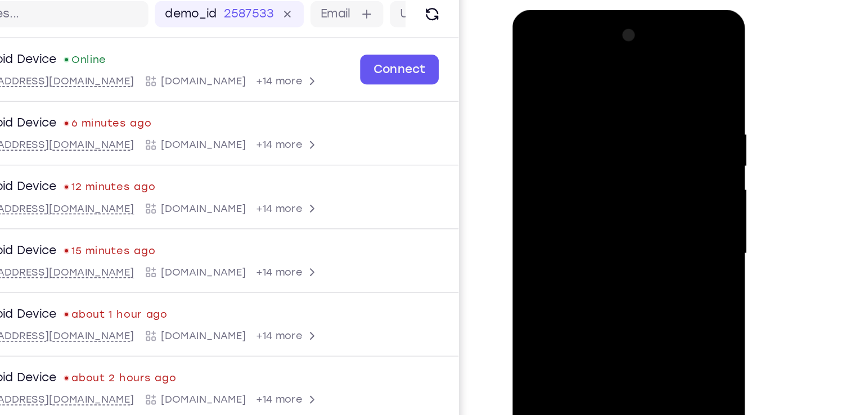
click at [613, 128] on div at bounding box center [592, 175] width 142 height 315
drag, startPoint x: 600, startPoint y: 231, endPoint x: 598, endPoint y: 93, distance: 137.9
click at [598, 93] on div at bounding box center [592, 175] width 142 height 315
drag, startPoint x: 545, startPoint y: 214, endPoint x: 643, endPoint y: 206, distance: 97.7
click at [643, 206] on div at bounding box center [592, 175] width 142 height 315
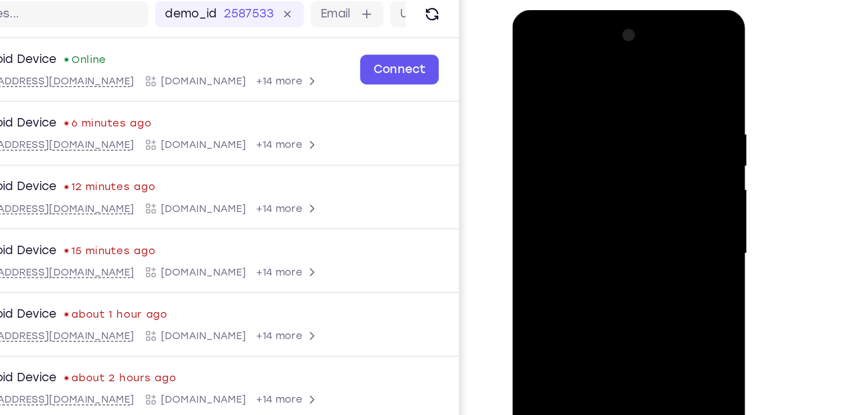
drag, startPoint x: 609, startPoint y: 268, endPoint x: 607, endPoint y: 133, distance: 135.6
click at [607, 133] on div at bounding box center [592, 175] width 142 height 315
drag, startPoint x: 601, startPoint y: 203, endPoint x: 629, endPoint y: 196, distance: 28.4
click at [629, 196] on div at bounding box center [592, 175] width 142 height 315
drag, startPoint x: 584, startPoint y: 259, endPoint x: 587, endPoint y: 142, distance: 117.1
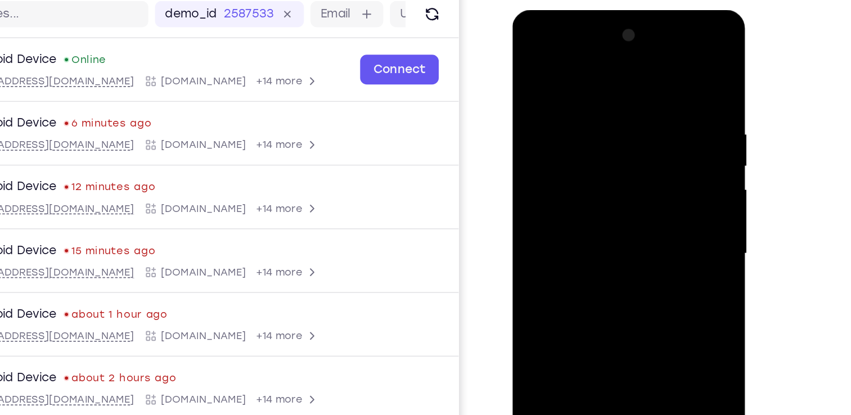
click at [587, 142] on div at bounding box center [592, 175] width 142 height 315
drag, startPoint x: 568, startPoint y: 220, endPoint x: 635, endPoint y: 211, distance: 68.1
click at [635, 211] on div at bounding box center [592, 175] width 142 height 315
drag, startPoint x: 628, startPoint y: 263, endPoint x: 606, endPoint y: 109, distance: 155.7
click at [606, 109] on div at bounding box center [592, 175] width 142 height 315
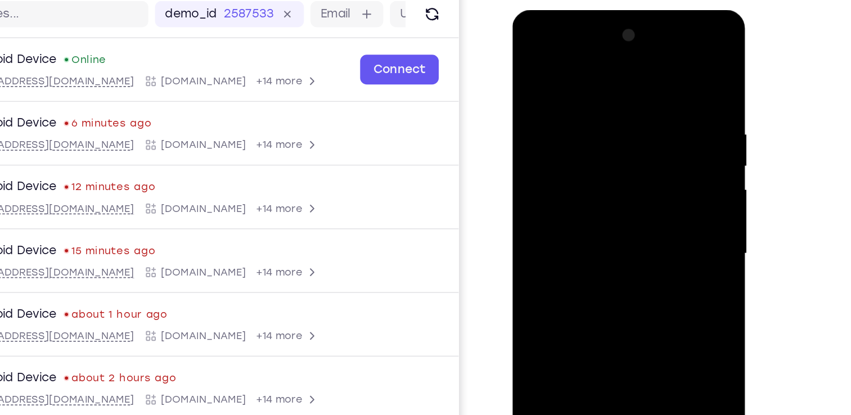
drag, startPoint x: 562, startPoint y: 181, endPoint x: 620, endPoint y: 168, distance: 59.8
click at [620, 168] on div at bounding box center [592, 175] width 142 height 315
drag, startPoint x: 623, startPoint y: 234, endPoint x: 611, endPoint y: 114, distance: 120.5
click at [611, 114] on div at bounding box center [592, 175] width 142 height 315
drag, startPoint x: 590, startPoint y: 147, endPoint x: 635, endPoint y: 140, distance: 45.0
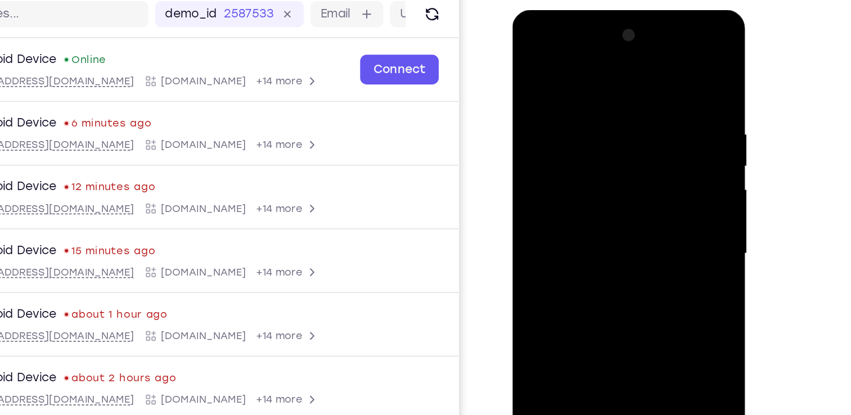
click at [635, 140] on div at bounding box center [592, 175] width 142 height 315
drag, startPoint x: 649, startPoint y: 289, endPoint x: 621, endPoint y: 190, distance: 103.3
click at [621, 190] on div at bounding box center [592, 175] width 142 height 315
drag, startPoint x: 639, startPoint y: 278, endPoint x: 622, endPoint y: 169, distance: 110.6
click at [622, 169] on div at bounding box center [592, 175] width 142 height 315
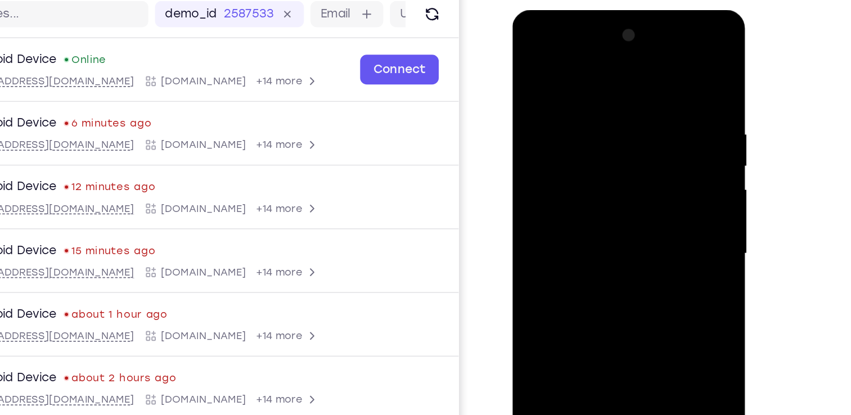
drag, startPoint x: 564, startPoint y: 272, endPoint x: 622, endPoint y: 265, distance: 58.4
click at [622, 265] on div at bounding box center [592, 175] width 142 height 315
drag, startPoint x: 602, startPoint y: 300, endPoint x: 590, endPoint y: 134, distance: 165.9
click at [590, 134] on div at bounding box center [592, 175] width 142 height 315
click at [588, 213] on div at bounding box center [592, 175] width 142 height 315
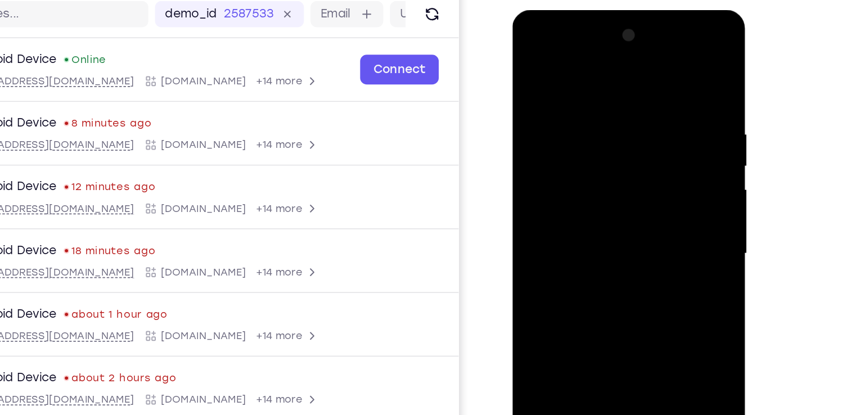
drag, startPoint x: 559, startPoint y: 219, endPoint x: 627, endPoint y: 212, distance: 68.5
click at [627, 212] on div at bounding box center [592, 175] width 142 height 315
drag, startPoint x: 606, startPoint y: 263, endPoint x: 589, endPoint y: 69, distance: 194.9
click at [589, 69] on div at bounding box center [592, 175] width 142 height 315
drag, startPoint x: 544, startPoint y: 126, endPoint x: 612, endPoint y: 125, distance: 68.1
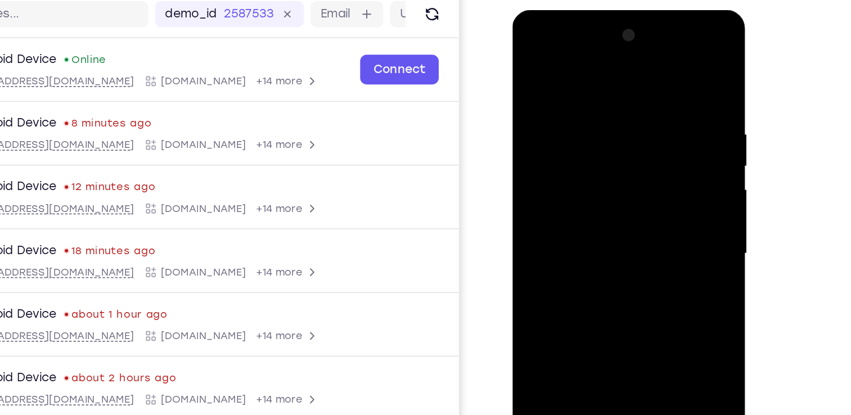
click at [612, 125] on div at bounding box center [592, 175] width 142 height 315
drag, startPoint x: 578, startPoint y: 269, endPoint x: 638, endPoint y: 264, distance: 60.4
click at [638, 264] on div at bounding box center [592, 175] width 142 height 315
drag, startPoint x: 592, startPoint y: 313, endPoint x: 612, endPoint y: 178, distance: 136.5
click at [612, 178] on div at bounding box center [592, 175] width 142 height 315
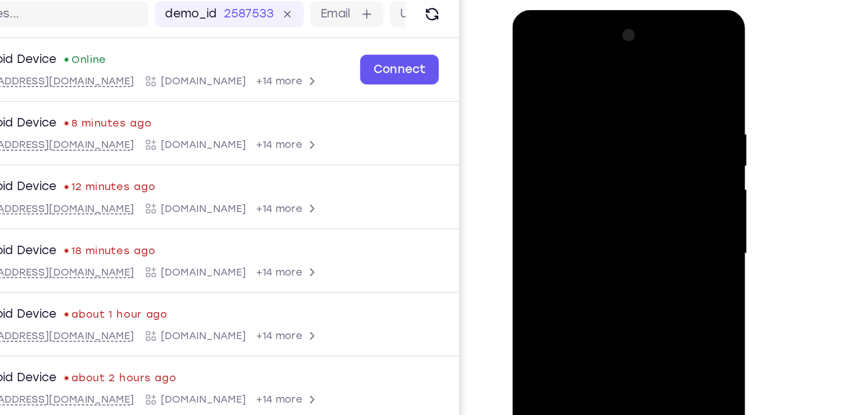
drag, startPoint x: 573, startPoint y: 223, endPoint x: 619, endPoint y: 208, distance: 48.6
click at [619, 208] on div at bounding box center [592, 175] width 142 height 315
drag, startPoint x: 621, startPoint y: 288, endPoint x: 590, endPoint y: 102, distance: 188.3
click at [590, 102] on div at bounding box center [592, 175] width 142 height 315
drag, startPoint x: 599, startPoint y: 271, endPoint x: 586, endPoint y: 120, distance: 151.9
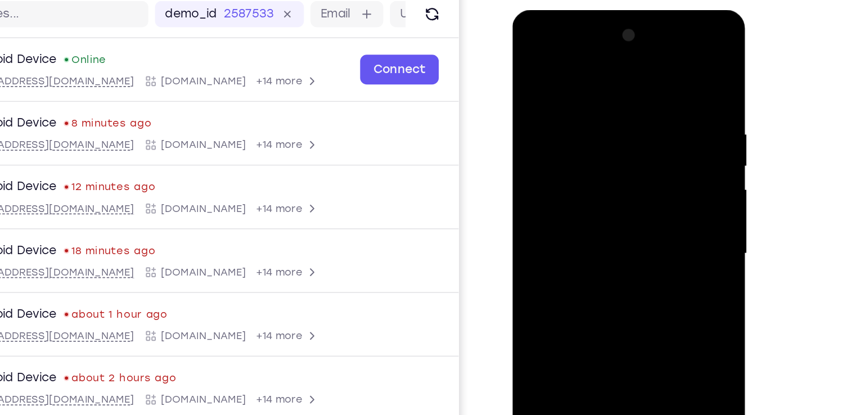
click at [586, 120] on div at bounding box center [592, 175] width 142 height 315
drag, startPoint x: 624, startPoint y: 261, endPoint x: 589, endPoint y: 114, distance: 151.0
click at [589, 114] on div at bounding box center [592, 175] width 142 height 315
drag, startPoint x: 622, startPoint y: 286, endPoint x: 611, endPoint y: 149, distance: 137.8
click at [611, 149] on div at bounding box center [592, 175] width 142 height 315
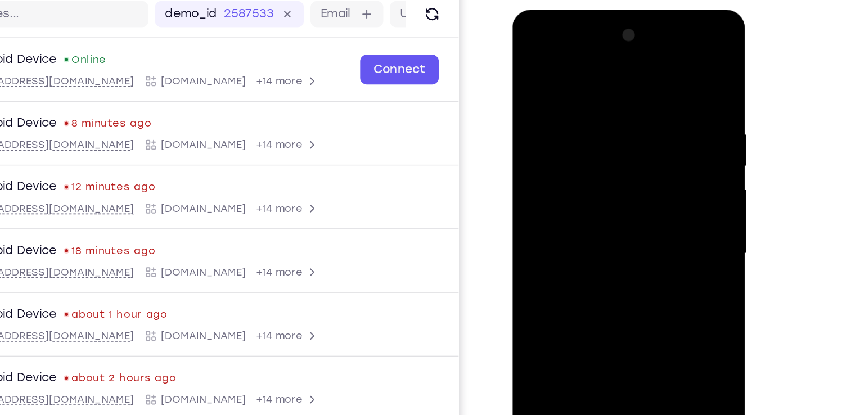
drag, startPoint x: 621, startPoint y: 295, endPoint x: 616, endPoint y: 151, distance: 144.7
click at [616, 151] on div at bounding box center [592, 175] width 142 height 315
drag, startPoint x: 566, startPoint y: 163, endPoint x: 598, endPoint y: 163, distance: 32.1
click at [598, 163] on div at bounding box center [592, 175] width 142 height 315
drag, startPoint x: 613, startPoint y: 306, endPoint x: 589, endPoint y: 135, distance: 172.2
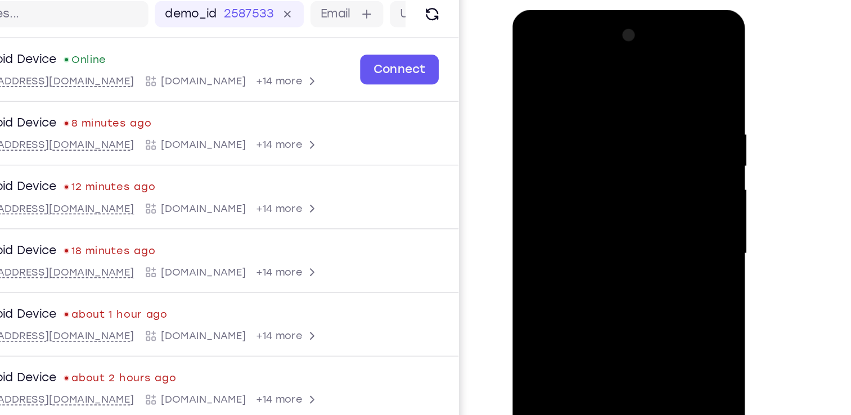
click at [589, 135] on div at bounding box center [592, 175] width 142 height 315
drag, startPoint x: 602, startPoint y: 276, endPoint x: 602, endPoint y: 110, distance: 166.0
click at [602, 110] on div at bounding box center [592, 175] width 142 height 315
drag, startPoint x: 608, startPoint y: 302, endPoint x: 608, endPoint y: 137, distance: 164.9
click at [608, 137] on div at bounding box center [592, 175] width 142 height 315
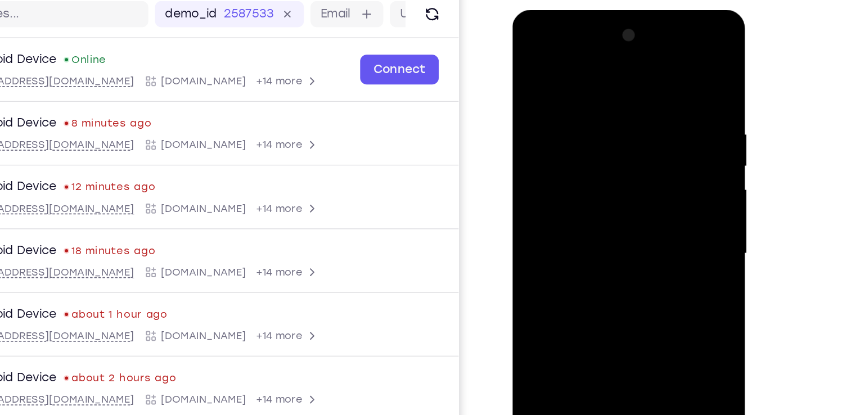
drag, startPoint x: 551, startPoint y: 97, endPoint x: 660, endPoint y: 101, distance: 108.7
click at [660, 101] on div at bounding box center [592, 175] width 142 height 315
drag, startPoint x: 619, startPoint y: 84, endPoint x: 638, endPoint y: 165, distance: 82.6
click at [638, 165] on div at bounding box center [592, 175] width 142 height 315
drag, startPoint x: 609, startPoint y: 158, endPoint x: 657, endPoint y: 156, distance: 47.9
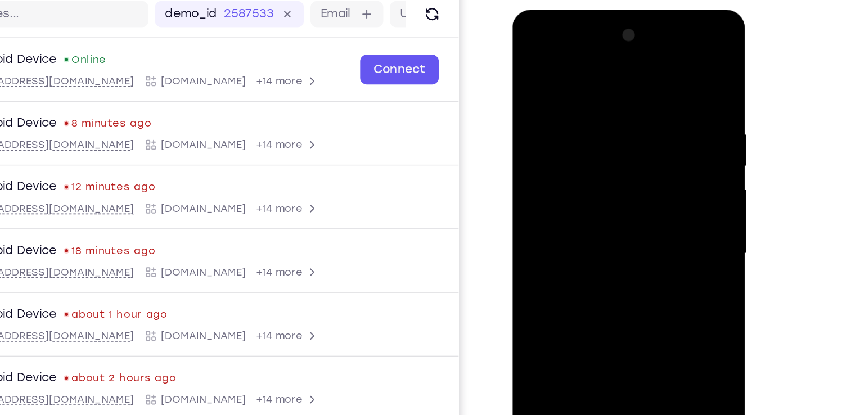
click at [657, 156] on div at bounding box center [592, 175] width 142 height 315
drag, startPoint x: 626, startPoint y: 300, endPoint x: 615, endPoint y: 129, distance: 170.8
click at [615, 129] on div at bounding box center [592, 175] width 142 height 315
drag, startPoint x: 620, startPoint y: 257, endPoint x: 618, endPoint y: 141, distance: 115.9
click at [618, 141] on div at bounding box center [592, 175] width 142 height 315
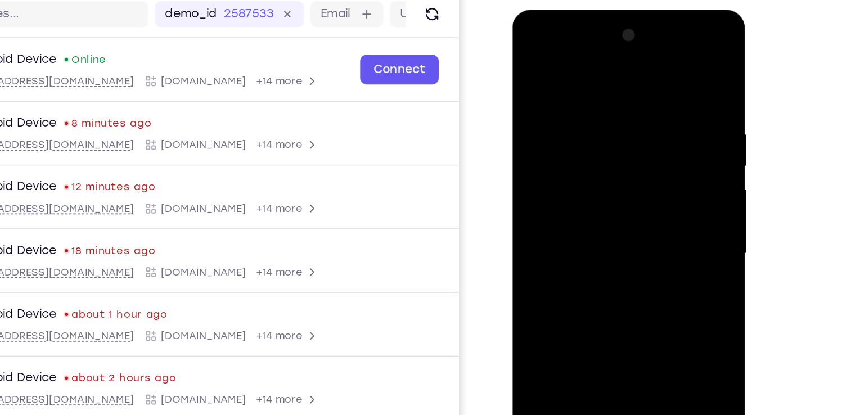
drag, startPoint x: 621, startPoint y: 212, endPoint x: 589, endPoint y: 219, distance: 32.4
click at [589, 219] on div at bounding box center [592, 175] width 142 height 315
drag, startPoint x: 629, startPoint y: 283, endPoint x: 631, endPoint y: 171, distance: 112.0
click at [631, 171] on div at bounding box center [592, 175] width 142 height 315
drag, startPoint x: 611, startPoint y: 236, endPoint x: 633, endPoint y: 234, distance: 22.0
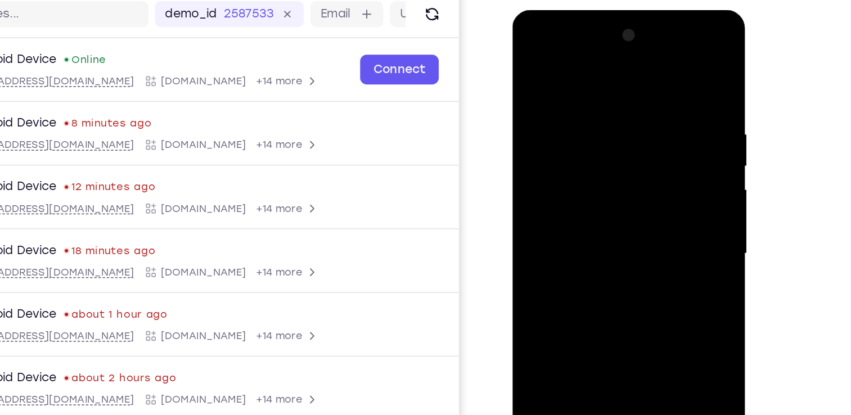
click at [633, 234] on div at bounding box center [592, 175] width 142 height 315
drag, startPoint x: 616, startPoint y: 288, endPoint x: 615, endPoint y: 123, distance: 165.4
click at [615, 123] on div at bounding box center [592, 175] width 142 height 315
drag, startPoint x: 625, startPoint y: 275, endPoint x: 611, endPoint y: 136, distance: 140.3
click at [611, 136] on div at bounding box center [592, 175] width 142 height 315
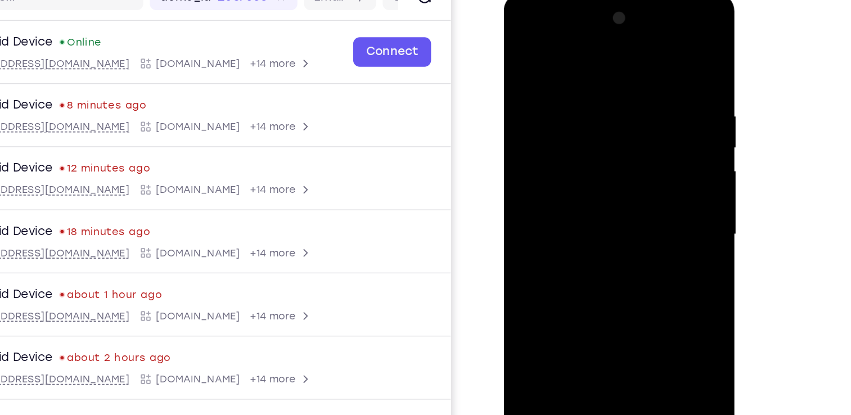
scroll to position [89, 0]
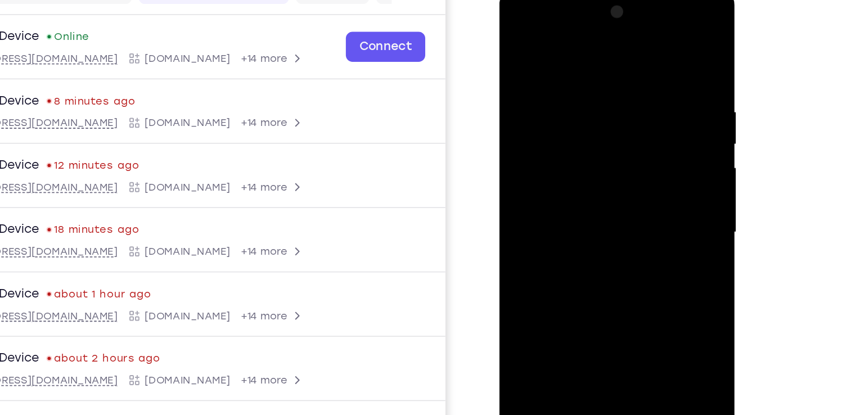
drag, startPoint x: 605, startPoint y: 266, endPoint x: 602, endPoint y: 144, distance: 122.2
click at [602, 144] on div at bounding box center [579, 152] width 142 height 315
drag, startPoint x: 621, startPoint y: 278, endPoint x: 604, endPoint y: 146, distance: 132.8
click at [604, 146] on div at bounding box center [579, 152] width 142 height 315
drag, startPoint x: 623, startPoint y: 265, endPoint x: 606, endPoint y: 123, distance: 143.4
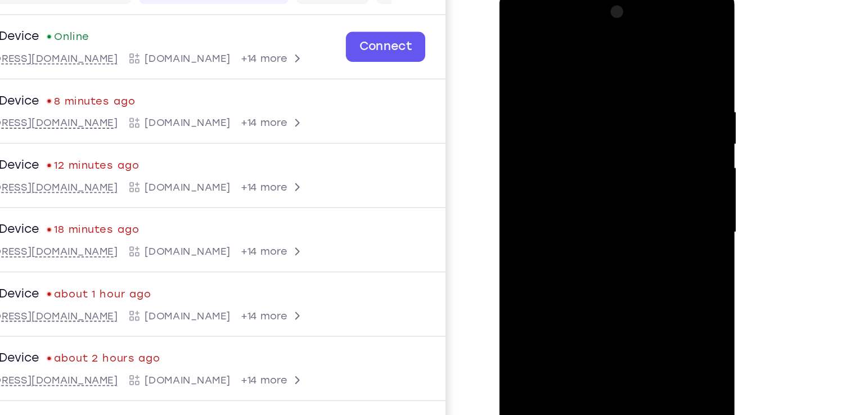
click at [606, 123] on div at bounding box center [579, 152] width 142 height 315
drag, startPoint x: 611, startPoint y: 241, endPoint x: 602, endPoint y: 100, distance: 140.9
click at [602, 100] on div at bounding box center [579, 152] width 142 height 315
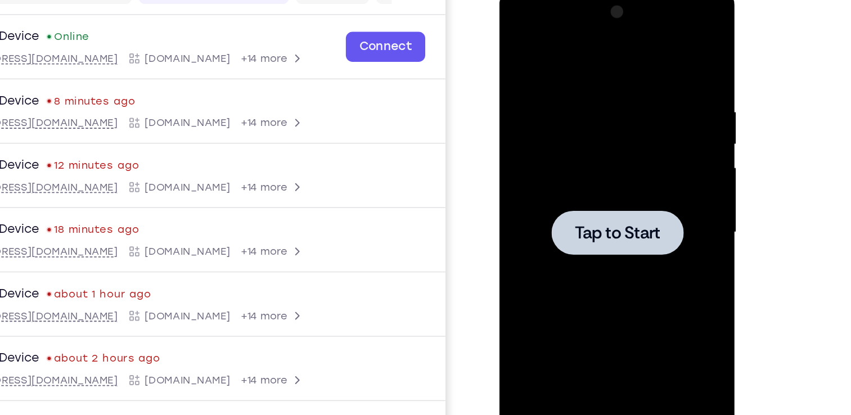
click at [595, 136] on div at bounding box center [579, 152] width 142 height 315
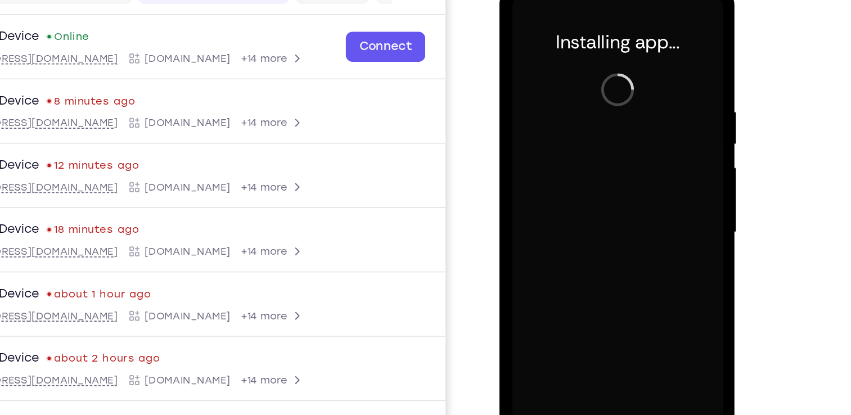
scroll to position [89, 0]
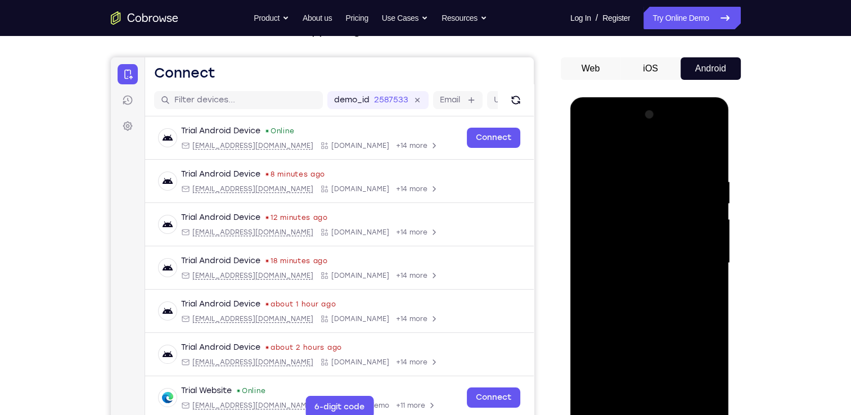
click at [647, 412] on div at bounding box center [650, 263] width 142 height 315
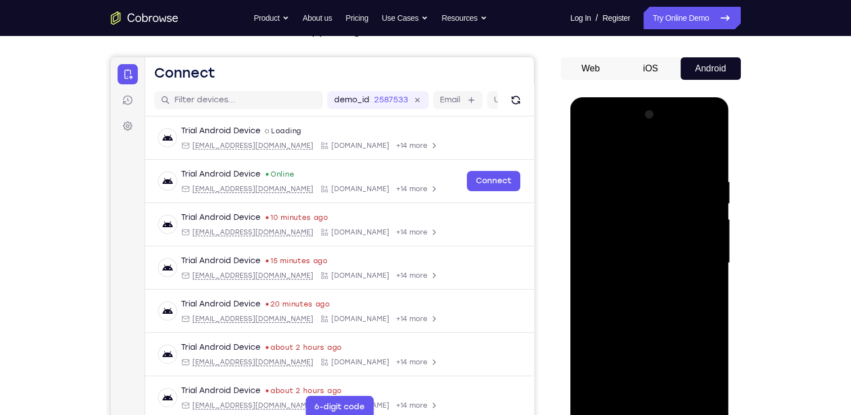
click at [687, 373] on div at bounding box center [650, 263] width 142 height 315
click at [701, 369] on div at bounding box center [650, 263] width 142 height 315
click at [617, 157] on div at bounding box center [650, 263] width 142 height 315
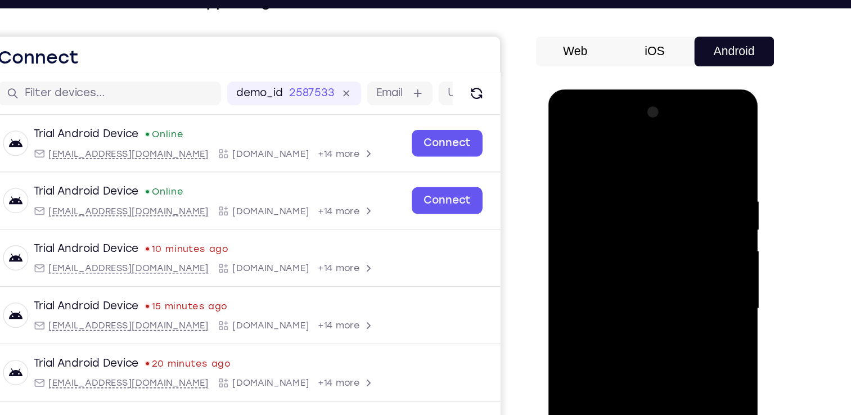
click at [612, 192] on div at bounding box center [628, 255] width 142 height 315
click at [587, 234] on div at bounding box center [628, 255] width 142 height 315
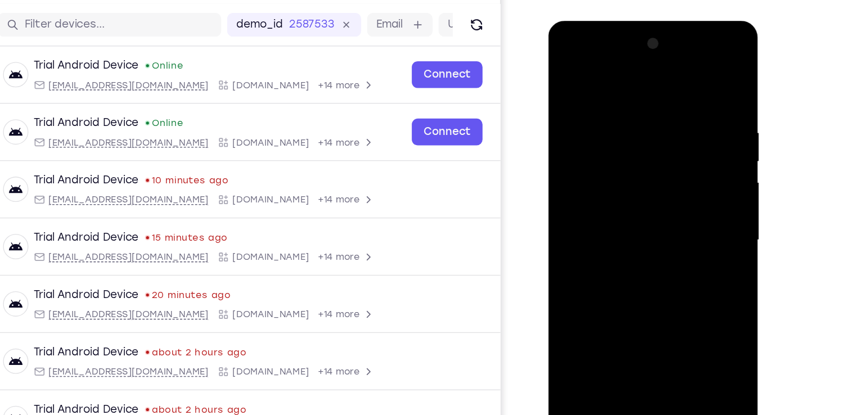
click at [613, 263] on div at bounding box center [628, 186] width 142 height 315
click at [679, 271] on div at bounding box center [628, 186] width 142 height 315
drag, startPoint x: 635, startPoint y: 315, endPoint x: 642, endPoint y: 141, distance: 174.0
click at [642, 141] on div at bounding box center [628, 186] width 142 height 315
drag, startPoint x: 640, startPoint y: 286, endPoint x: 642, endPoint y: 111, distance: 174.5
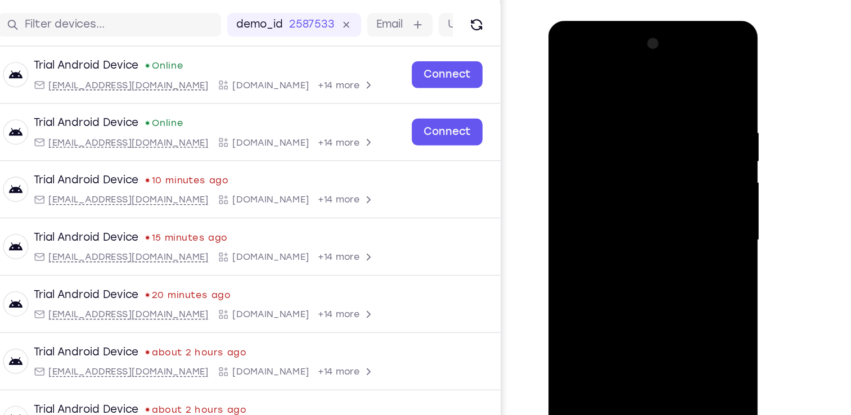
click at [642, 111] on div at bounding box center [628, 186] width 142 height 315
drag, startPoint x: 642, startPoint y: 275, endPoint x: 645, endPoint y: 119, distance: 155.9
click at [645, 119] on div at bounding box center [628, 186] width 142 height 315
drag, startPoint x: 649, startPoint y: 260, endPoint x: 650, endPoint y: 136, distance: 124.4
click at [650, 136] on div at bounding box center [628, 186] width 142 height 315
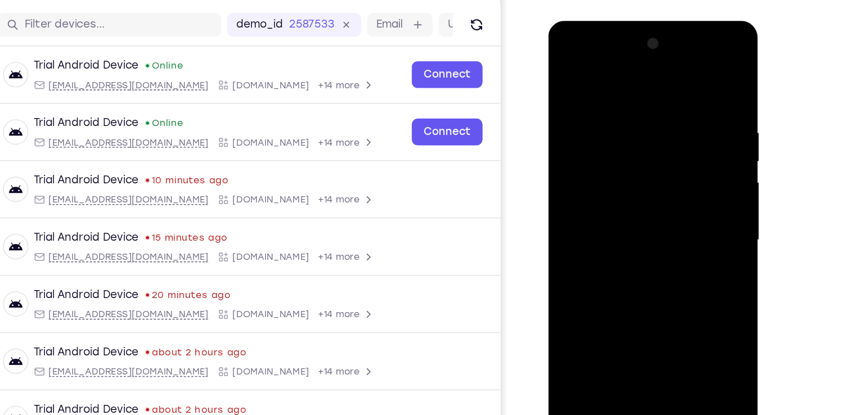
drag, startPoint x: 642, startPoint y: 248, endPoint x: 648, endPoint y: 131, distance: 117.2
click at [648, 131] on div at bounding box center [628, 186] width 142 height 315
drag, startPoint x: 652, startPoint y: 280, endPoint x: 660, endPoint y: 95, distance: 185.9
click at [660, 95] on div at bounding box center [628, 186] width 142 height 315
drag, startPoint x: 657, startPoint y: 284, endPoint x: 664, endPoint y: 153, distance: 131.3
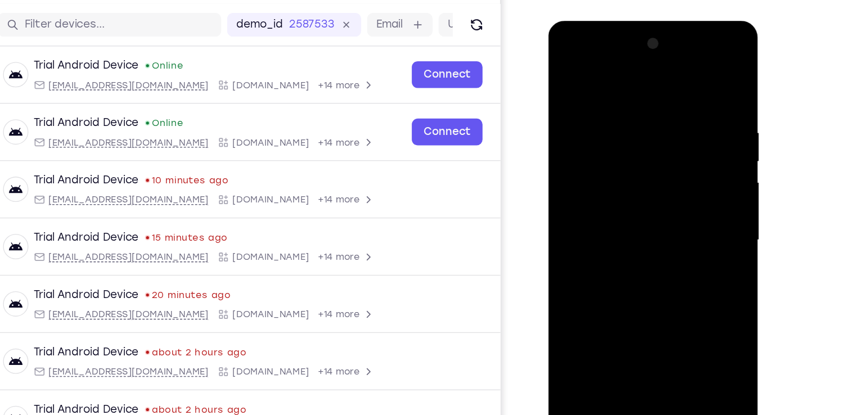
click at [664, 153] on div at bounding box center [628, 186] width 142 height 315
drag, startPoint x: 650, startPoint y: 254, endPoint x: 664, endPoint y: 137, distance: 117.9
click at [664, 137] on div at bounding box center [628, 186] width 142 height 315
drag, startPoint x: 664, startPoint y: 272, endPoint x: 666, endPoint y: 115, distance: 157.0
click at [666, 115] on div at bounding box center [628, 186] width 142 height 315
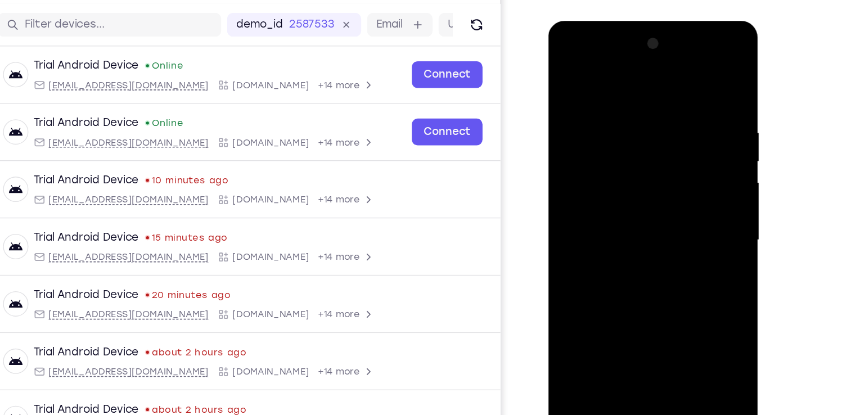
drag, startPoint x: 669, startPoint y: 269, endPoint x: 665, endPoint y: 106, distance: 162.7
click at [665, 106] on div at bounding box center [628, 186] width 142 height 315
drag, startPoint x: 653, startPoint y: 266, endPoint x: 656, endPoint y: 148, distance: 118.2
click at [656, 148] on div at bounding box center [628, 186] width 142 height 315
drag, startPoint x: 645, startPoint y: 279, endPoint x: 658, endPoint y: 138, distance: 141.8
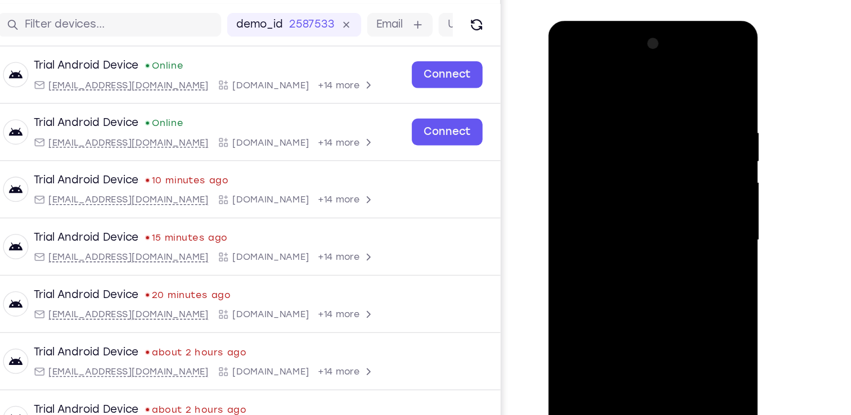
click at [658, 138] on div at bounding box center [628, 186] width 142 height 315
drag, startPoint x: 667, startPoint y: 299, endPoint x: 671, endPoint y: 136, distance: 163.2
click at [671, 136] on div at bounding box center [628, 186] width 142 height 315
drag, startPoint x: 671, startPoint y: 284, endPoint x: 673, endPoint y: 116, distance: 167.7
click at [673, 116] on div at bounding box center [628, 186] width 142 height 315
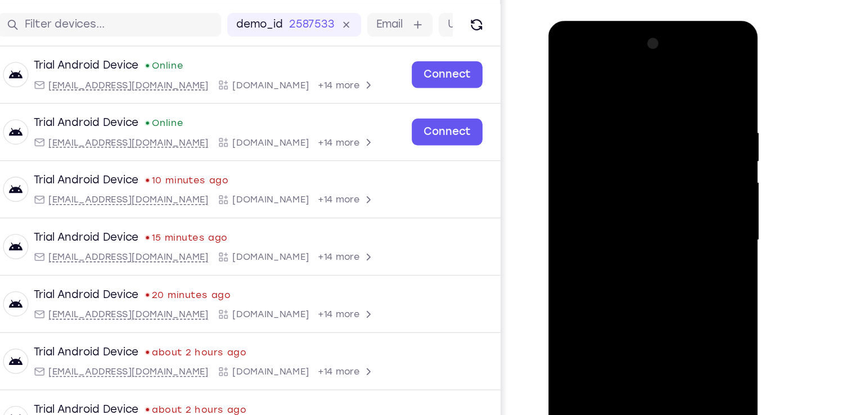
drag, startPoint x: 667, startPoint y: 277, endPoint x: 672, endPoint y: 111, distance: 165.5
click at [672, 111] on div at bounding box center [628, 186] width 142 height 315
drag, startPoint x: 670, startPoint y: 256, endPoint x: 671, endPoint y: 92, distance: 164.3
click at [671, 92] on div at bounding box center [628, 186] width 142 height 315
drag, startPoint x: 669, startPoint y: 279, endPoint x: 669, endPoint y: 97, distance: 182.3
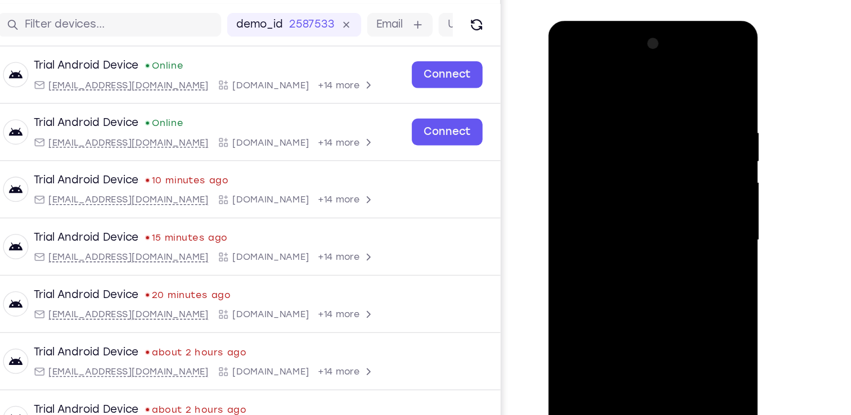
click at [669, 97] on div at bounding box center [628, 186] width 142 height 315
drag, startPoint x: 675, startPoint y: 264, endPoint x: 662, endPoint y: 99, distance: 165.3
click at [662, 99] on div at bounding box center [628, 186] width 142 height 315
click at [676, 78] on div at bounding box center [628, 186] width 142 height 315
click at [586, 143] on div at bounding box center [628, 186] width 142 height 315
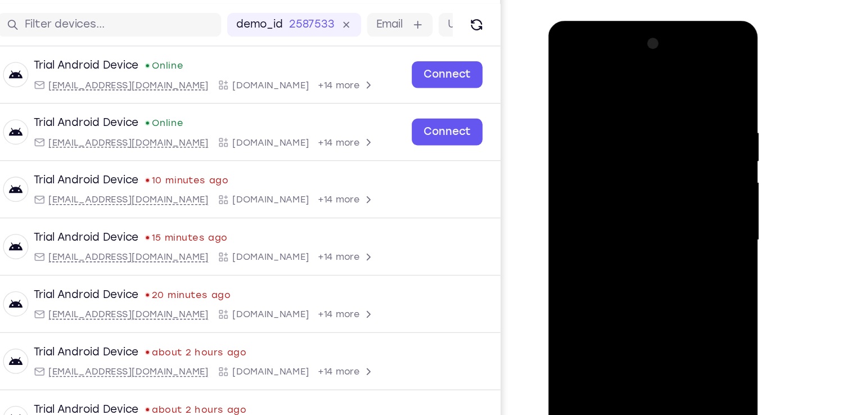
drag, startPoint x: 634, startPoint y: 261, endPoint x: 618, endPoint y: 115, distance: 146.6
click at [618, 115] on div at bounding box center [628, 186] width 142 height 315
drag, startPoint x: 631, startPoint y: 285, endPoint x: 619, endPoint y: 95, distance: 191.1
click at [619, 95] on div at bounding box center [628, 186] width 142 height 315
drag, startPoint x: 619, startPoint y: 207, endPoint x: 614, endPoint y: 115, distance: 91.3
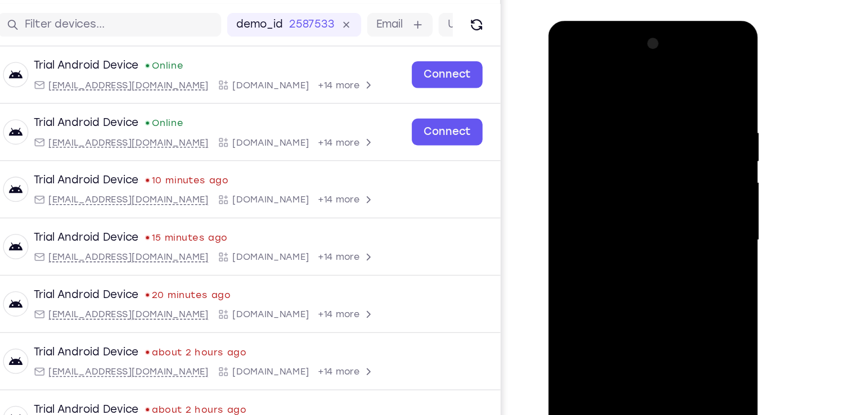
click at [614, 115] on div at bounding box center [628, 186] width 142 height 315
drag, startPoint x: 582, startPoint y: 249, endPoint x: 638, endPoint y: 240, distance: 56.4
click at [638, 240] on div at bounding box center [628, 186] width 142 height 315
drag, startPoint x: 652, startPoint y: 315, endPoint x: 644, endPoint y: 166, distance: 148.8
click at [644, 166] on div at bounding box center [628, 186] width 142 height 315
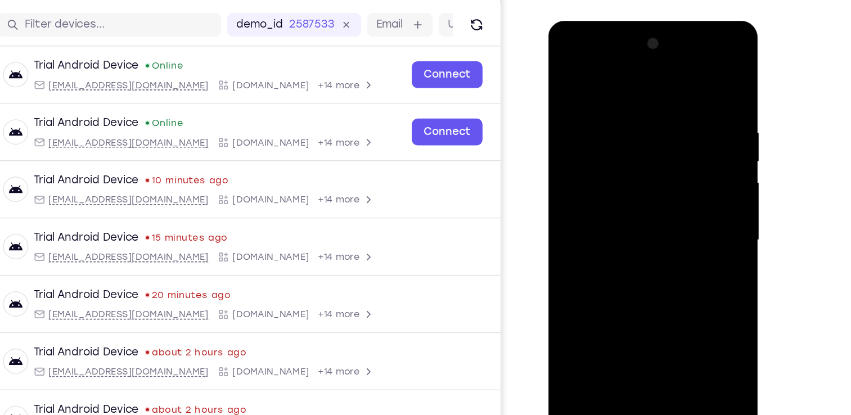
drag, startPoint x: 645, startPoint y: 311, endPoint x: 639, endPoint y: 154, distance: 157.1
click at [639, 154] on div at bounding box center [628, 186] width 142 height 315
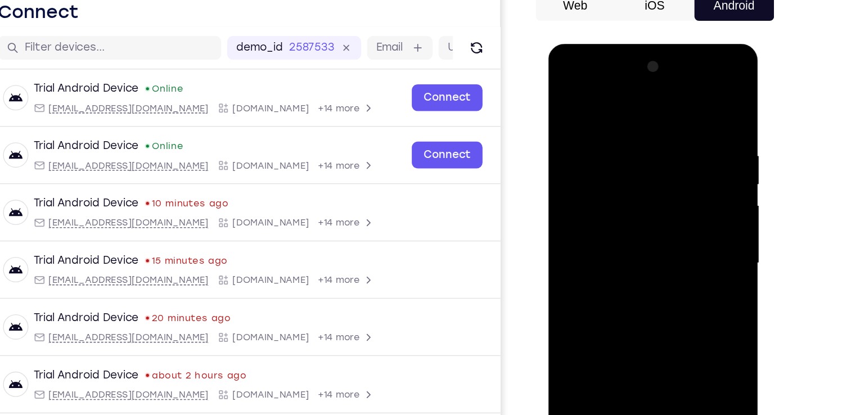
drag, startPoint x: 643, startPoint y: 304, endPoint x: 650, endPoint y: 154, distance: 151.0
click at [650, 154] on div at bounding box center [628, 209] width 142 height 315
drag, startPoint x: 590, startPoint y: 302, endPoint x: 651, endPoint y: 288, distance: 62.9
click at [651, 288] on div at bounding box center [628, 209] width 142 height 315
drag, startPoint x: 627, startPoint y: 342, endPoint x: 622, endPoint y: 163, distance: 179.0
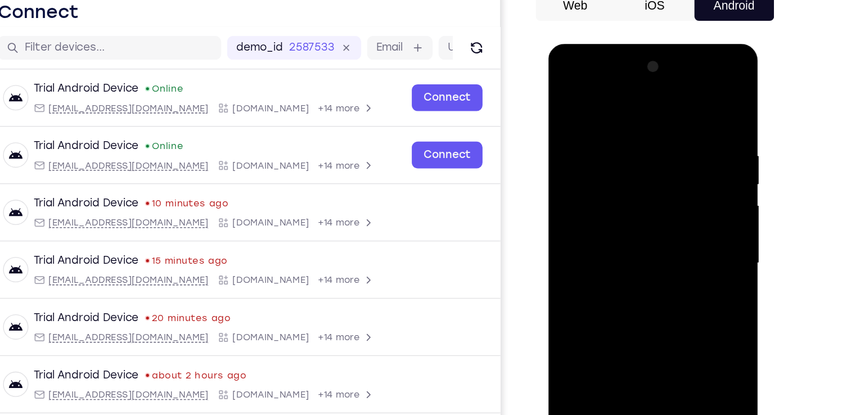
click at [622, 163] on div at bounding box center [628, 209] width 142 height 315
drag, startPoint x: 630, startPoint y: 297, endPoint x: 631, endPoint y: 230, distance: 67.0
click at [631, 230] on div at bounding box center [628, 209] width 142 height 315
drag, startPoint x: 646, startPoint y: 344, endPoint x: 634, endPoint y: 230, distance: 114.3
click at [634, 230] on div at bounding box center [628, 209] width 142 height 315
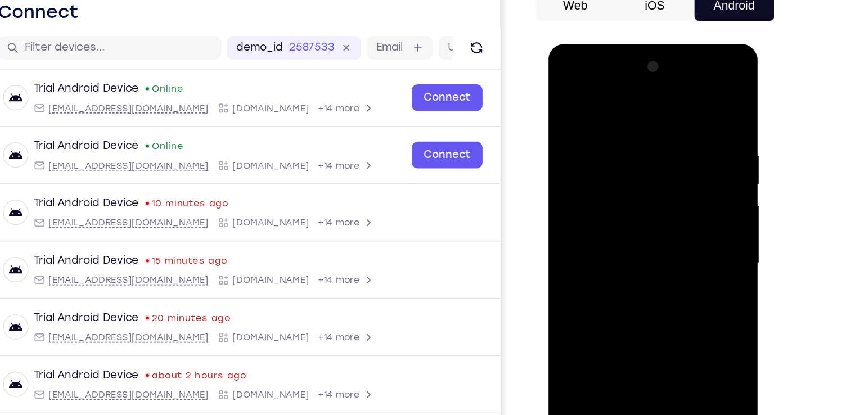
click at [635, 216] on div at bounding box center [628, 209] width 142 height 315
click at [623, 202] on div at bounding box center [628, 209] width 142 height 315
click at [676, 200] on div at bounding box center [628, 209] width 142 height 315
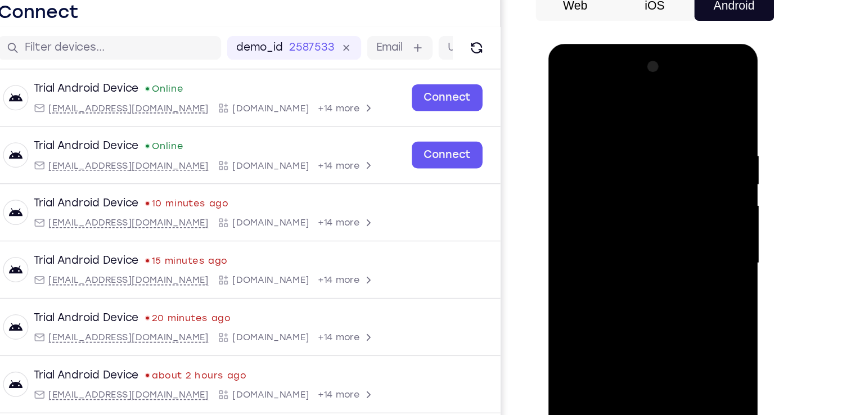
click at [676, 200] on div at bounding box center [628, 209] width 142 height 315
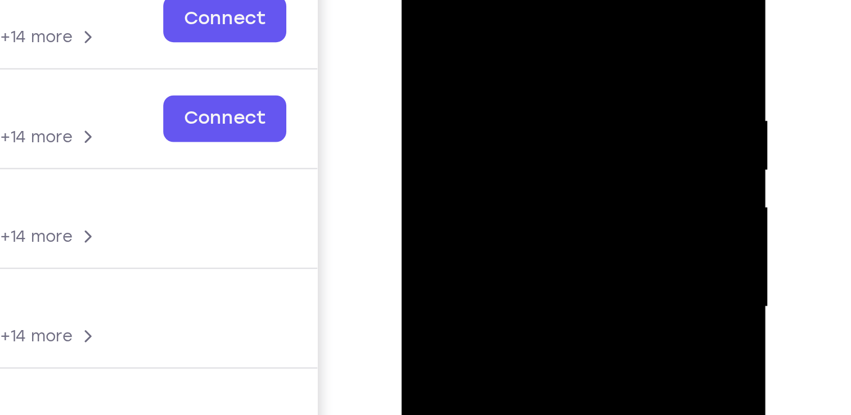
click at [530, 82] on div at bounding box center [481, 91] width 142 height 315
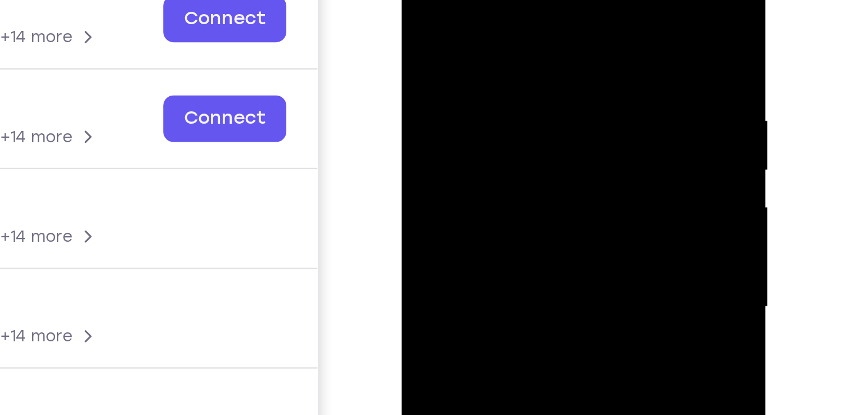
click at [530, 82] on div at bounding box center [481, 91] width 142 height 315
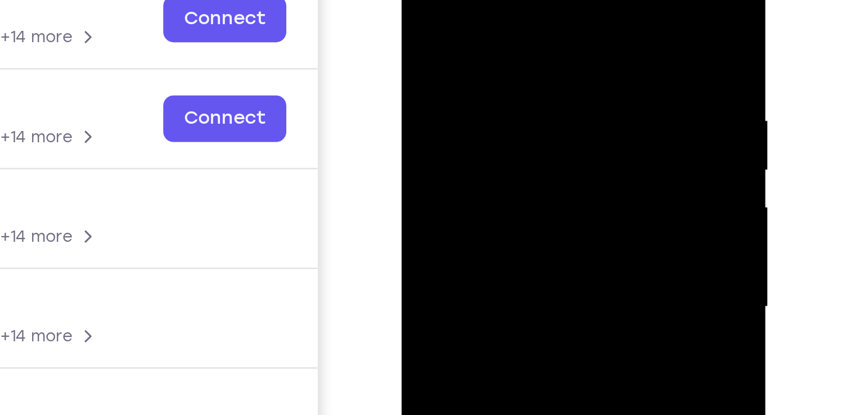
click at [530, 82] on div at bounding box center [481, 91] width 142 height 315
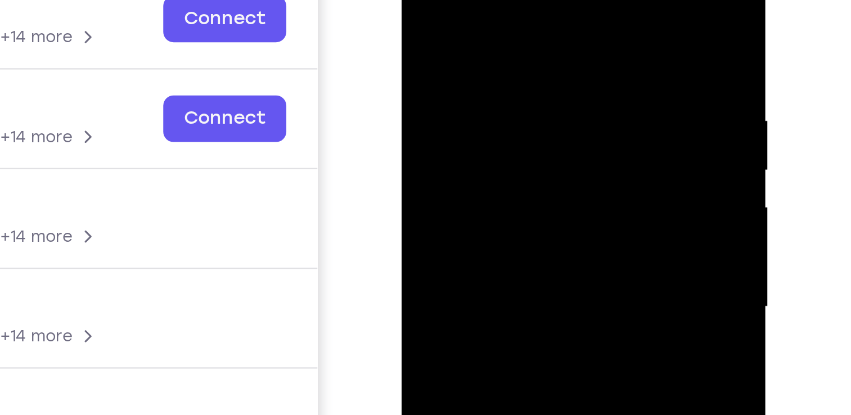
click at [530, 82] on div at bounding box center [481, 91] width 142 height 315
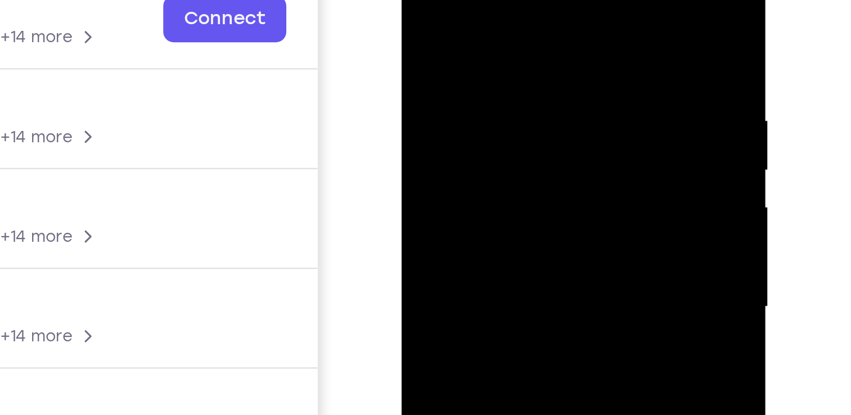
click at [530, 82] on div at bounding box center [481, 91] width 142 height 315
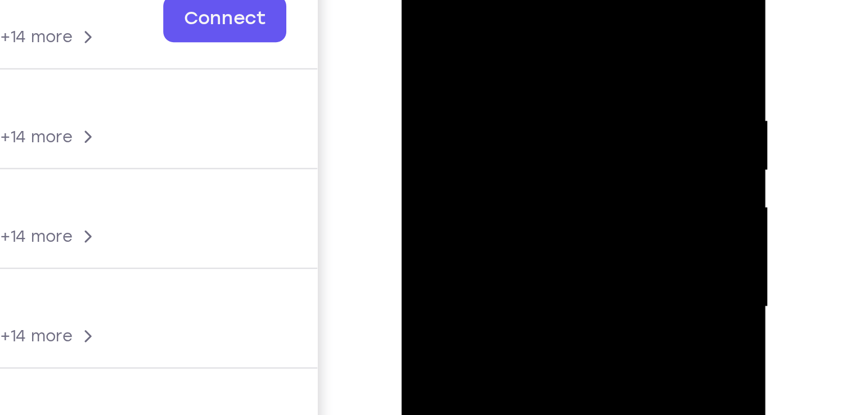
click at [530, 82] on div at bounding box center [481, 91] width 142 height 315
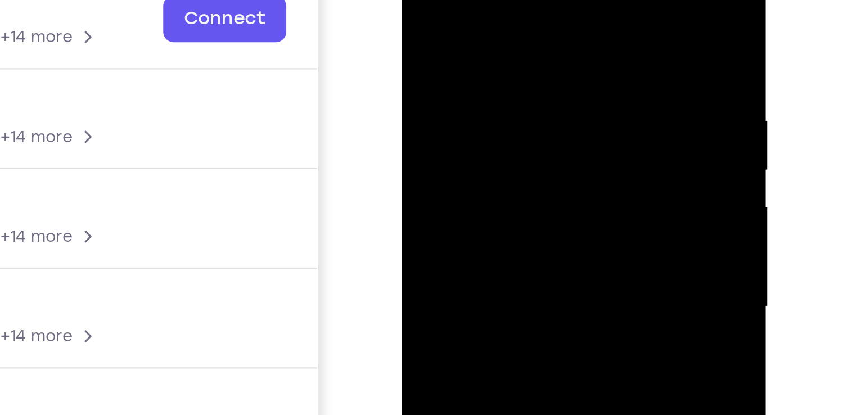
click at [530, 82] on div at bounding box center [481, 91] width 142 height 315
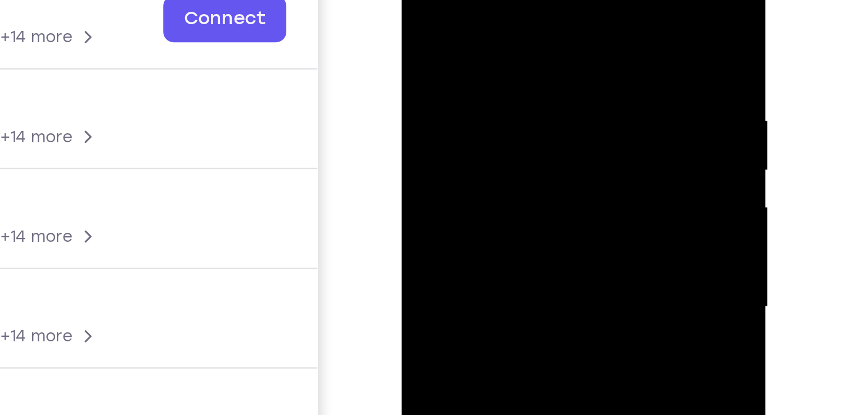
click at [530, 82] on div at bounding box center [481, 91] width 142 height 315
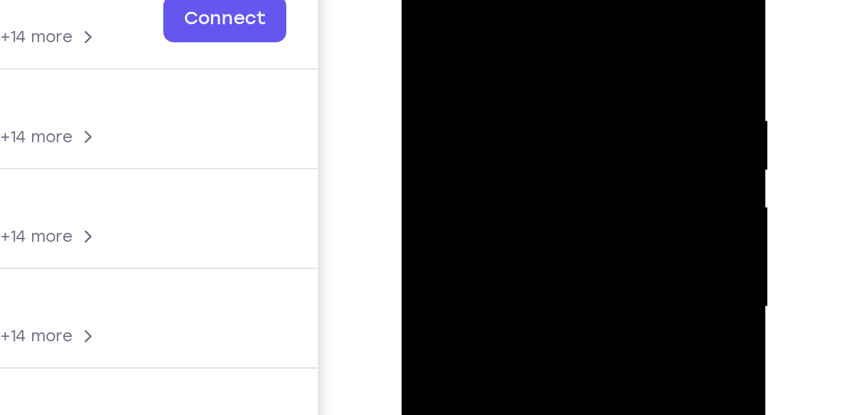
click at [530, 82] on div at bounding box center [481, 91] width 142 height 315
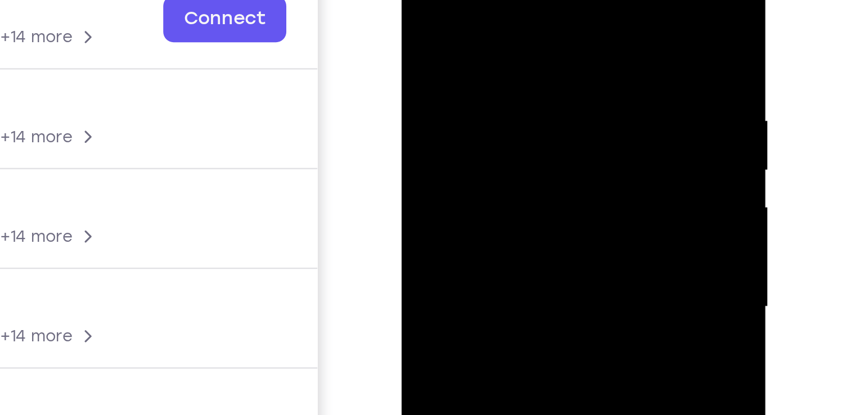
click at [530, 82] on div at bounding box center [481, 91] width 142 height 315
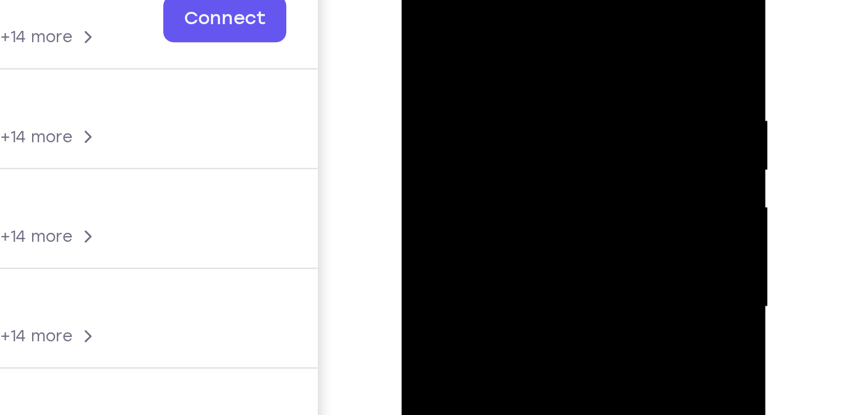
click at [530, 82] on div at bounding box center [481, 91] width 142 height 315
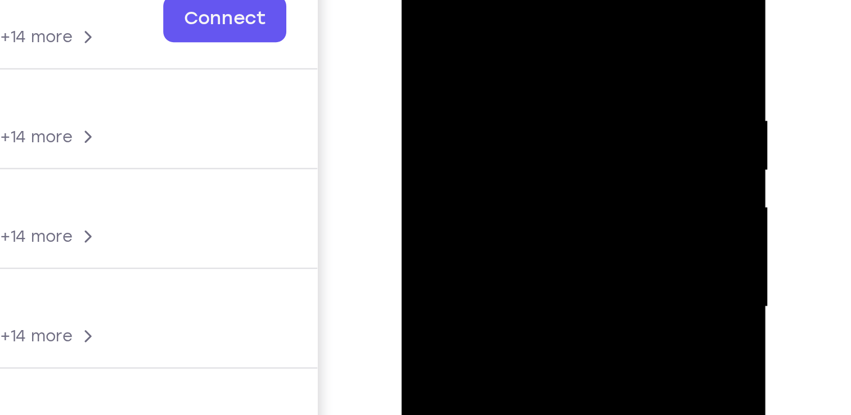
click at [530, 82] on div at bounding box center [481, 91] width 142 height 315
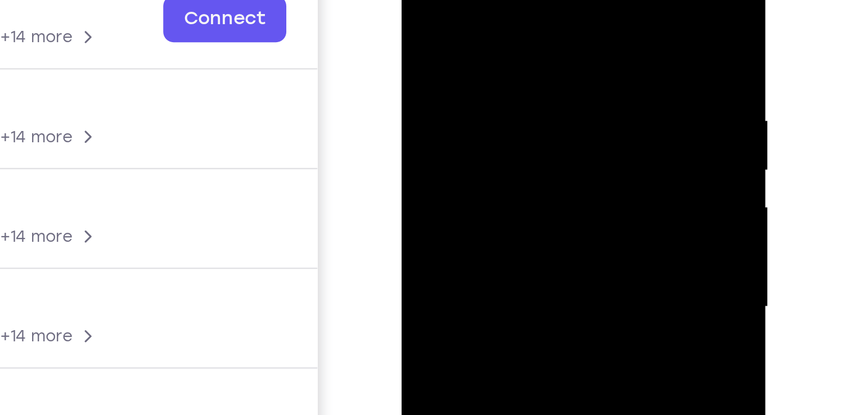
click at [530, 82] on div at bounding box center [481, 91] width 142 height 315
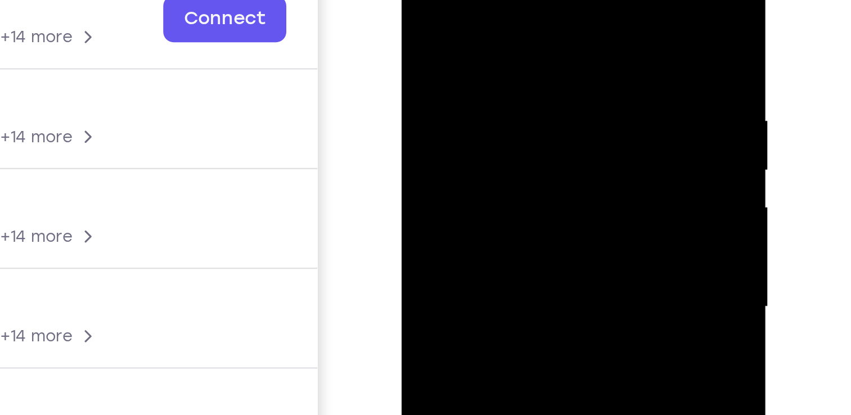
click at [530, 82] on div at bounding box center [481, 91] width 142 height 315
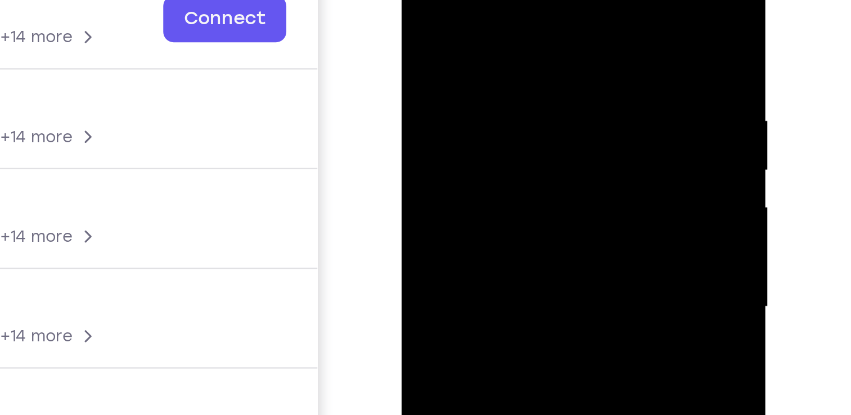
click at [530, 82] on div at bounding box center [481, 91] width 142 height 315
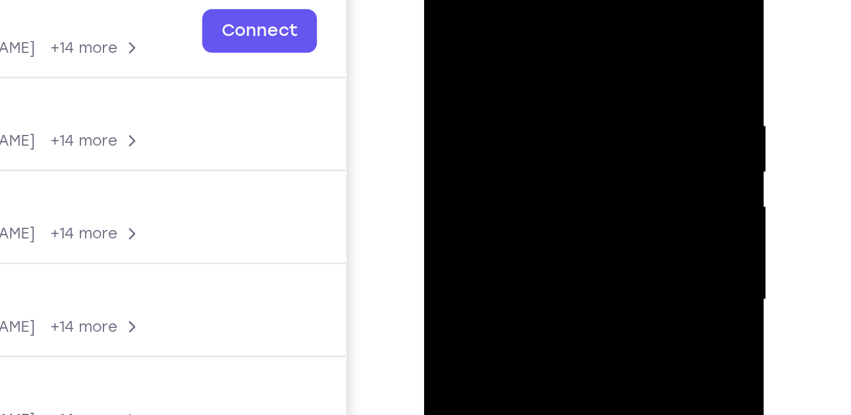
click at [554, 101] on div at bounding box center [504, 110] width 142 height 315
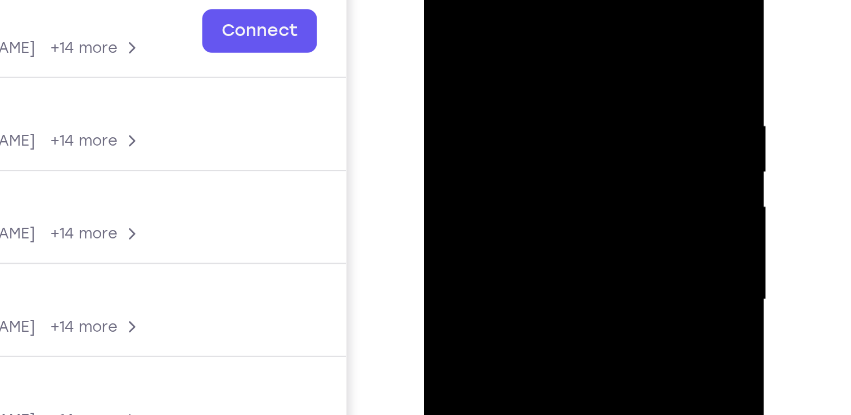
click at [554, 101] on div at bounding box center [504, 110] width 142 height 315
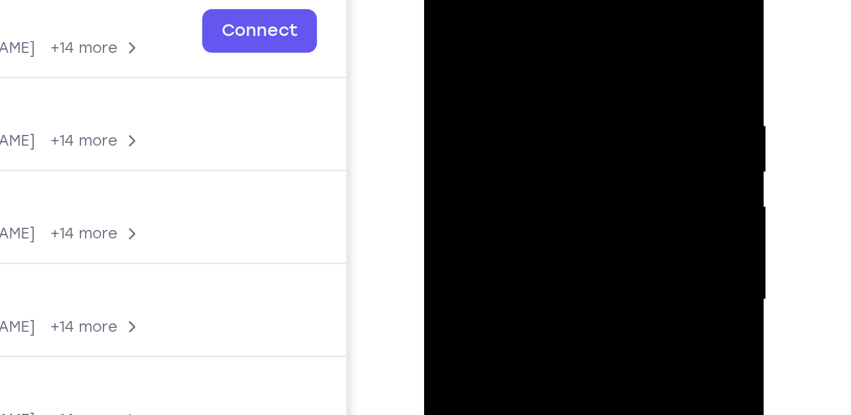
click at [554, 101] on div at bounding box center [504, 110] width 142 height 315
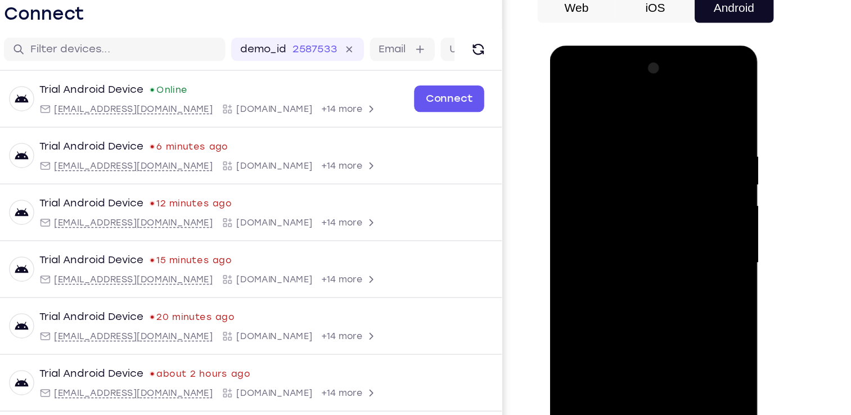
click at [669, 96] on div at bounding box center [630, 211] width 142 height 315
click at [623, 154] on div at bounding box center [630, 211] width 142 height 315
drag, startPoint x: 643, startPoint y: 298, endPoint x: 633, endPoint y: 151, distance: 147.2
click at [633, 151] on div at bounding box center [630, 211] width 142 height 315
drag, startPoint x: 594, startPoint y: 291, endPoint x: 667, endPoint y: 285, distance: 73.5
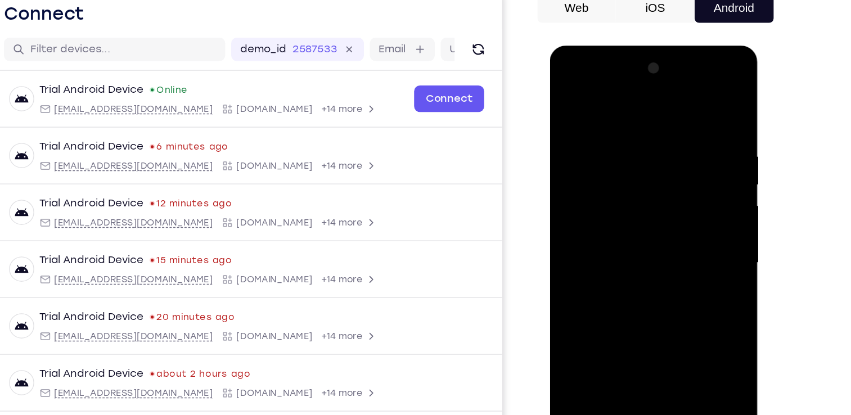
click at [667, 285] on div at bounding box center [630, 211] width 142 height 315
drag, startPoint x: 646, startPoint y: 342, endPoint x: 638, endPoint y: 181, distance: 160.6
click at [638, 181] on div at bounding box center [630, 211] width 142 height 315
drag, startPoint x: 609, startPoint y: 240, endPoint x: 659, endPoint y: 180, distance: 78.3
click at [659, 180] on div at bounding box center [630, 211] width 142 height 315
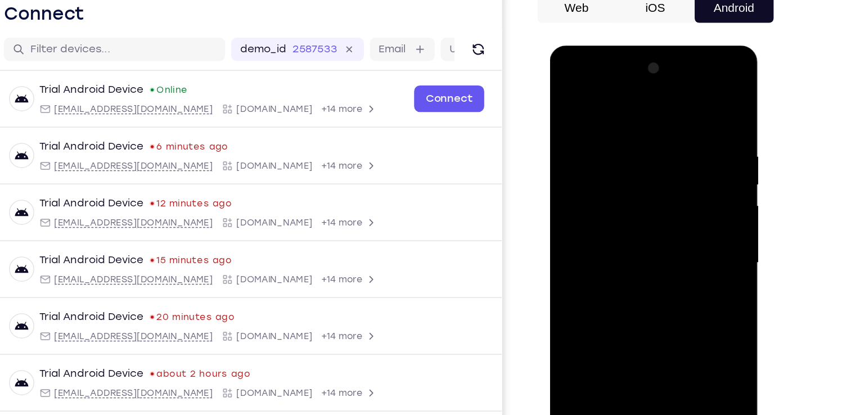
drag, startPoint x: 600, startPoint y: 319, endPoint x: 643, endPoint y: 185, distance: 140.6
click at [643, 185] on div at bounding box center [630, 211] width 142 height 315
drag, startPoint x: 657, startPoint y: 317, endPoint x: 634, endPoint y: 173, distance: 146.0
click at [634, 173] on div at bounding box center [630, 211] width 142 height 315
drag, startPoint x: 618, startPoint y: 271, endPoint x: 683, endPoint y: 274, distance: 64.8
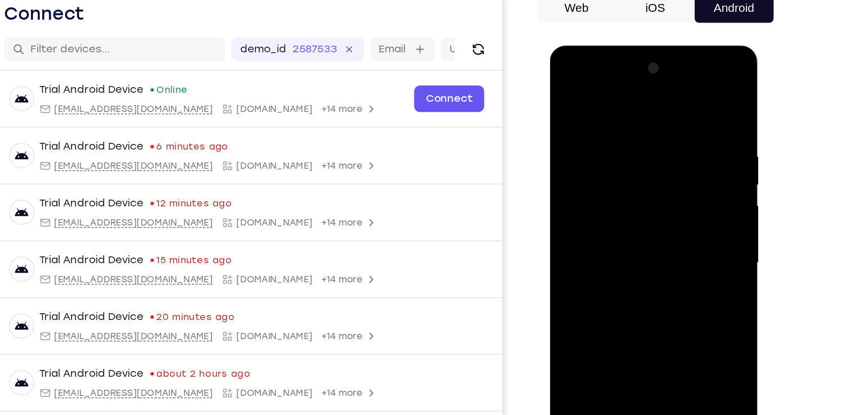
click at [683, 274] on div at bounding box center [630, 211] width 142 height 315
drag, startPoint x: 631, startPoint y: 343, endPoint x: 633, endPoint y: 164, distance: 179.0
click at [633, 164] on div at bounding box center [630, 211] width 142 height 315
drag, startPoint x: 658, startPoint y: 319, endPoint x: 644, endPoint y: 171, distance: 148.7
click at [644, 171] on div at bounding box center [630, 211] width 142 height 315
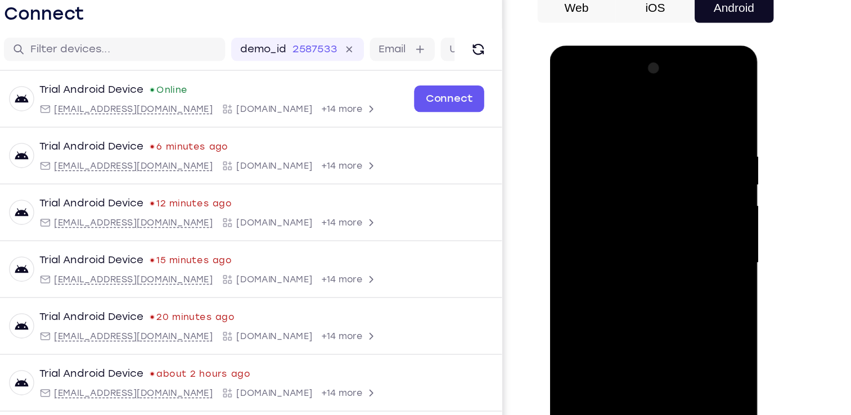
drag, startPoint x: 646, startPoint y: 302, endPoint x: 651, endPoint y: 139, distance: 162.7
click at [651, 139] on div at bounding box center [630, 211] width 142 height 315
drag, startPoint x: 646, startPoint y: 264, endPoint x: 653, endPoint y: 123, distance: 142.0
click at [653, 123] on div at bounding box center [630, 211] width 142 height 315
drag, startPoint x: 662, startPoint y: 296, endPoint x: 654, endPoint y: 150, distance: 146.6
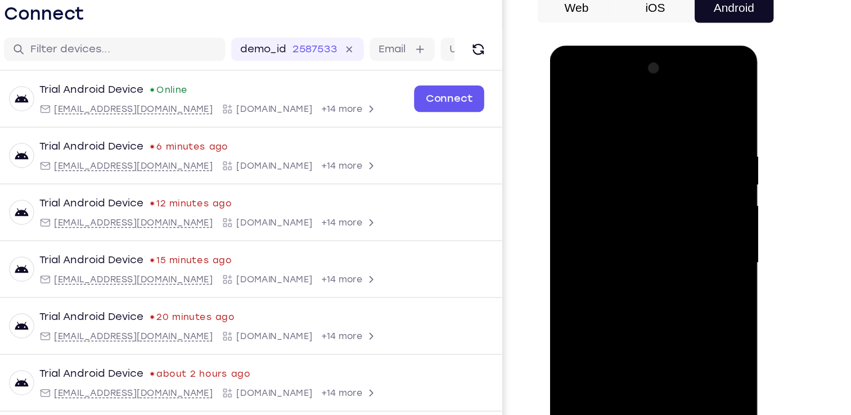
click at [654, 150] on div at bounding box center [630, 211] width 142 height 315
drag, startPoint x: 605, startPoint y: 243, endPoint x: 663, endPoint y: 255, distance: 59.2
click at [663, 255] on div at bounding box center [630, 211] width 142 height 315
click at [676, 97] on div at bounding box center [630, 211] width 142 height 315
click at [666, 97] on div at bounding box center [630, 211] width 142 height 315
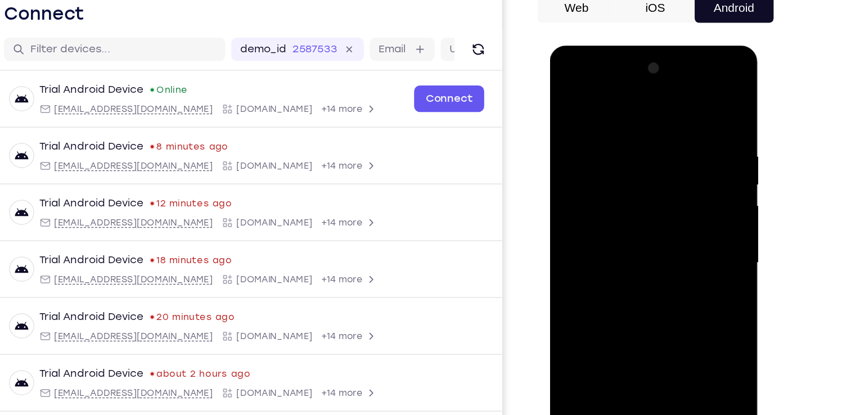
click at [573, 157] on div at bounding box center [630, 211] width 142 height 315
drag, startPoint x: 600, startPoint y: 258, endPoint x: 662, endPoint y: 171, distance: 107.3
click at [662, 171] on div at bounding box center [630, 211] width 142 height 315
drag, startPoint x: 606, startPoint y: 174, endPoint x: 656, endPoint y: 164, distance: 51.0
click at [656, 164] on div at bounding box center [630, 211] width 142 height 315
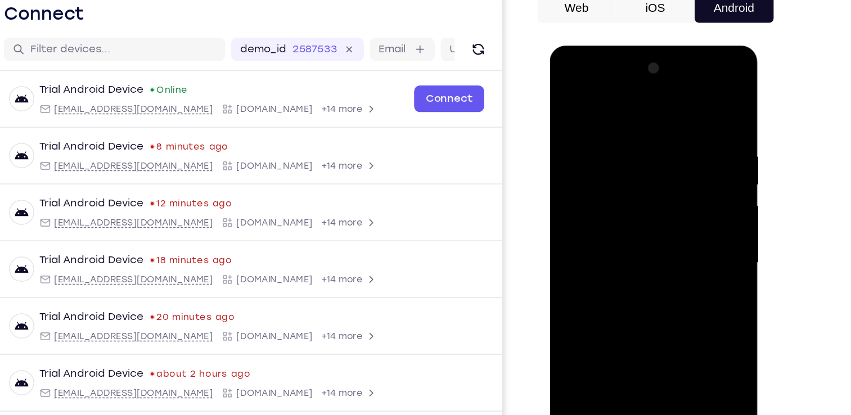
drag, startPoint x: 641, startPoint y: 311, endPoint x: 627, endPoint y: 205, distance: 106.7
click at [627, 205] on div at bounding box center [630, 211] width 142 height 315
drag, startPoint x: 648, startPoint y: 296, endPoint x: 640, endPoint y: 181, distance: 115.6
click at [640, 181] on div at bounding box center [630, 211] width 142 height 315
drag, startPoint x: 609, startPoint y: 182, endPoint x: 669, endPoint y: 177, distance: 59.8
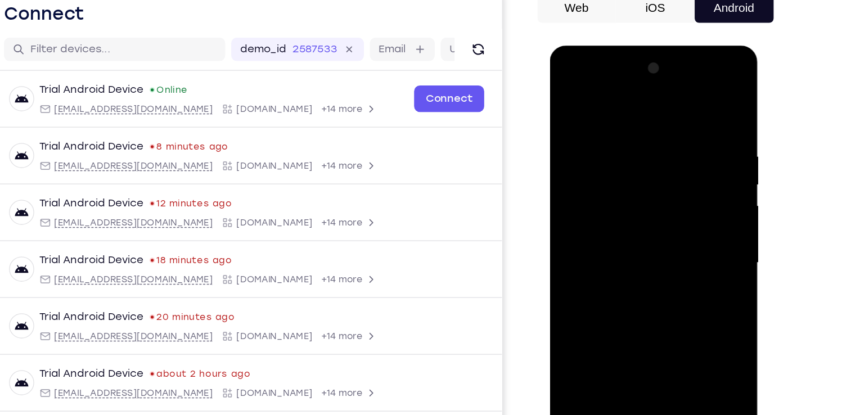
click at [669, 177] on div at bounding box center [630, 211] width 142 height 315
drag, startPoint x: 645, startPoint y: 347, endPoint x: 654, endPoint y: 185, distance: 162.9
click at [654, 185] on div at bounding box center [630, 211] width 142 height 315
drag, startPoint x: 660, startPoint y: 317, endPoint x: 654, endPoint y: 141, distance: 176.2
click at [654, 141] on div at bounding box center [630, 211] width 142 height 315
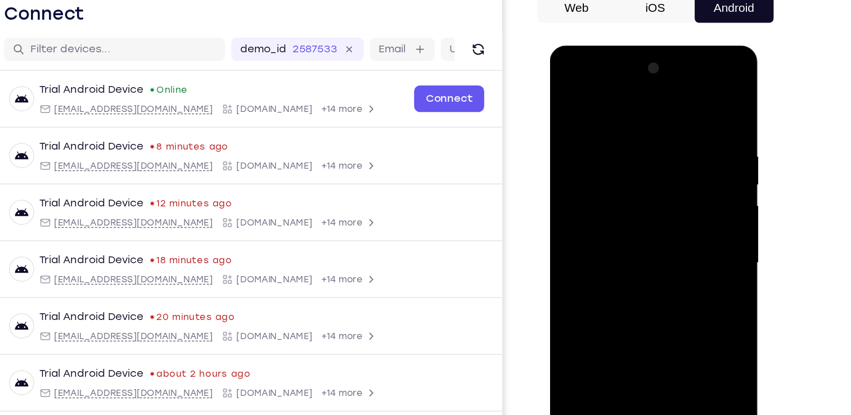
drag, startPoint x: 664, startPoint y: 293, endPoint x: 651, endPoint y: 147, distance: 146.3
click at [651, 147] on div at bounding box center [630, 211] width 142 height 315
drag, startPoint x: 658, startPoint y: 309, endPoint x: 653, endPoint y: 178, distance: 131.8
click at [653, 178] on div at bounding box center [630, 211] width 142 height 315
drag, startPoint x: 656, startPoint y: 322, endPoint x: 651, endPoint y: 175, distance: 147.5
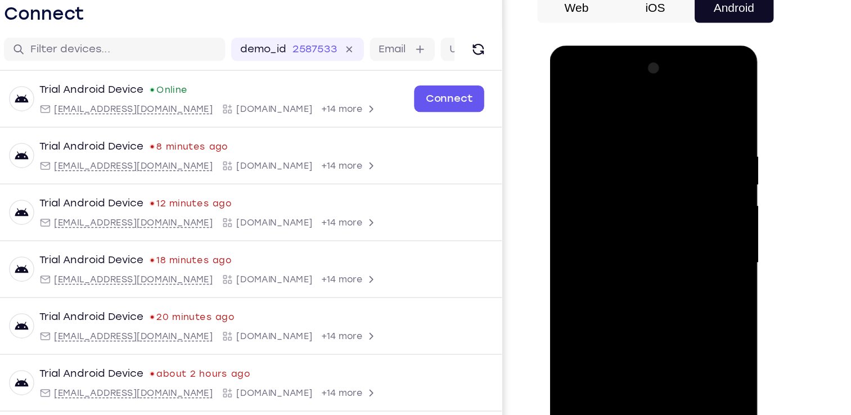
click at [651, 175] on div at bounding box center [630, 211] width 142 height 315
drag, startPoint x: 656, startPoint y: 334, endPoint x: 658, endPoint y: 162, distance: 172.2
click at [658, 162] on div at bounding box center [630, 211] width 142 height 315
drag, startPoint x: 657, startPoint y: 321, endPoint x: 665, endPoint y: 127, distance: 194.3
click at [665, 127] on div at bounding box center [630, 211] width 142 height 315
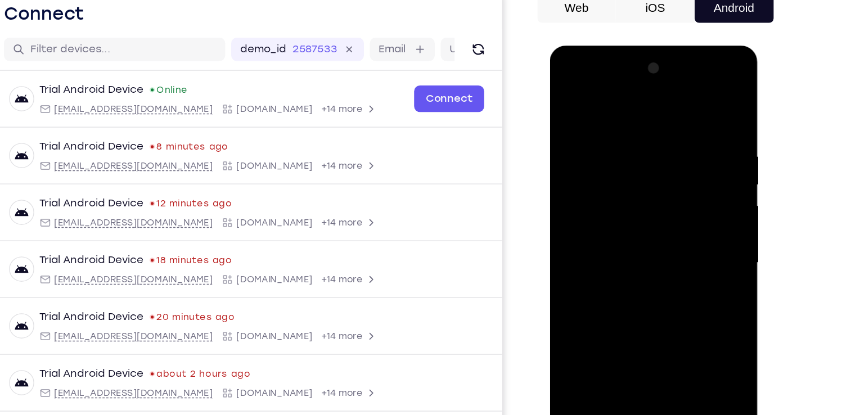
drag, startPoint x: 676, startPoint y: 271, endPoint x: 669, endPoint y: 104, distance: 167.3
click at [669, 104] on div at bounding box center [630, 211] width 142 height 315
drag, startPoint x: 656, startPoint y: 151, endPoint x: 607, endPoint y: 173, distance: 53.9
click at [607, 173] on div at bounding box center [630, 211] width 142 height 315
click at [674, 100] on div at bounding box center [630, 211] width 142 height 315
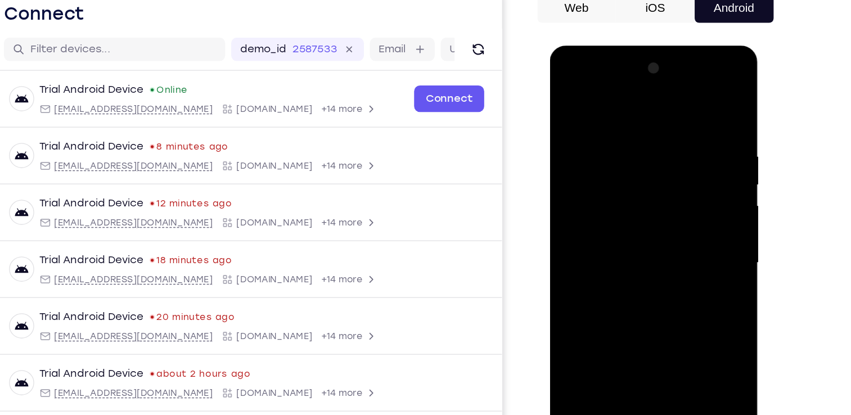
click at [591, 134] on div at bounding box center [630, 211] width 142 height 315
drag, startPoint x: 621, startPoint y: 299, endPoint x: 614, endPoint y: 119, distance: 180.2
click at [614, 119] on div at bounding box center [630, 211] width 142 height 315
drag, startPoint x: 648, startPoint y: 280, endPoint x: 648, endPoint y: 140, distance: 140.1
click at [648, 140] on div at bounding box center [630, 211] width 142 height 315
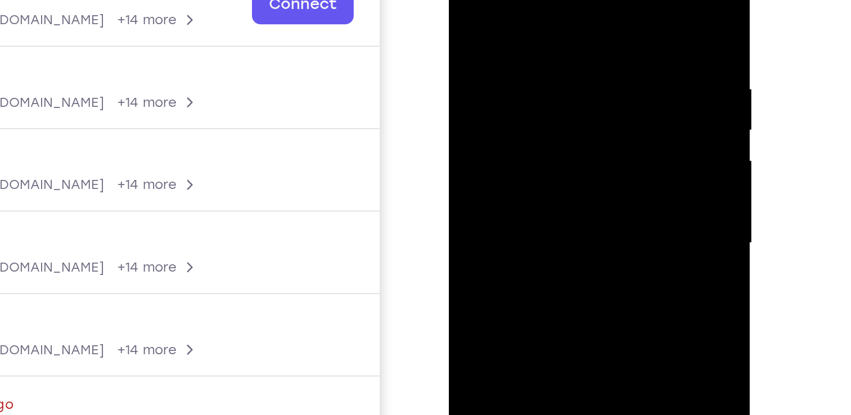
scroll to position [88, 0]
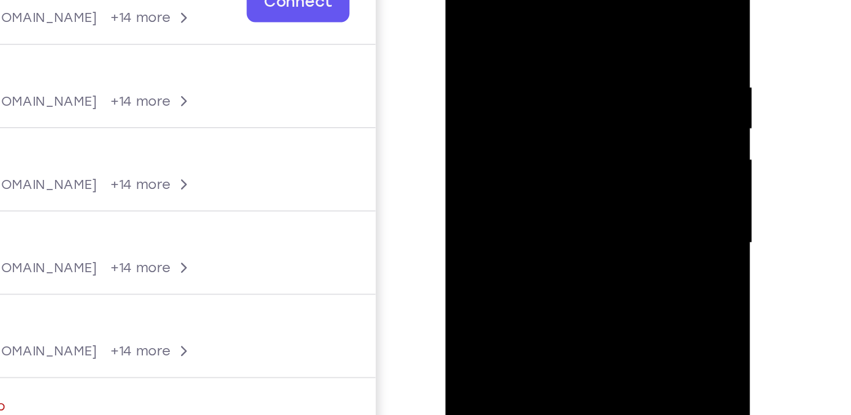
drag, startPoint x: 544, startPoint y: 195, endPoint x: 541, endPoint y: 62, distance: 132.8
click at [541, 62] on div at bounding box center [526, 90] width 142 height 315
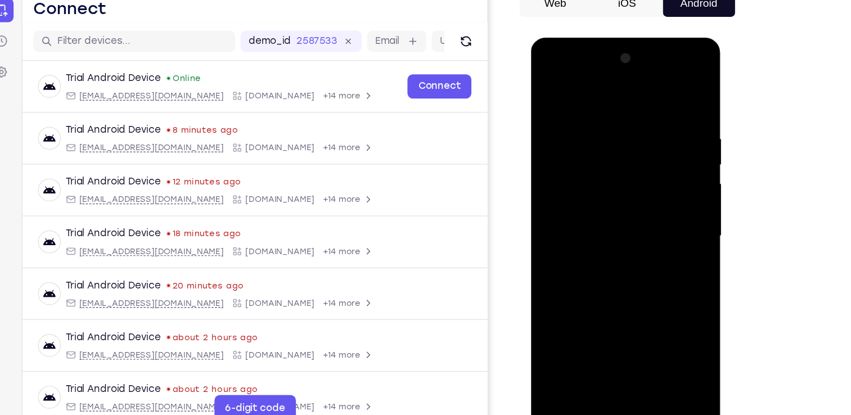
scroll to position [86, 0]
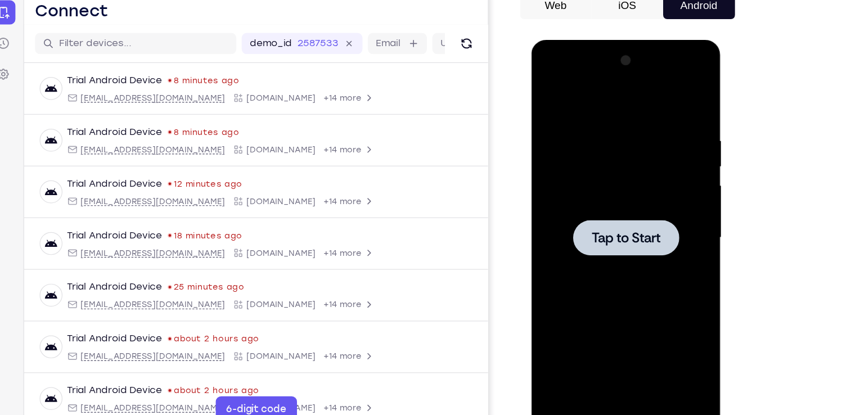
click at [600, 176] on div at bounding box center [611, 205] width 142 height 315
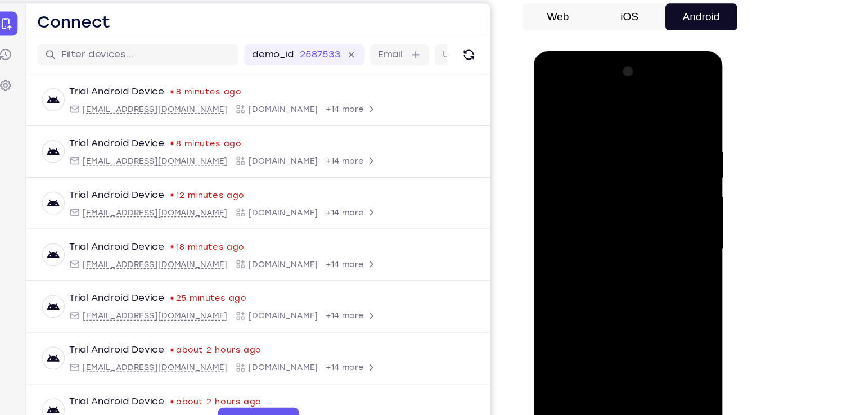
click at [608, 371] on div at bounding box center [613, 217] width 142 height 315
click at [652, 322] on div at bounding box center [613, 217] width 142 height 315
click at [667, 309] on div at bounding box center [613, 217] width 142 height 315
click at [585, 105] on div at bounding box center [613, 217] width 142 height 315
click at [654, 210] on div at bounding box center [613, 217] width 142 height 315
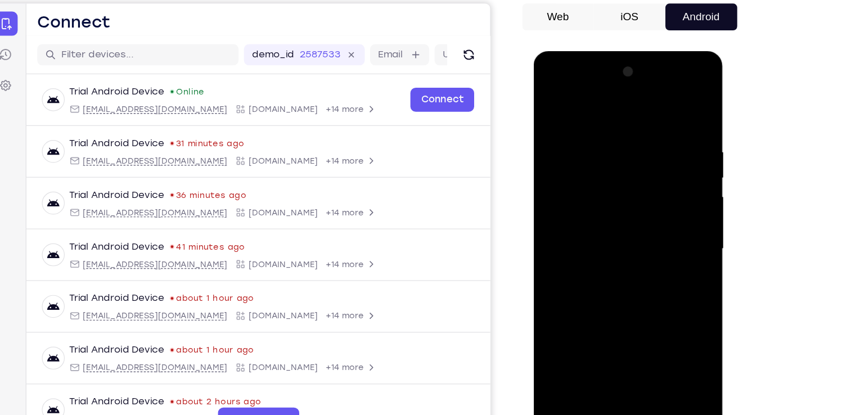
click at [623, 351] on div at bounding box center [613, 217] width 142 height 315
click at [587, 204] on div at bounding box center [613, 217] width 142 height 315
click at [586, 197] on div at bounding box center [613, 217] width 142 height 315
click at [587, 216] on div at bounding box center [613, 217] width 142 height 315
click at [575, 252] on div at bounding box center [613, 217] width 142 height 315
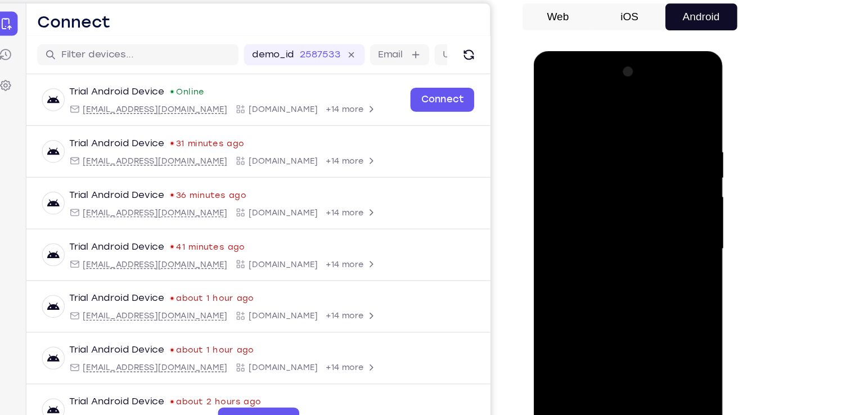
click at [640, 250] on div at bounding box center [613, 217] width 142 height 315
click at [626, 344] on div at bounding box center [613, 217] width 142 height 315
click at [673, 225] on div at bounding box center [613, 217] width 142 height 315
click at [636, 351] on div at bounding box center [613, 217] width 142 height 315
click at [666, 232] on div at bounding box center [613, 217] width 142 height 315
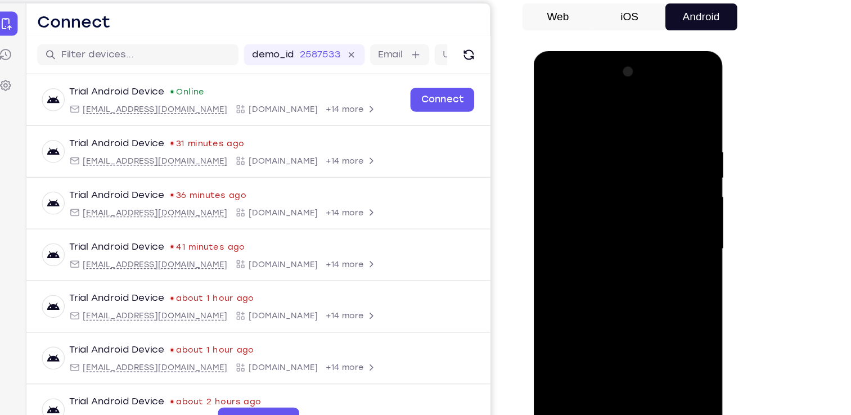
click at [649, 353] on div at bounding box center [613, 217] width 142 height 315
click at [671, 125] on div at bounding box center [613, 217] width 142 height 315
click at [754, 150] on div "Your Support Agent Your Customer Web iOS Android Next Steps We’d be happy to gi…" at bounding box center [426, 321] width 720 height 742
click at [666, 122] on div at bounding box center [613, 217] width 142 height 315
drag, startPoint x: 582, startPoint y: 104, endPoint x: 738, endPoint y: 113, distance: 156.1
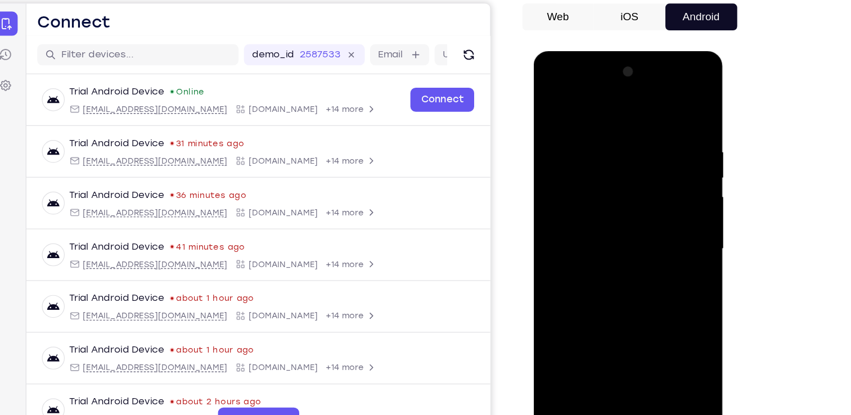
click at [694, 113] on html "Online web based iOS Simulators and Android Emulators. Run iPhone, iPad, Mobile…" at bounding box center [614, 220] width 160 height 338
click at [672, 122] on div at bounding box center [613, 217] width 142 height 315
click at [661, 81] on div at bounding box center [613, 217] width 142 height 315
click at [568, 112] on div at bounding box center [613, 217] width 142 height 315
drag, startPoint x: 613, startPoint y: 141, endPoint x: 591, endPoint y: 340, distance: 200.3
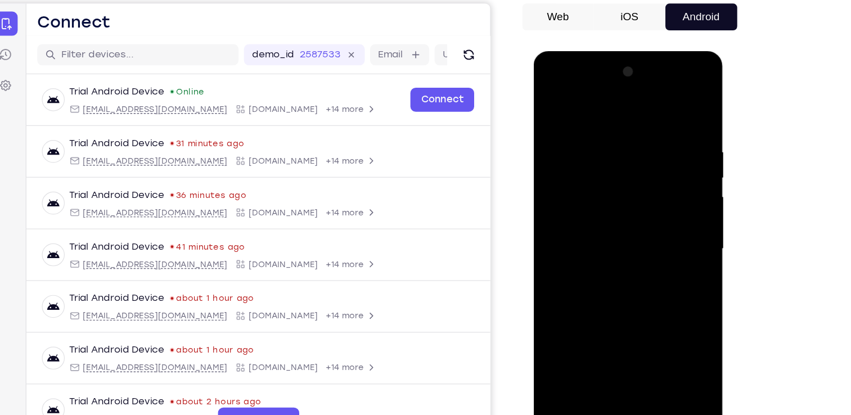
click at [591, 340] on div at bounding box center [613, 217] width 142 height 315
click at [609, 259] on div at bounding box center [613, 217] width 142 height 315
click at [597, 142] on div at bounding box center [613, 217] width 142 height 315
click at [667, 190] on div at bounding box center [613, 217] width 142 height 315
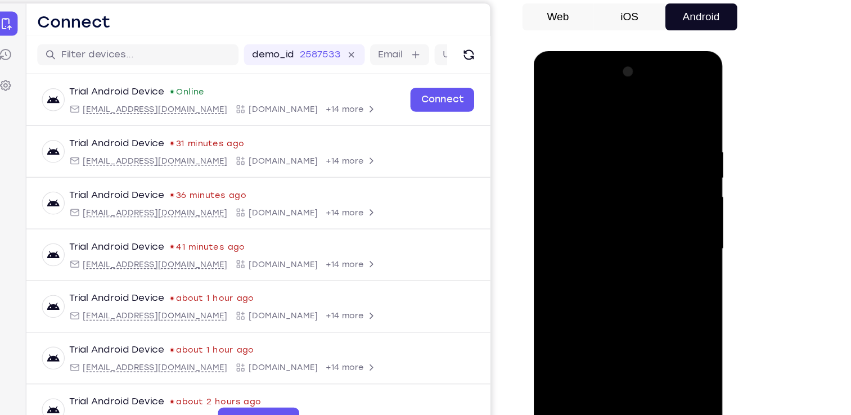
drag, startPoint x: 562, startPoint y: 184, endPoint x: 653, endPoint y: 187, distance: 91.8
click at [653, 187] on div at bounding box center [613, 217] width 142 height 315
click at [661, 196] on div at bounding box center [613, 217] width 142 height 315
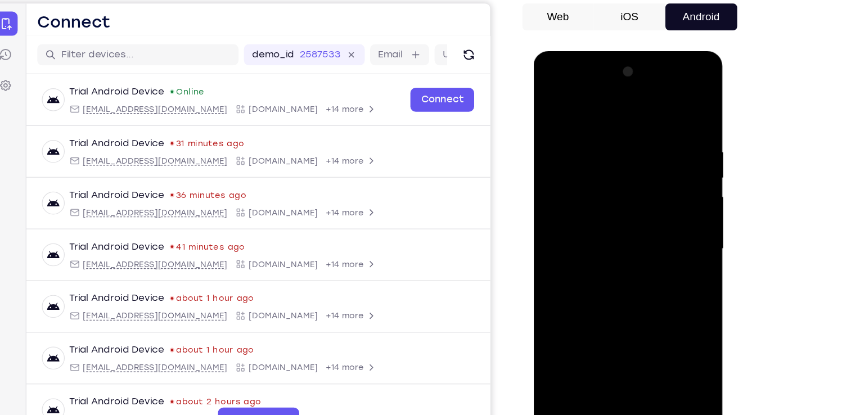
click at [661, 196] on div at bounding box center [613, 217] width 142 height 315
click at [669, 222] on div at bounding box center [613, 217] width 142 height 315
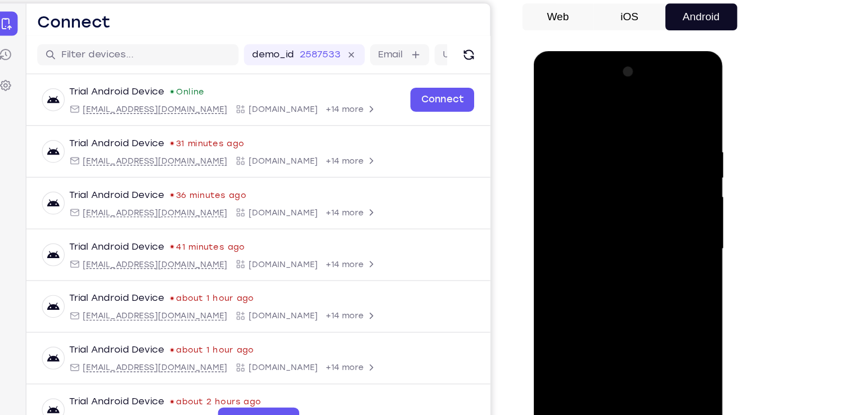
click at [669, 222] on div at bounding box center [613, 217] width 142 height 315
click at [669, 106] on div at bounding box center [613, 217] width 142 height 315
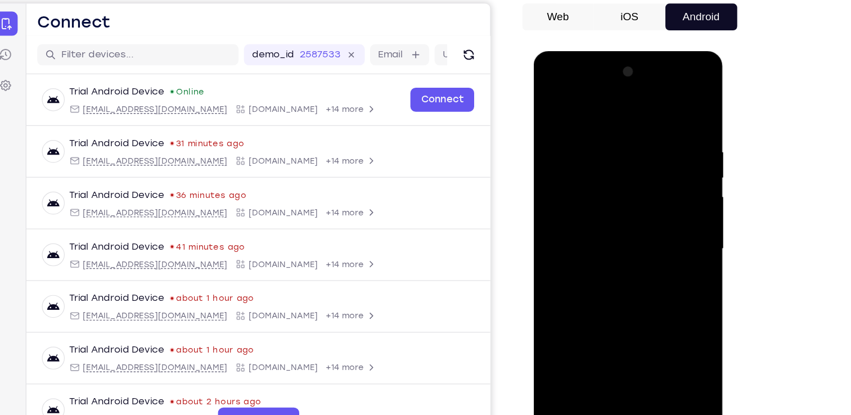
drag, startPoint x: 640, startPoint y: 133, endPoint x: 645, endPoint y: 311, distance: 178.5
click at [645, 311] on div at bounding box center [613, 217] width 142 height 315
drag, startPoint x: 600, startPoint y: 299, endPoint x: 625, endPoint y: 131, distance: 170.0
click at [625, 131] on div at bounding box center [613, 217] width 142 height 315
drag, startPoint x: 611, startPoint y: 286, endPoint x: 634, endPoint y: 132, distance: 156.5
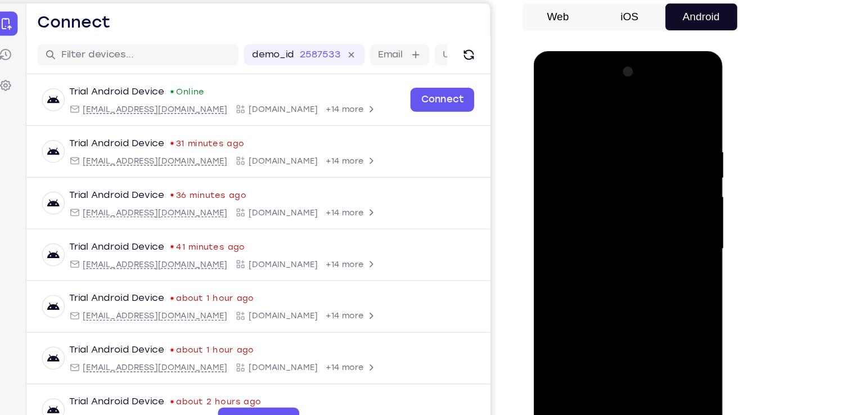
click at [634, 132] on div at bounding box center [613, 217] width 142 height 315
drag, startPoint x: 623, startPoint y: 300, endPoint x: 649, endPoint y: 109, distance: 192.4
click at [649, 109] on div at bounding box center [613, 217] width 142 height 315
click at [636, 352] on div at bounding box center [613, 217] width 142 height 315
click at [616, 273] on div at bounding box center [613, 217] width 142 height 315
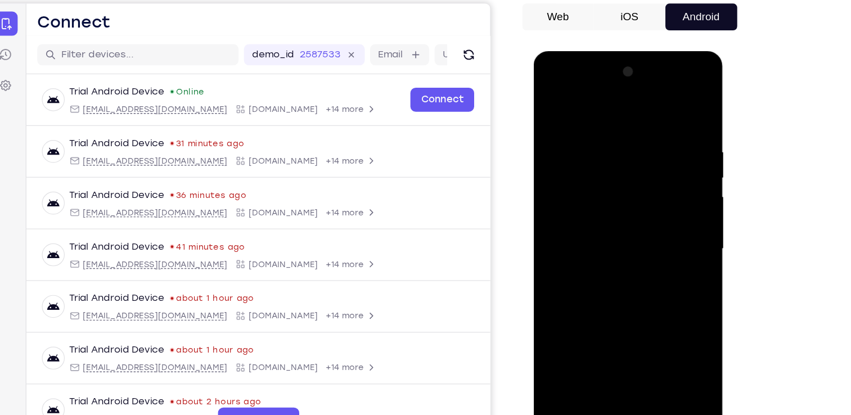
click at [676, 160] on div at bounding box center [613, 217] width 142 height 315
click at [572, 180] on div at bounding box center [613, 217] width 142 height 315
click at [585, 186] on div at bounding box center [613, 217] width 142 height 315
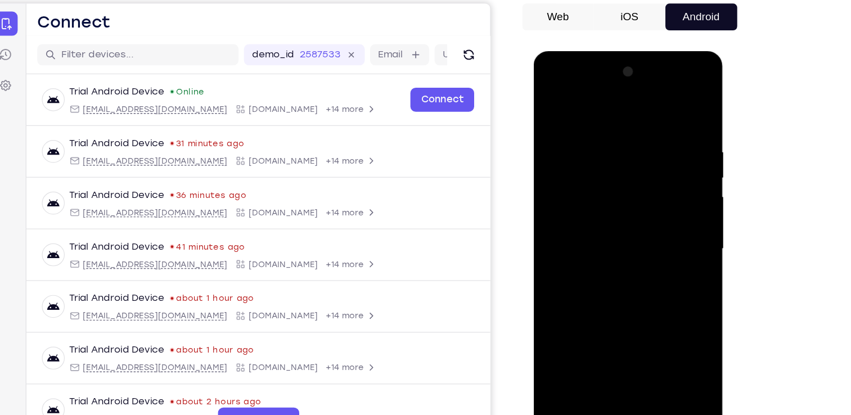
click at [676, 159] on div at bounding box center [613, 217] width 142 height 315
click at [680, 156] on div at bounding box center [613, 217] width 142 height 315
click at [549, 156] on div at bounding box center [613, 217] width 142 height 315
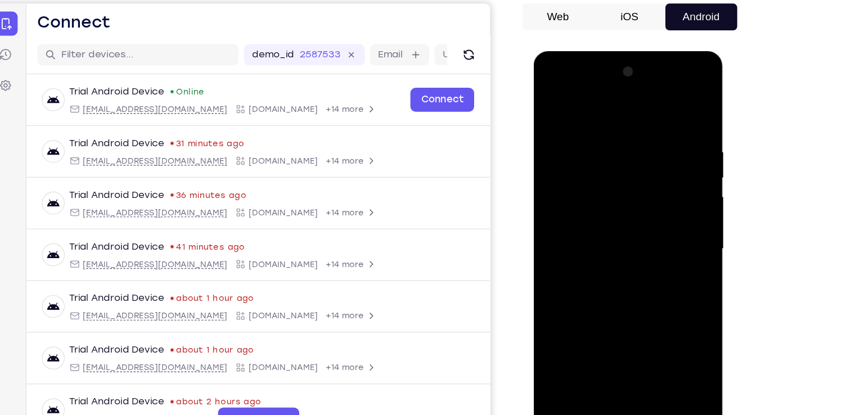
click at [549, 156] on div at bounding box center [613, 217] width 142 height 315
click at [605, 223] on div at bounding box center [613, 217] width 142 height 315
click at [563, 141] on div at bounding box center [613, 217] width 142 height 315
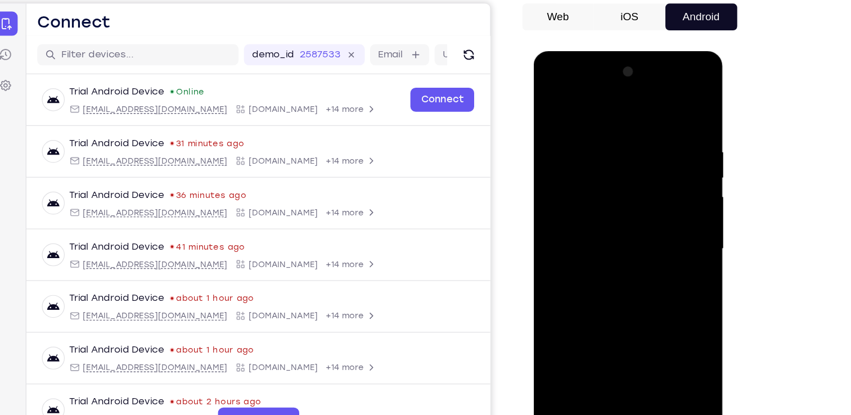
click at [616, 343] on div at bounding box center [613, 217] width 142 height 315
click at [559, 151] on div at bounding box center [613, 217] width 142 height 315
click at [673, 107] on div at bounding box center [613, 217] width 142 height 315
click at [558, 101] on div at bounding box center [613, 217] width 142 height 315
drag, startPoint x: 612, startPoint y: 137, endPoint x: 603, endPoint y: 346, distance: 209.5
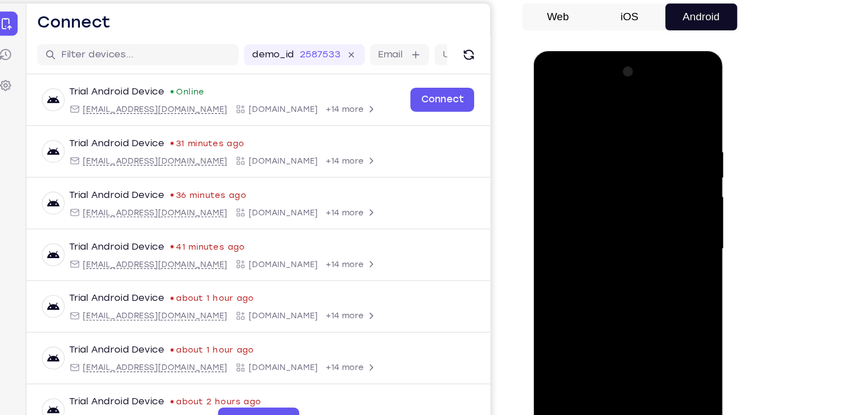
click at [603, 346] on div at bounding box center [613, 217] width 142 height 315
drag, startPoint x: 617, startPoint y: 154, endPoint x: 607, endPoint y: 295, distance: 141.0
click at [607, 295] on div at bounding box center [613, 217] width 142 height 315
click at [663, 345] on div at bounding box center [613, 217] width 142 height 315
click at [634, 348] on div at bounding box center [613, 217] width 142 height 315
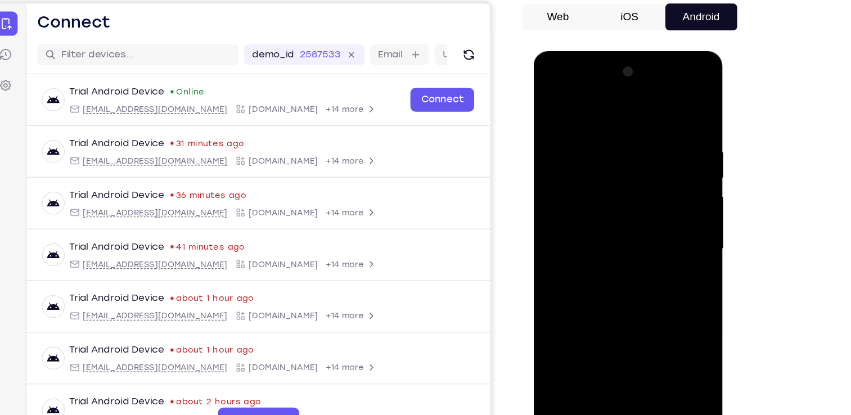
click at [562, 151] on div at bounding box center [613, 217] width 142 height 315
click at [607, 344] on div at bounding box center [613, 217] width 142 height 315
click at [559, 142] on div at bounding box center [613, 217] width 142 height 315
click at [549, 105] on div at bounding box center [613, 217] width 142 height 315
click at [554, 105] on div at bounding box center [613, 217] width 142 height 315
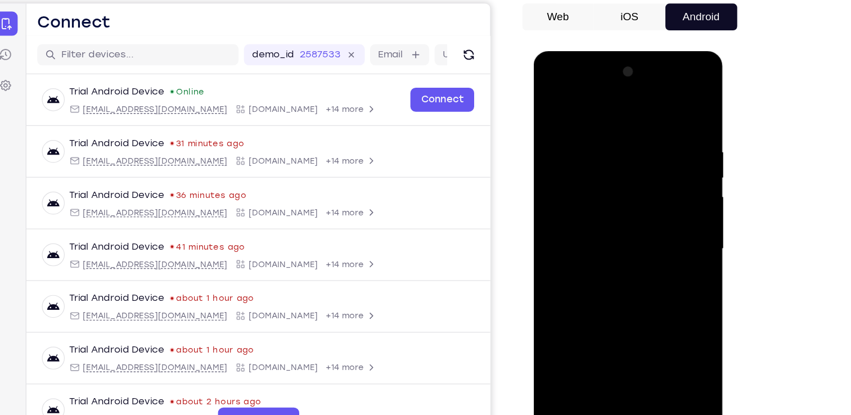
drag, startPoint x: 629, startPoint y: 152, endPoint x: 622, endPoint y: 340, distance: 188.1
click at [622, 340] on div at bounding box center [613, 217] width 142 height 315
click at [600, 133] on div at bounding box center [613, 217] width 142 height 315
click at [671, 109] on div at bounding box center [613, 217] width 142 height 315
drag, startPoint x: 657, startPoint y: 132, endPoint x: 584, endPoint y: 128, distance: 73.2
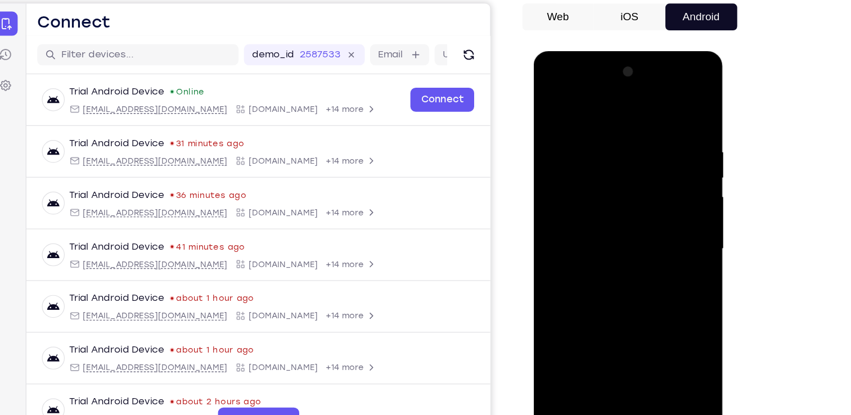
click at [584, 128] on div at bounding box center [613, 217] width 142 height 315
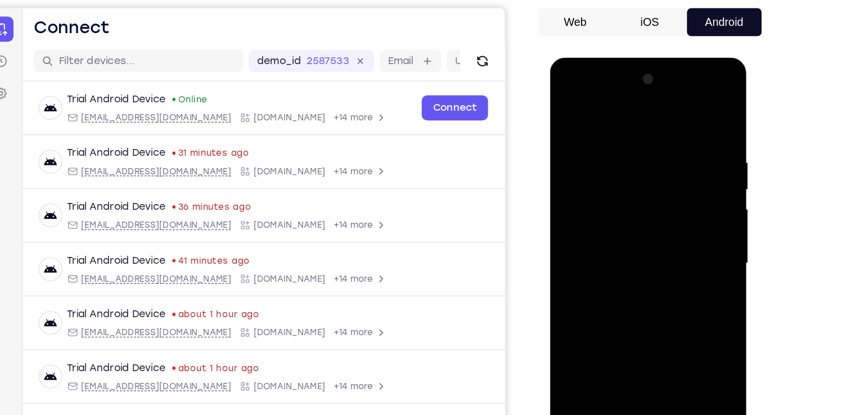
scroll to position [87, 0]
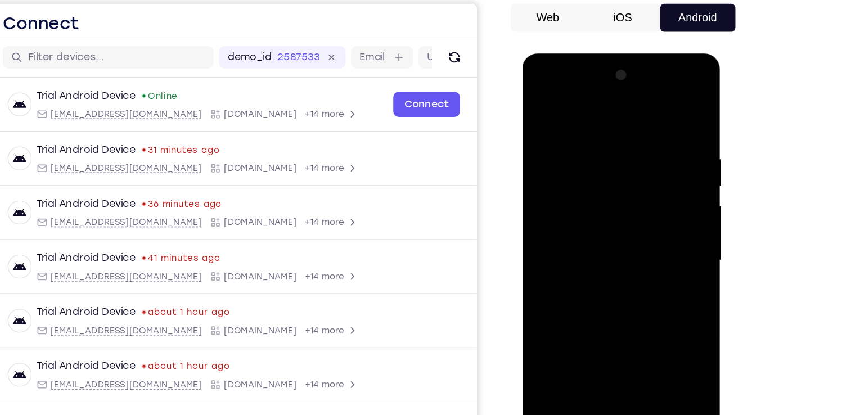
drag, startPoint x: 614, startPoint y: 307, endPoint x: 643, endPoint y: 197, distance: 113.6
click at [643, 197] on div at bounding box center [602, 219] width 142 height 315
drag, startPoint x: 622, startPoint y: 286, endPoint x: 646, endPoint y: 142, distance: 146.5
click at [646, 142] on div at bounding box center [602, 219] width 142 height 315
drag, startPoint x: 623, startPoint y: 281, endPoint x: 642, endPoint y: 192, distance: 91.5
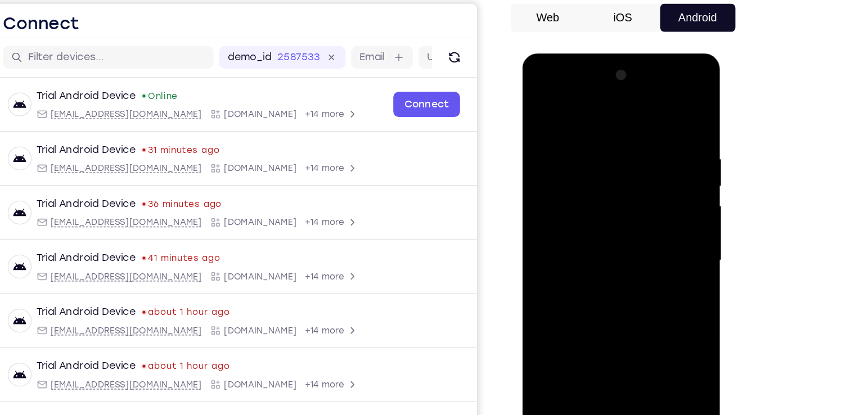
click at [642, 192] on div at bounding box center [602, 219] width 142 height 315
drag, startPoint x: 611, startPoint y: 152, endPoint x: 605, endPoint y: 208, distance: 56.5
click at [605, 208] on div at bounding box center [602, 219] width 142 height 315
drag, startPoint x: 609, startPoint y: 291, endPoint x: 613, endPoint y: 253, distance: 37.9
click at [613, 253] on div at bounding box center [602, 219] width 142 height 315
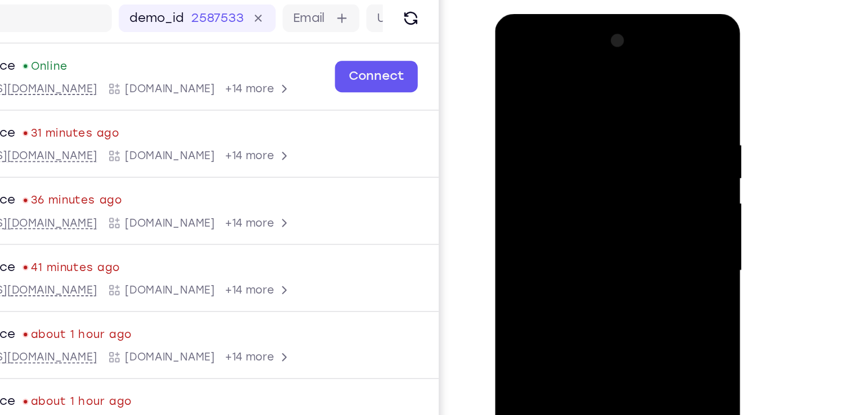
click at [548, 269] on div at bounding box center [575, 180] width 142 height 315
drag, startPoint x: 573, startPoint y: 235, endPoint x: 586, endPoint y: 146, distance: 89.9
click at [586, 146] on div at bounding box center [575, 180] width 142 height 315
drag, startPoint x: 573, startPoint y: 200, endPoint x: 580, endPoint y: 167, distance: 33.9
click at [580, 167] on div at bounding box center [575, 180] width 142 height 315
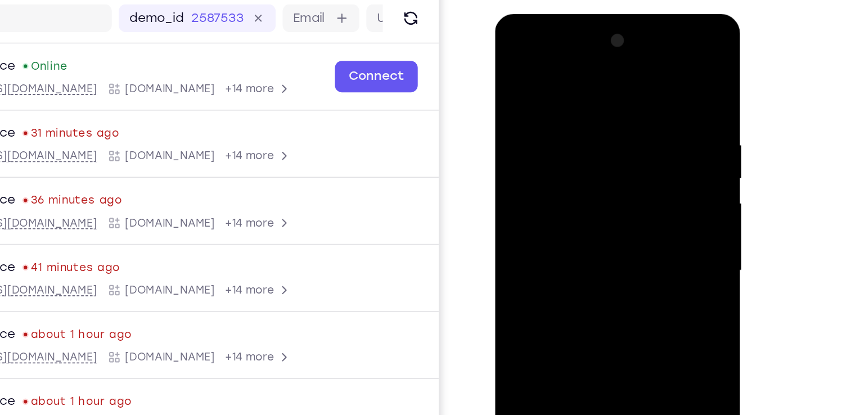
drag, startPoint x: 578, startPoint y: 228, endPoint x: 580, endPoint y: 184, distance: 44.5
click at [580, 184] on div at bounding box center [575, 180] width 142 height 315
drag, startPoint x: 562, startPoint y: 236, endPoint x: 567, endPoint y: 169, distance: 67.2
click at [567, 169] on div at bounding box center [575, 180] width 142 height 315
click at [514, 64] on div at bounding box center [575, 180] width 142 height 315
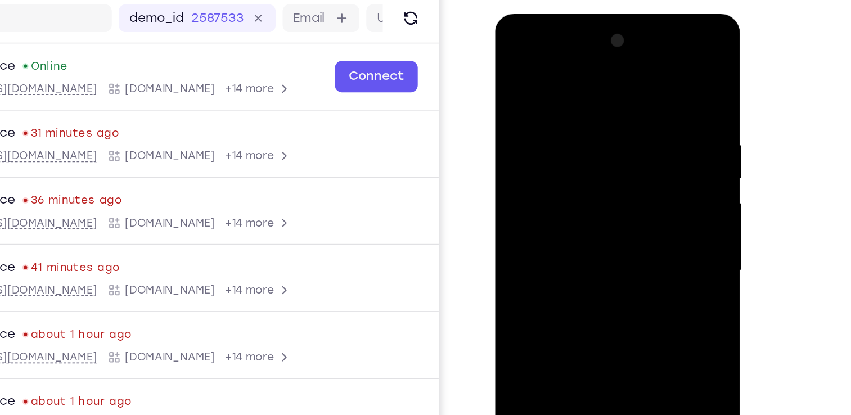
drag, startPoint x: 556, startPoint y: 150, endPoint x: 562, endPoint y: 118, distance: 32.7
click at [562, 118] on div at bounding box center [575, 180] width 142 height 315
drag, startPoint x: 557, startPoint y: 186, endPoint x: 569, endPoint y: 124, distance: 63.1
click at [569, 124] on div at bounding box center [575, 180] width 142 height 315
drag, startPoint x: 567, startPoint y: 131, endPoint x: 557, endPoint y: 223, distance: 92.8
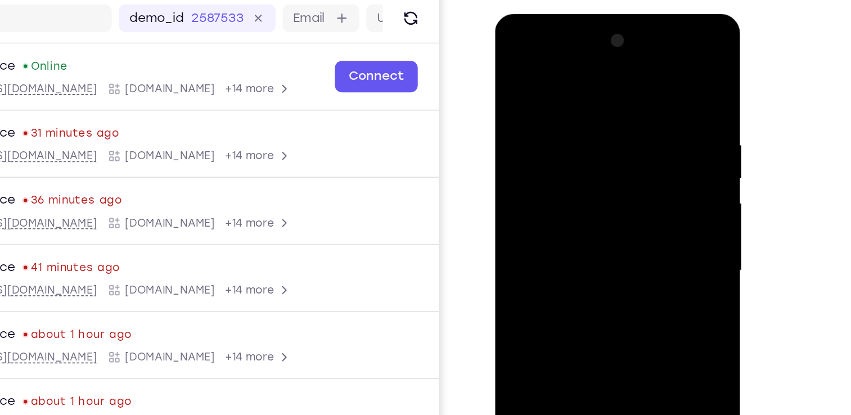
click at [557, 223] on div at bounding box center [575, 180] width 142 height 315
drag, startPoint x: 580, startPoint y: 284, endPoint x: 579, endPoint y: 181, distance: 102.4
click at [579, 181] on div at bounding box center [575, 180] width 142 height 315
drag, startPoint x: 558, startPoint y: 276, endPoint x: 599, endPoint y: 113, distance: 168.3
click at [599, 113] on div at bounding box center [575, 180] width 142 height 315
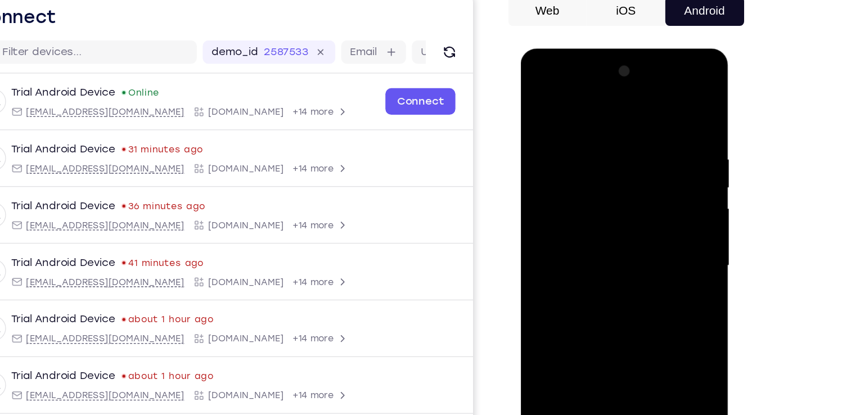
drag, startPoint x: 610, startPoint y: 201, endPoint x: 634, endPoint y: 88, distance: 115.1
click at [634, 88] on div at bounding box center [600, 214] width 142 height 315
click at [542, 346] on div at bounding box center [600, 214] width 142 height 315
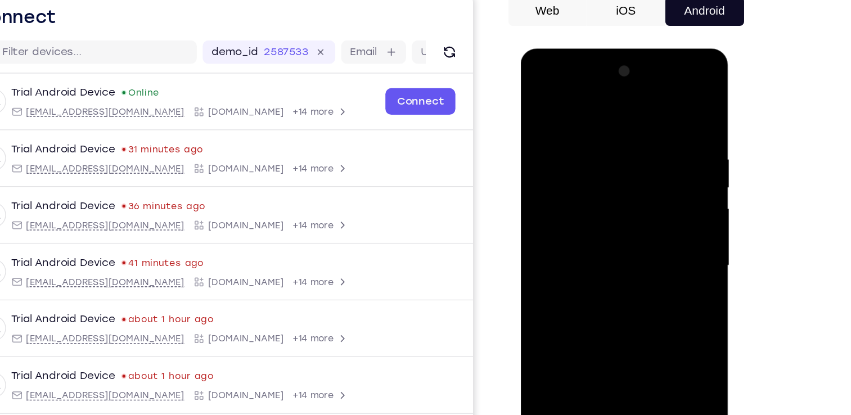
click at [542, 346] on div at bounding box center [600, 214] width 142 height 315
drag, startPoint x: 598, startPoint y: 118, endPoint x: 590, endPoint y: 292, distance: 174.1
click at [590, 292] on div at bounding box center [600, 214] width 142 height 315
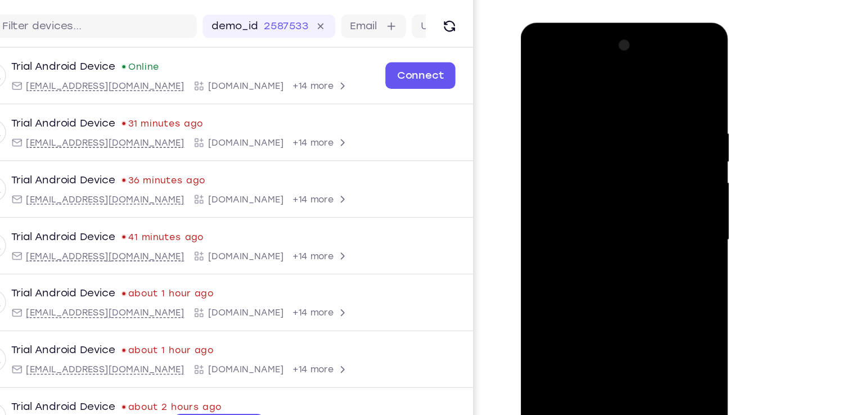
scroll to position [94, 0]
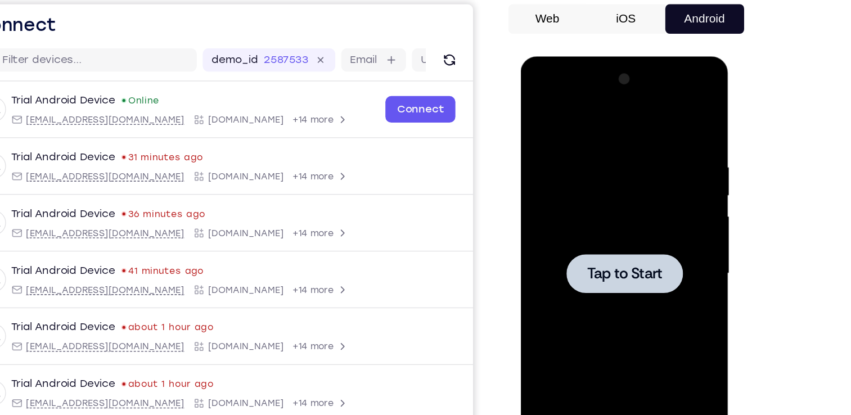
click at [602, 205] on div at bounding box center [600, 222] width 142 height 315
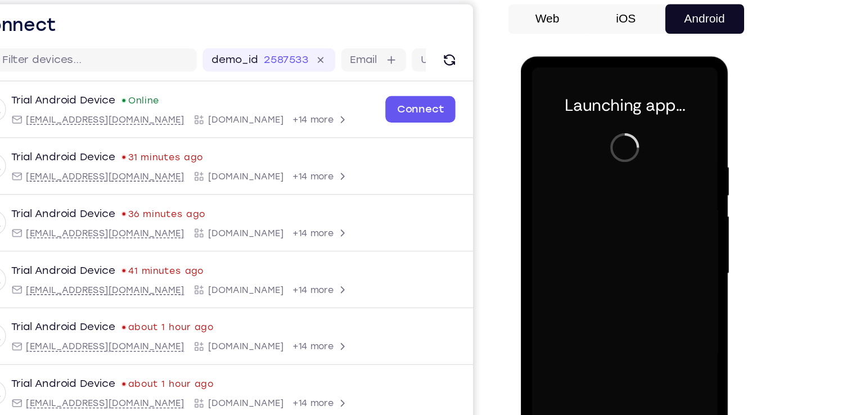
scroll to position [95, 0]
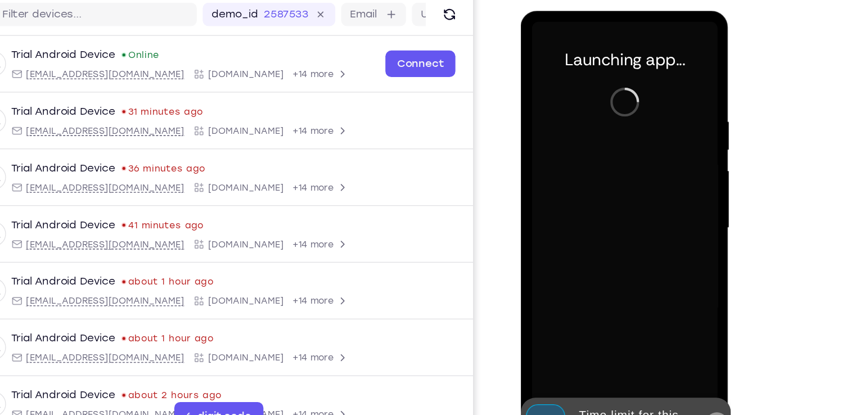
click at [673, 327] on icon at bounding box center [670, 326] width 5 height 5
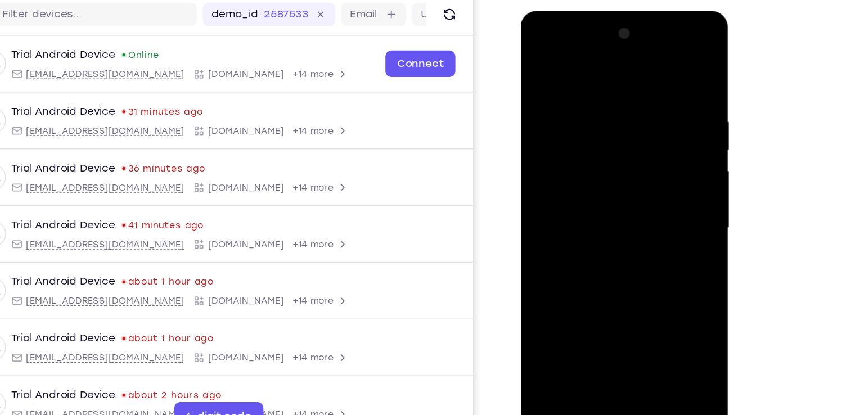
click at [598, 325] on div at bounding box center [600, 176] width 142 height 315
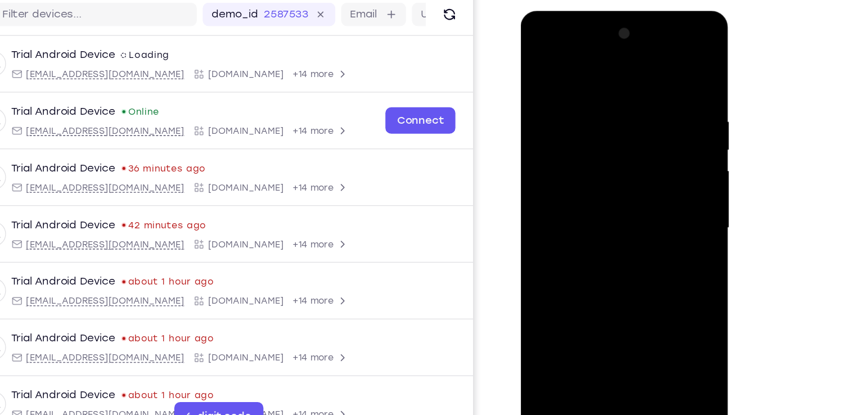
click at [656, 275] on div at bounding box center [600, 176] width 142 height 315
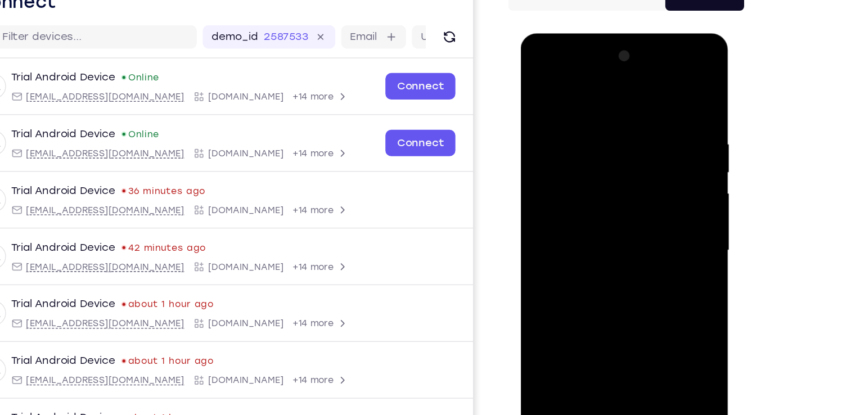
click at [577, 87] on div at bounding box center [600, 199] width 142 height 315
click at [647, 197] on div at bounding box center [600, 199] width 142 height 315
click at [613, 335] on div at bounding box center [600, 199] width 142 height 315
click at [582, 191] on div at bounding box center [600, 199] width 142 height 315
click at [576, 182] on div at bounding box center [600, 199] width 142 height 315
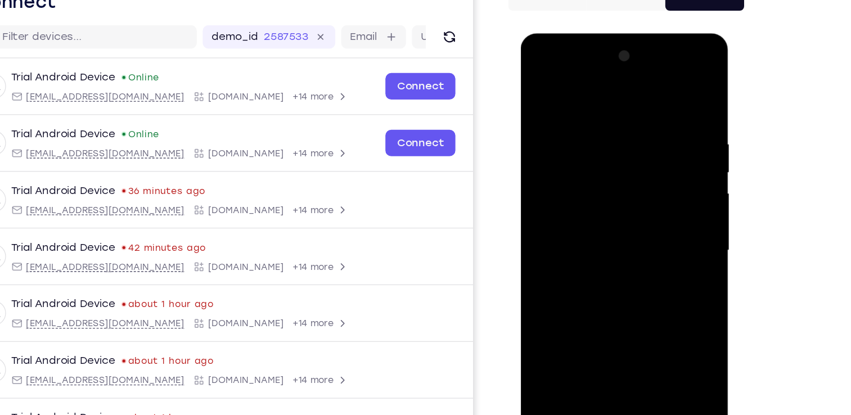
click at [569, 190] on div at bounding box center [600, 199] width 142 height 315
click at [567, 200] on div at bounding box center [600, 199] width 142 height 315
click at [577, 232] on div at bounding box center [600, 199] width 142 height 315
click at [590, 224] on div at bounding box center [600, 199] width 142 height 315
drag, startPoint x: 551, startPoint y: 92, endPoint x: 707, endPoint y: 113, distance: 157.3
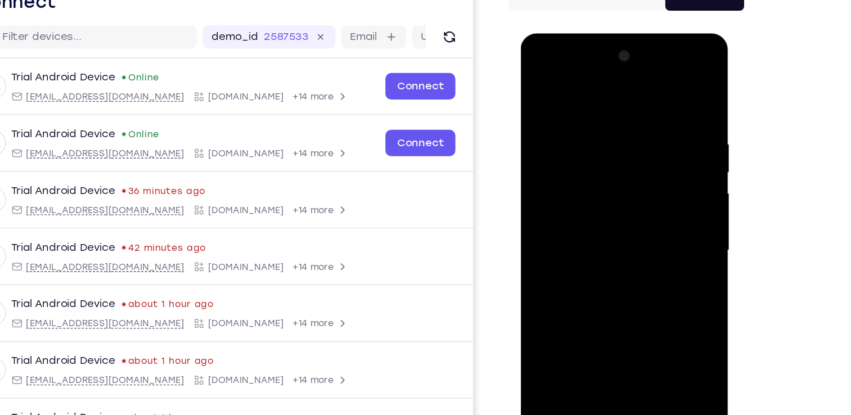
click at [681, 113] on html "Online web based iOS Simulators and Android Emulators. Run iPhone, iPad, Mobile…" at bounding box center [601, 202] width 160 height 338
click at [604, 238] on div at bounding box center [600, 199] width 142 height 315
click at [575, 329] on div at bounding box center [600, 199] width 142 height 315
click at [589, 82] on div at bounding box center [600, 199] width 142 height 315
drag, startPoint x: 611, startPoint y: 184, endPoint x: 622, endPoint y: 128, distance: 57.4
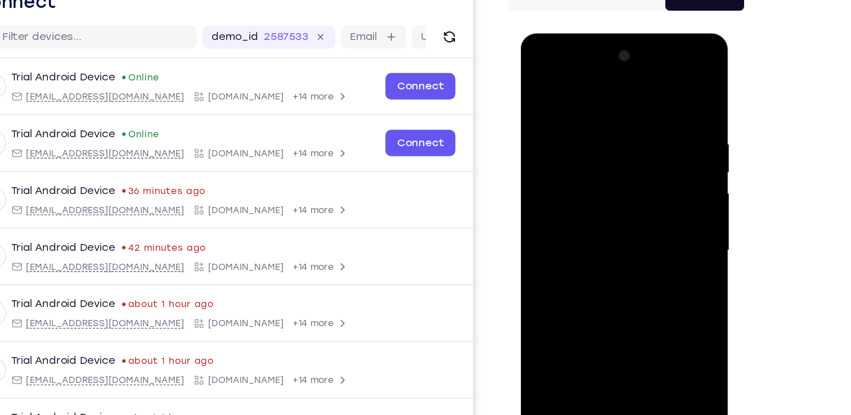
click at [622, 128] on div at bounding box center [600, 199] width 142 height 315
click at [566, 208] on div at bounding box center [600, 199] width 142 height 315
drag, startPoint x: 624, startPoint y: 115, endPoint x: 622, endPoint y: 196, distance: 81.0
click at [622, 196] on div at bounding box center [600, 199] width 142 height 315
click at [650, 240] on div at bounding box center [600, 199] width 142 height 315
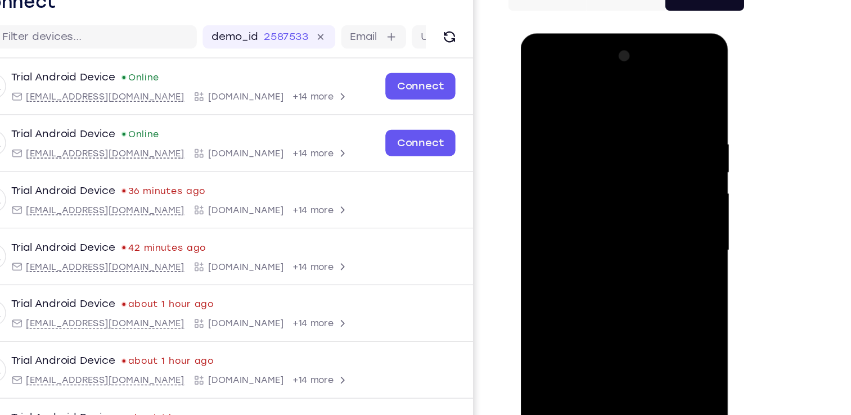
drag, startPoint x: 593, startPoint y: 277, endPoint x: 591, endPoint y: 167, distance: 110.9
click at [591, 167] on div at bounding box center [600, 199] width 142 height 315
drag, startPoint x: 586, startPoint y: 282, endPoint x: 603, endPoint y: 162, distance: 121.0
click at [603, 162] on div at bounding box center [600, 199] width 142 height 315
drag, startPoint x: 593, startPoint y: 268, endPoint x: 604, endPoint y: 167, distance: 101.9
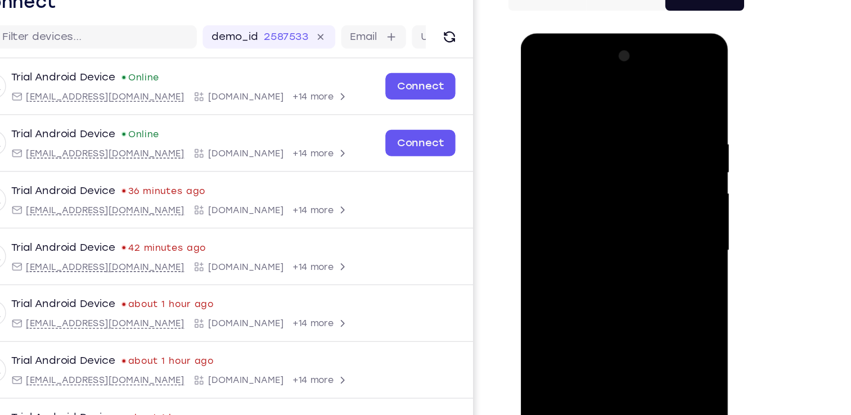
click at [604, 167] on div at bounding box center [600, 199] width 142 height 315
drag, startPoint x: 595, startPoint y: 279, endPoint x: 605, endPoint y: 154, distance: 124.7
click at [605, 154] on div at bounding box center [600, 199] width 142 height 315
drag, startPoint x: 595, startPoint y: 300, endPoint x: 605, endPoint y: 157, distance: 143.8
click at [605, 157] on div at bounding box center [600, 199] width 142 height 315
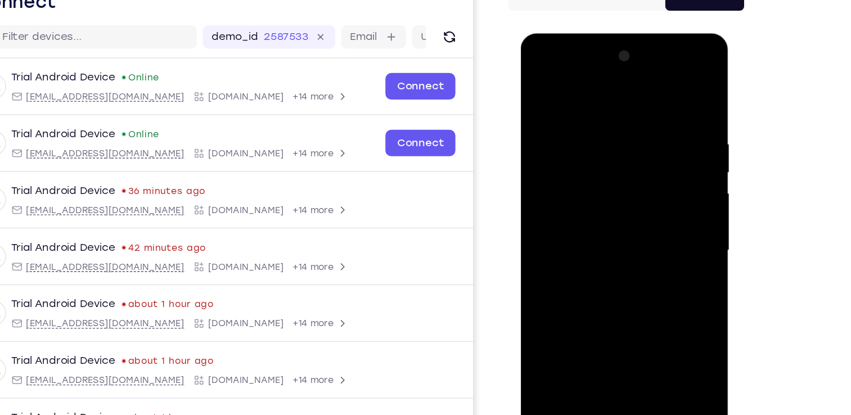
drag, startPoint x: 599, startPoint y: 281, endPoint x: 610, endPoint y: 143, distance: 137.8
click at [610, 143] on div at bounding box center [600, 199] width 142 height 315
drag, startPoint x: 600, startPoint y: 276, endPoint x: 614, endPoint y: 123, distance: 154.3
click at [614, 123] on div at bounding box center [600, 199] width 142 height 315
drag, startPoint x: 602, startPoint y: 277, endPoint x: 611, endPoint y: 140, distance: 137.6
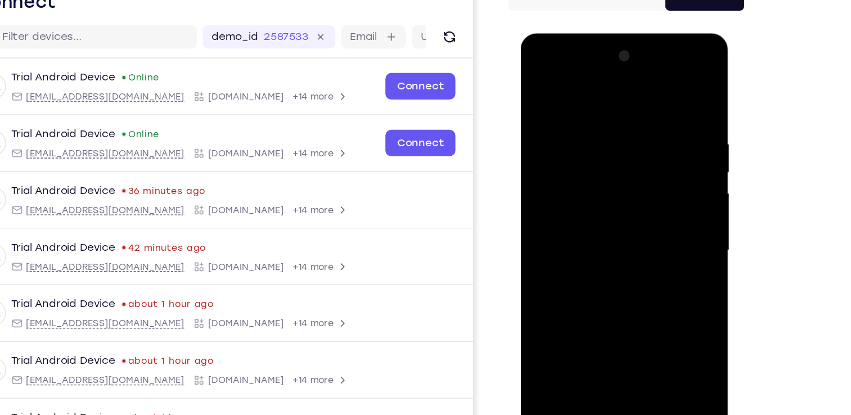
click at [611, 140] on div at bounding box center [600, 199] width 142 height 315
drag, startPoint x: 593, startPoint y: 274, endPoint x: 608, endPoint y: 143, distance: 132.1
click at [608, 143] on div at bounding box center [600, 199] width 142 height 315
drag, startPoint x: 597, startPoint y: 268, endPoint x: 614, endPoint y: 125, distance: 144.0
click at [614, 125] on div at bounding box center [600, 199] width 142 height 315
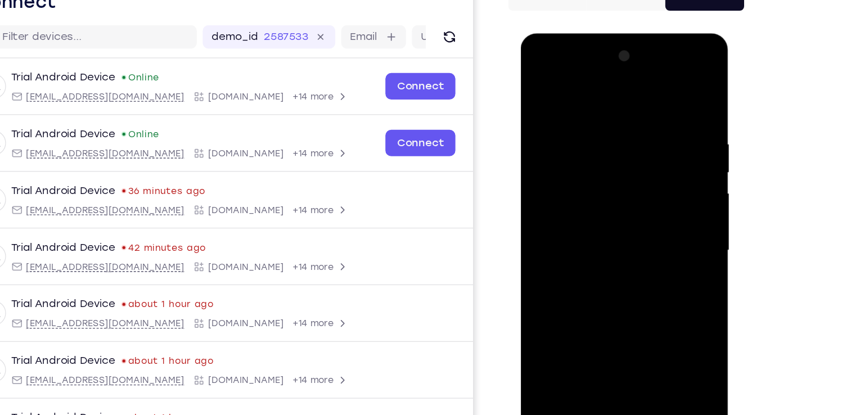
drag, startPoint x: 594, startPoint y: 286, endPoint x: 614, endPoint y: 123, distance: 164.4
click at [614, 123] on div at bounding box center [600, 199] width 142 height 315
drag, startPoint x: 602, startPoint y: 268, endPoint x: 608, endPoint y: 165, distance: 102.6
click at [608, 165] on div at bounding box center [600, 199] width 142 height 315
drag, startPoint x: 594, startPoint y: 272, endPoint x: 613, endPoint y: 156, distance: 117.0
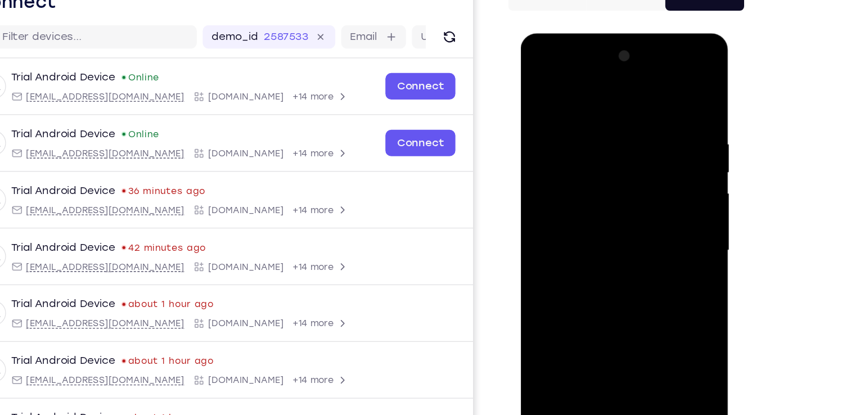
click at [613, 156] on div at bounding box center [600, 199] width 142 height 315
drag, startPoint x: 604, startPoint y: 283, endPoint x: 617, endPoint y: 157, distance: 126.8
click at [617, 157] on div at bounding box center [600, 199] width 142 height 315
drag, startPoint x: 611, startPoint y: 277, endPoint x: 622, endPoint y: 143, distance: 134.4
click at [622, 143] on div at bounding box center [600, 199] width 142 height 315
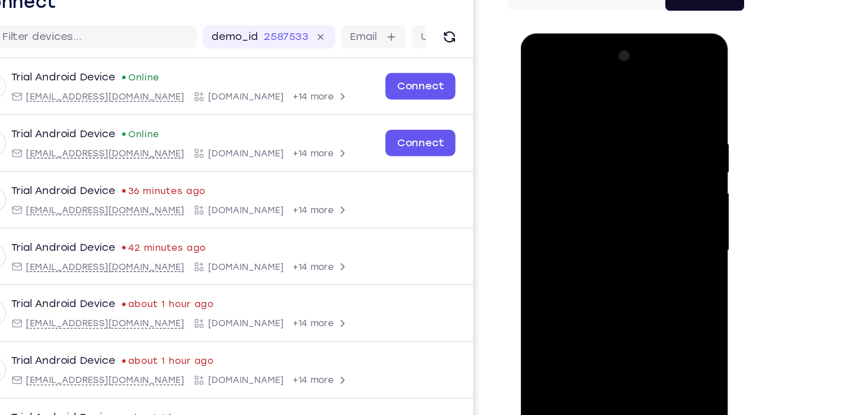
drag, startPoint x: 611, startPoint y: 284, endPoint x: 619, endPoint y: 124, distance: 159.4
click at [619, 124] on div at bounding box center [600, 199] width 142 height 315
drag, startPoint x: 600, startPoint y: 151, endPoint x: 605, endPoint y: 224, distance: 73.4
click at [605, 224] on div at bounding box center [600, 199] width 142 height 315
drag, startPoint x: 590, startPoint y: 281, endPoint x: 612, endPoint y: 129, distance: 153.5
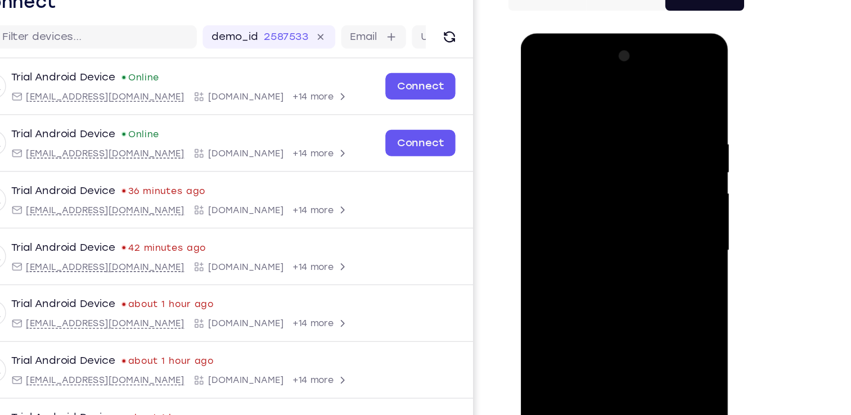
click at [612, 129] on div at bounding box center [600, 199] width 142 height 315
drag, startPoint x: 597, startPoint y: 262, endPoint x: 607, endPoint y: 134, distance: 128.1
click at [607, 134] on div at bounding box center [600, 199] width 142 height 315
drag, startPoint x: 605, startPoint y: 302, endPoint x: 613, endPoint y: 145, distance: 156.6
click at [613, 145] on div at bounding box center [600, 199] width 142 height 315
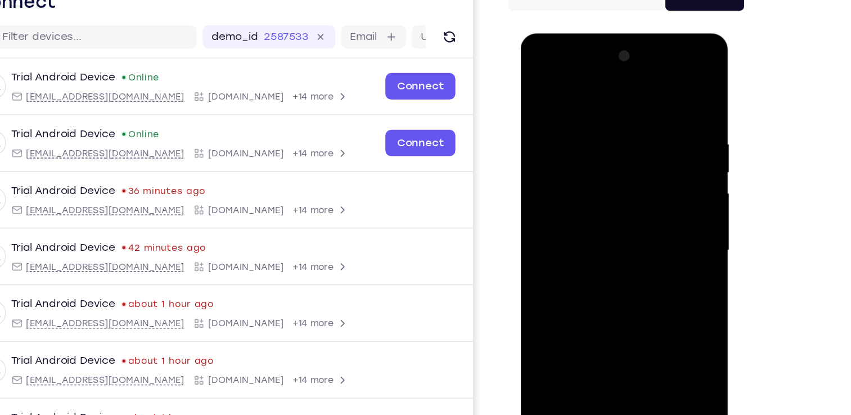
drag, startPoint x: 611, startPoint y: 282, endPoint x: 614, endPoint y: 165, distance: 117.1
click at [614, 165] on div at bounding box center [600, 199] width 142 height 315
drag, startPoint x: 609, startPoint y: 273, endPoint x: 617, endPoint y: 157, distance: 116.8
click at [617, 157] on div at bounding box center [600, 199] width 142 height 315
drag, startPoint x: 617, startPoint y: 288, endPoint x: 618, endPoint y: 167, distance: 121.0
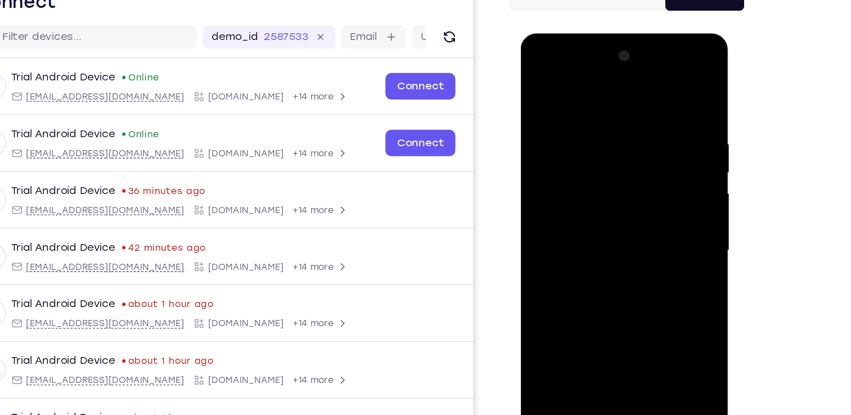
click at [618, 167] on div at bounding box center [600, 199] width 142 height 315
drag, startPoint x: 600, startPoint y: 290, endPoint x: 608, endPoint y: 176, distance: 113.9
click at [608, 176] on div at bounding box center [600, 199] width 142 height 315
drag, startPoint x: 601, startPoint y: 297, endPoint x: 607, endPoint y: 187, distance: 110.5
click at [607, 187] on div at bounding box center [600, 199] width 142 height 315
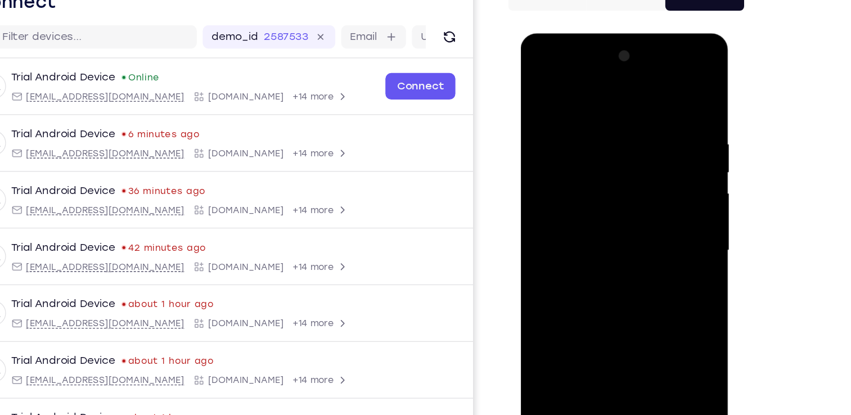
drag, startPoint x: 603, startPoint y: 284, endPoint x: 610, endPoint y: 168, distance: 116.7
click at [610, 168] on div at bounding box center [600, 199] width 142 height 315
drag, startPoint x: 607, startPoint y: 300, endPoint x: 614, endPoint y: 175, distance: 125.1
click at [614, 175] on div at bounding box center [600, 199] width 142 height 315
drag, startPoint x: 609, startPoint y: 300, endPoint x: 616, endPoint y: 172, distance: 128.5
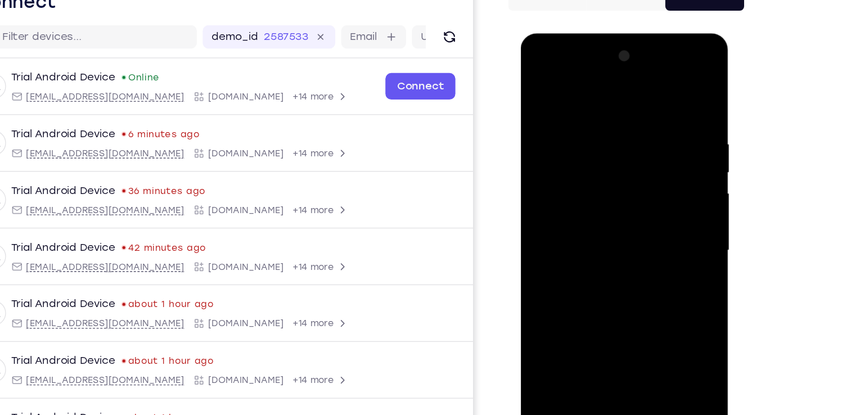
click at [616, 172] on div at bounding box center [600, 199] width 142 height 315
drag
click at [617, 180] on div at bounding box center [600, 199] width 142 height 315
click at [621, 194] on div at bounding box center [600, 199] width 142 height 315
click at [624, 154] on div at bounding box center [600, 199] width 142 height 315
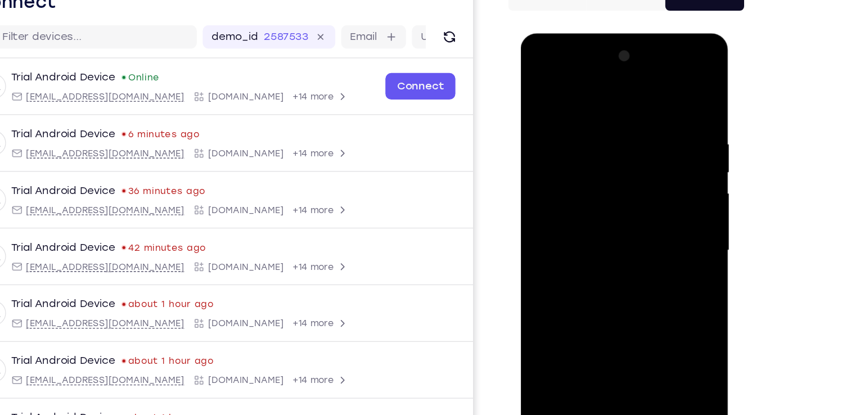
click at [625, 159] on div at bounding box center [600, 199] width 142 height 315
click at [622, 171] on div at bounding box center [600, 199] width 142 height 315
click at [610, 144] on div at bounding box center [600, 199] width 142 height 315
click at [612, 168] on div at bounding box center [600, 199] width 142 height 315
click at [612, 159] on div at bounding box center [600, 199] width 142 height 315
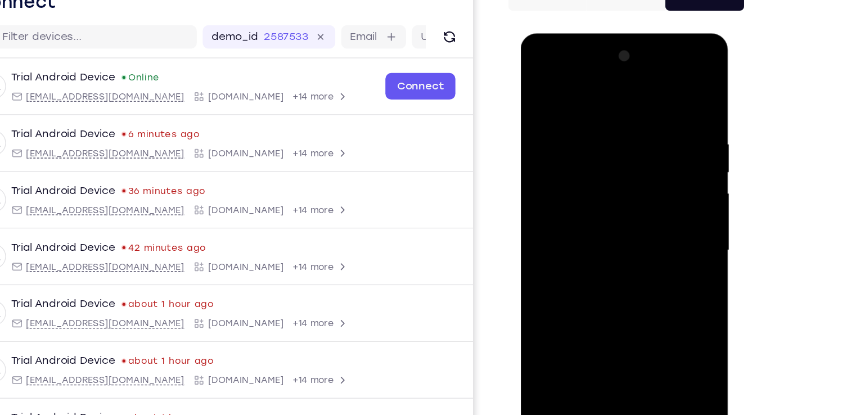
click at [609, 162] on div at bounding box center [600, 199] width 142 height 315
click at [613, 168] on div at bounding box center [600, 199] width 142 height 315
click at [614, 134] on div at bounding box center [600, 199] width 142 height 315
click at [613, 138] on div at bounding box center [600, 199] width 142 height 315
click at [609, 136] on div at bounding box center [600, 199] width 142 height 315
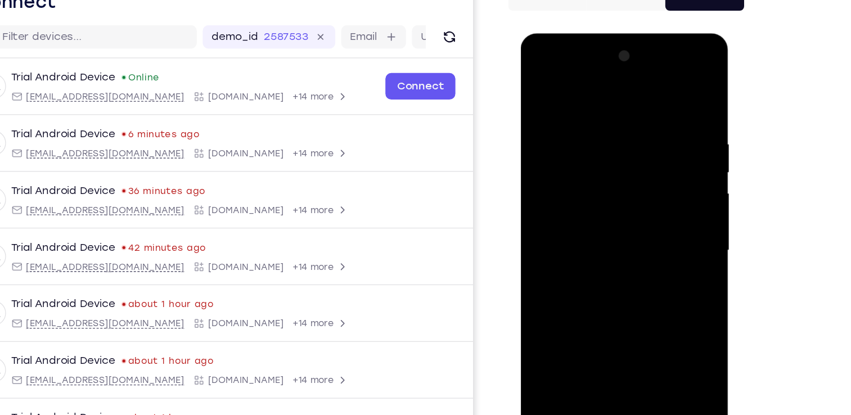
click at [607, 185] on div at bounding box center [600, 199] width 142 height 315
click at [611, 193] on div at bounding box center [600, 199] width 142 height 315
click at [602, 159] on div at bounding box center [600, 199] width 142 height 315
click at [604, 149] on div at bounding box center [600, 199] width 142 height 315
click at [608, 156] on div at bounding box center [600, 199] width 142 height 315
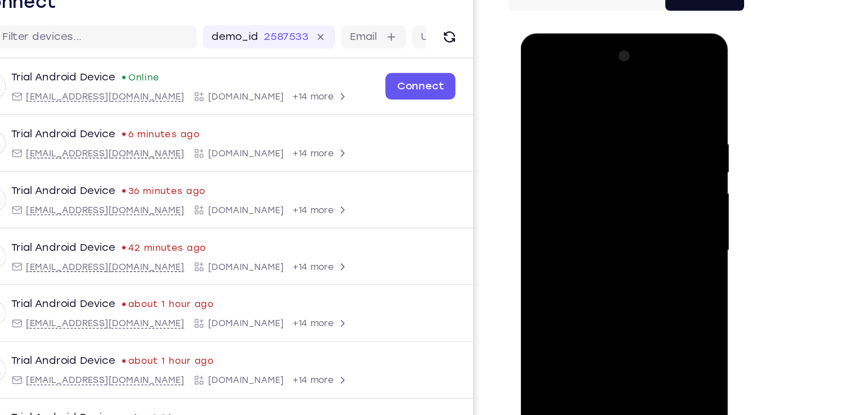
click at [612, 150] on div at bounding box center [600, 199] width 142 height 315
click at [613, 147] on div at bounding box center [600, 199] width 142 height 315
click at [616, 151] on div at bounding box center [600, 199] width 142 height 315
click at [613, 179] on div at bounding box center [600, 199] width 142 height 315
click at [616, 140] on div at bounding box center [600, 199] width 142 height 315
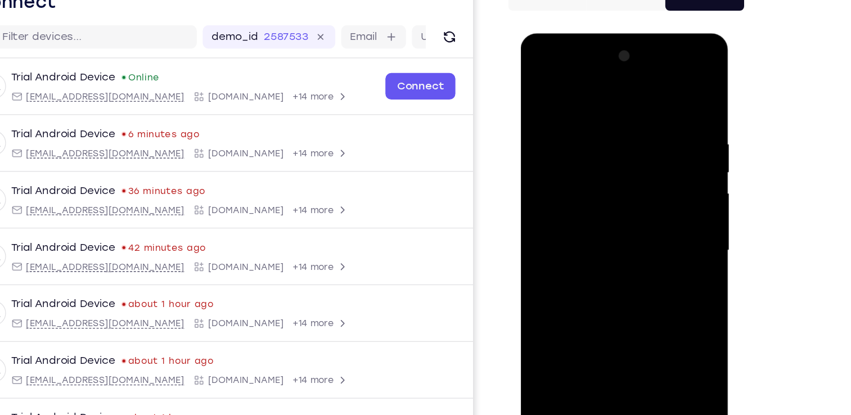
click at [613, 195] on div at bounding box center [600, 199] width 142 height 315
click at [612, 167] on div at bounding box center [600, 199] width 142 height 315
click at [616, 124] on div at bounding box center [600, 199] width 142 height 315
click at [621, 135] on div at bounding box center [600, 199] width 142 height 315
click at [617, 191] on div at bounding box center [600, 199] width 142 height 315
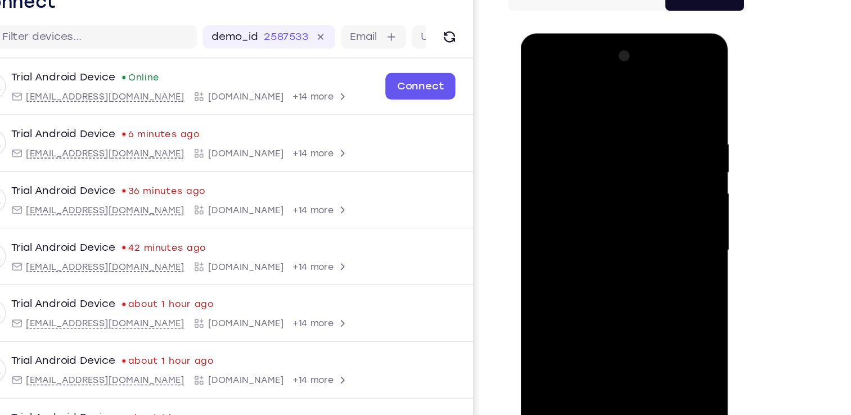
click at [613, 156] on div at bounding box center [600, 199] width 142 height 315
click at [613, 187] on div at bounding box center [600, 199] width 142 height 315
click at [612, 154] on div at bounding box center [600, 199] width 142 height 315
click at [620, 174] on div at bounding box center [600, 199] width 142 height 315
click at [623, 165] on div at bounding box center [600, 199] width 142 height 315
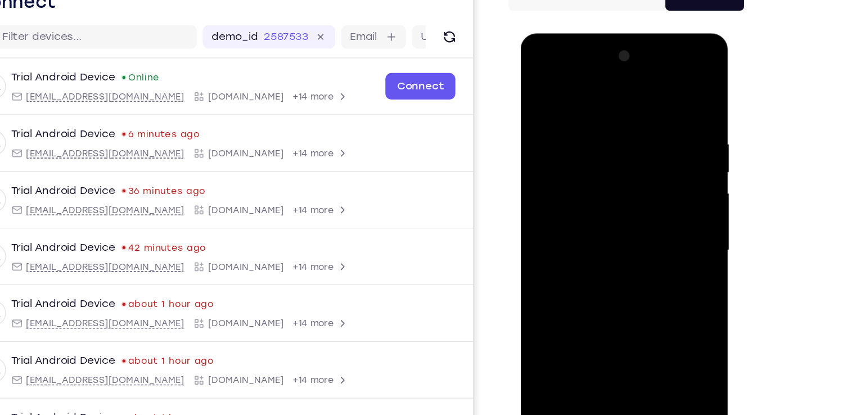
click at [622, 117] on div at bounding box center [600, 199] width 142 height 315
click at [611, 174] on div at bounding box center [600, 199] width 142 height 315
click at [620, 168] on div at bounding box center [600, 199] width 142 height 315
click at [620, 152] on div at bounding box center [600, 199] width 142 height 315
click at [625, 123] on div at bounding box center [600, 199] width 142 height 315
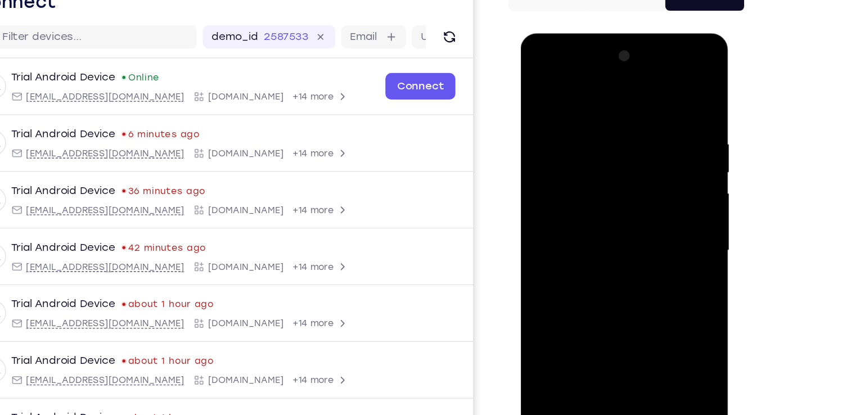
click at [616, 133] on div at bounding box center [600, 199] width 142 height 315
click at [610, 135] on div at bounding box center [600, 199] width 142 height 315
click at [613, 127] on div at bounding box center [600, 199] width 142 height 315
click at [619, 121] on div at bounding box center [600, 199] width 142 height 315
click at [620, 101] on div at bounding box center [600, 199] width 142 height 315
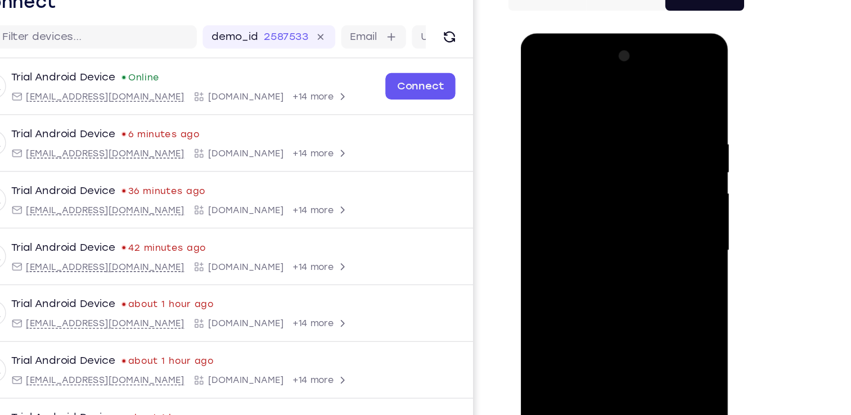
click at [622, 119] on div at bounding box center [600, 199] width 142 height 315
click at [616, 89] on div at bounding box center [600, 199] width 142 height 315
click at [607, 111] on div at bounding box center [600, 199] width 142 height 315
click at [604, 119] on div at bounding box center [600, 199] width 142 height 315
click at [608, 114] on div at bounding box center [600, 199] width 142 height 315
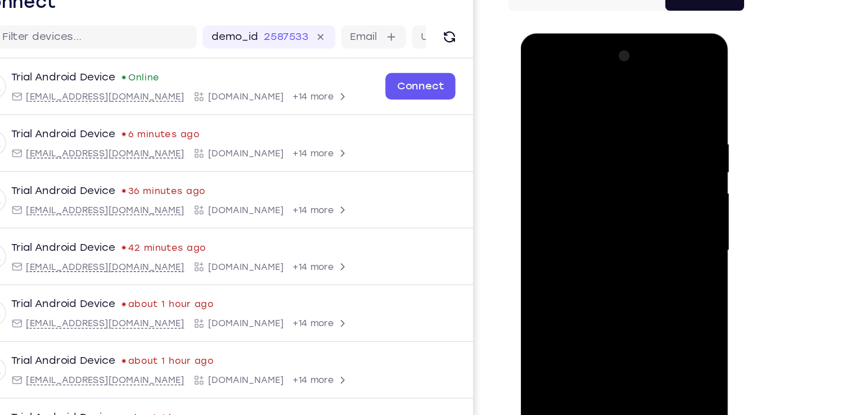
click at [614, 123] on div at bounding box center [600, 199] width 142 height 315
click at [620, 112] on div at bounding box center [600, 199] width 142 height 315
click at [607, 118] on div at bounding box center [600, 199] width 142 height 315
click at [609, 98] on div at bounding box center [600, 199] width 142 height 315
click at [608, 83] on div at bounding box center [600, 199] width 142 height 315
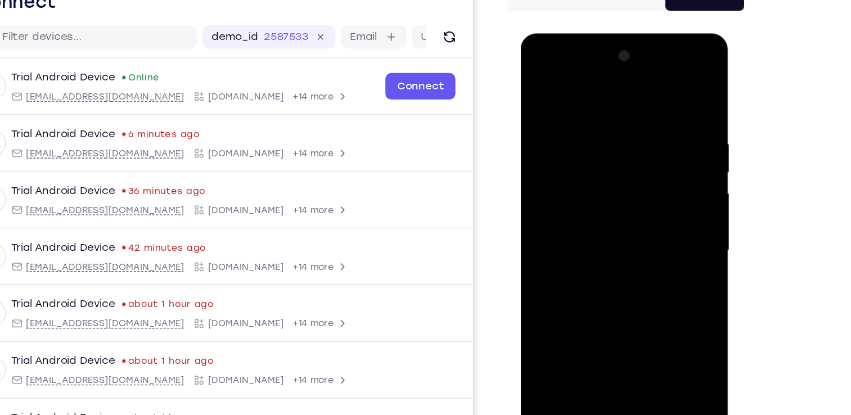
click at [607, 117] on div at bounding box center [600, 199] width 142 height 315
click at [611, 102] on div at bounding box center [600, 199] width 142 height 315
click at [605, 89] on div at bounding box center [600, 199] width 142 height 315
click at [616, 120] on div at bounding box center [600, 199] width 142 height 315
click at [612, 94] on div at bounding box center [600, 199] width 142 height 315
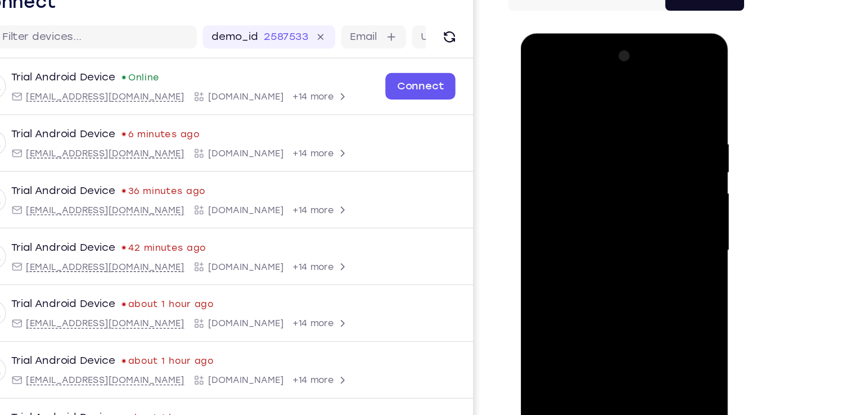
click at [604, 162] on div at bounding box center [600, 199] width 142 height 315
click at [617, 82] on div at bounding box center [600, 199] width 142 height 315
click at [622, 55] on div at bounding box center [600, 199] width 142 height 315
click at [616, 71] on div at bounding box center [600, 199] width 142 height 315
click at [611, 73] on div at bounding box center [600, 199] width 142 height 315
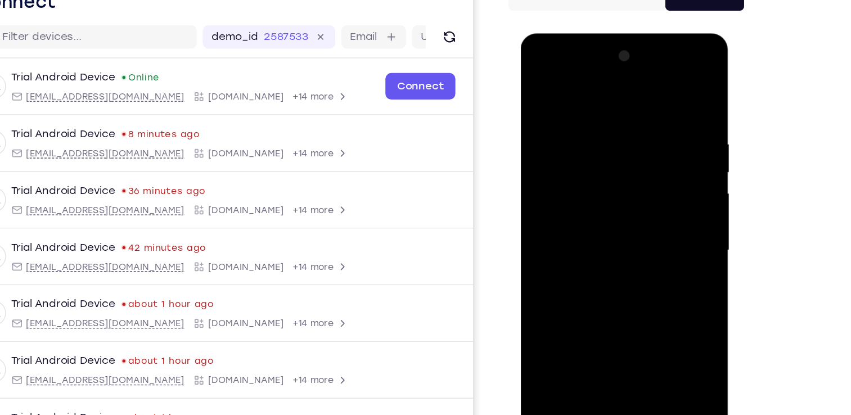
click at [603, 101] on div at bounding box center [600, 199] width 142 height 315
click at [555, 326] on div at bounding box center [600, 199] width 142 height 315
click at [577, 331] on div at bounding box center [600, 199] width 142 height 315
click at [562, 106] on div at bounding box center [600, 199] width 142 height 315
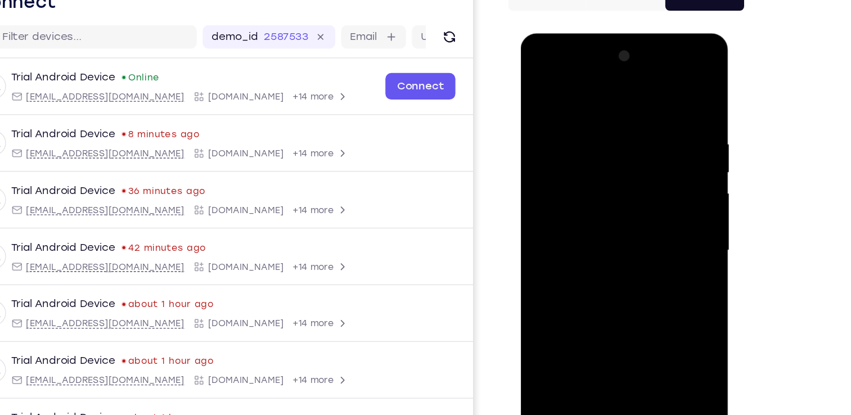
click at [631, 203] on div at bounding box center [600, 199] width 142 height 315
click at [623, 245] on div at bounding box center [600, 199] width 142 height 315
click at [591, 212] on div at bounding box center [600, 199] width 142 height 315
click at [571, 102] on div at bounding box center [600, 199] width 142 height 315
click at [620, 205] on div at bounding box center [600, 199] width 142 height 315
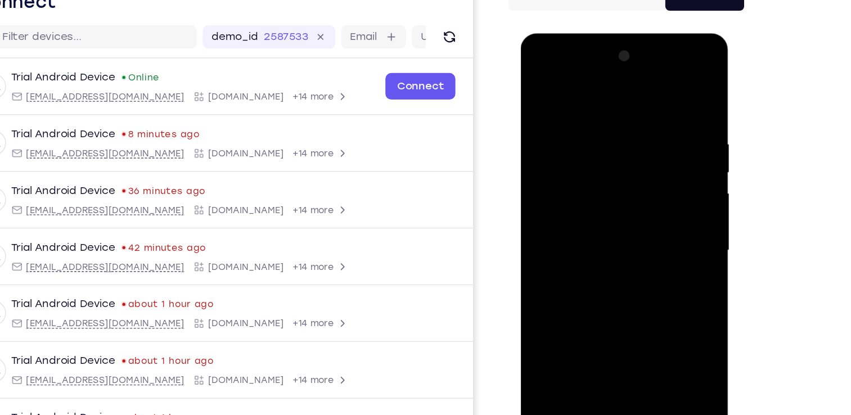
click at [620, 205] on div at bounding box center [600, 199] width 142 height 315
click at [650, 220] on div at bounding box center [600, 199] width 142 height 315
click at [649, 287] on div at bounding box center [600, 199] width 142 height 315
click at [661, 202] on div at bounding box center [600, 199] width 142 height 315
click at [664, 199] on div at bounding box center [600, 199] width 142 height 315
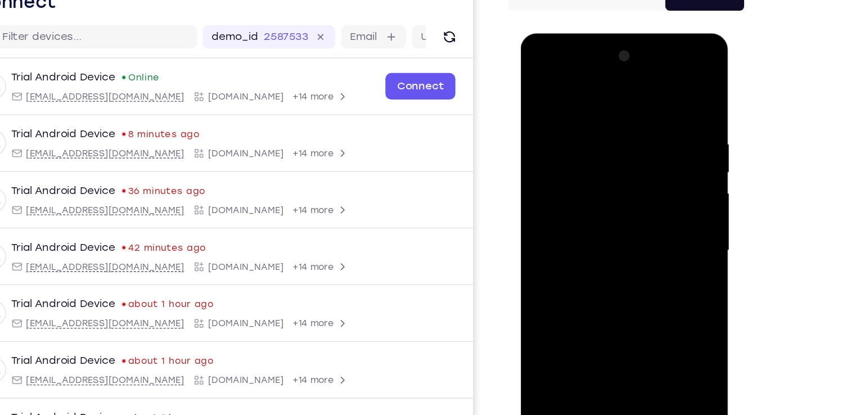
drag, startPoint x: 616, startPoint y: 306, endPoint x: 642, endPoint y: 148, distance: 159.7
click at [642, 148] on div at bounding box center [600, 199] width 142 height 315
drag, startPoint x: 608, startPoint y: 263, endPoint x: 614, endPoint y: 178, distance: 85.2
click at [614, 178] on div at bounding box center [600, 199] width 142 height 315
click at [537, 83] on div at bounding box center [600, 199] width 142 height 315
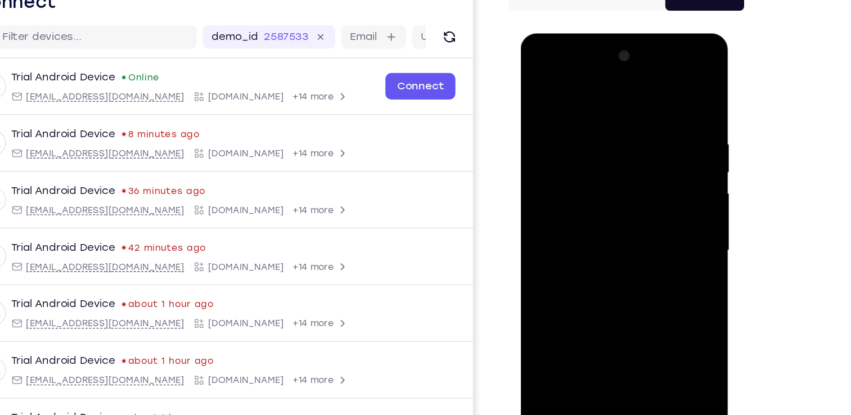
drag, startPoint x: 605, startPoint y: 253, endPoint x: 601, endPoint y: 145, distance: 108.7
click at [601, 145] on div at bounding box center [600, 199] width 142 height 315
drag, startPoint x: 608, startPoint y: 254, endPoint x: 612, endPoint y: 165, distance: 89.0
click at [612, 165] on div at bounding box center [600, 199] width 142 height 315
drag, startPoint x: 618, startPoint y: 284, endPoint x: 621, endPoint y: 168, distance: 116.0
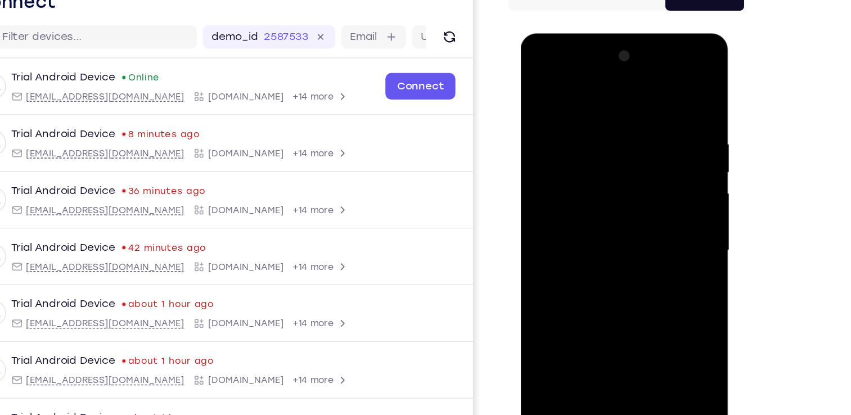
click at [621, 168] on div at bounding box center [600, 199] width 142 height 315
drag, startPoint x: 622, startPoint y: 271, endPoint x: 633, endPoint y: 128, distance: 142.8
click at [633, 128] on div at bounding box center [600, 199] width 142 height 315
drag, startPoint x: 632, startPoint y: 260, endPoint x: 633, endPoint y: 119, distance: 141.2
click at [633, 119] on div at bounding box center [600, 199] width 142 height 315
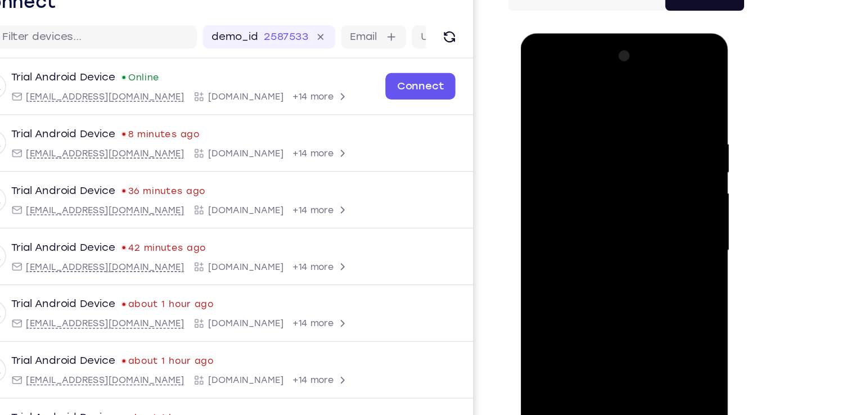
click at [607, 204] on div at bounding box center [600, 199] width 142 height 315
drag, startPoint x: 622, startPoint y: 179, endPoint x: 621, endPoint y: 241, distance: 61.9
click at [621, 241] on div at bounding box center [600, 199] width 142 height 315
click at [665, 193] on div at bounding box center [600, 199] width 142 height 315
click at [665, 192] on div at bounding box center [600, 199] width 142 height 315
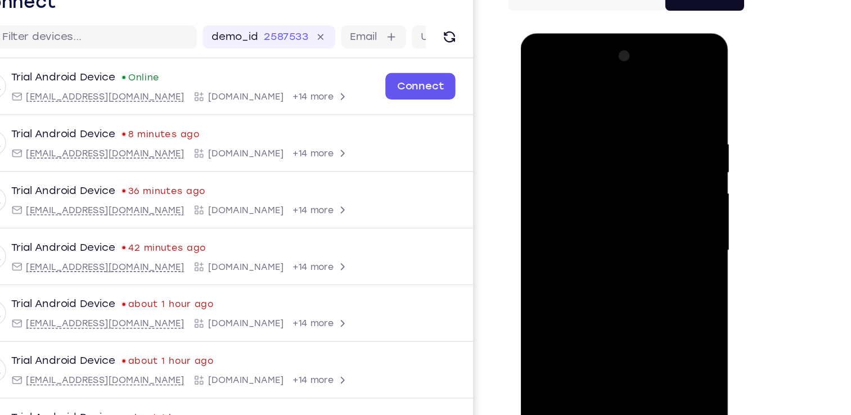
click at [662, 195] on div at bounding box center [600, 199] width 142 height 315
click at [537, 81] on div at bounding box center [600, 199] width 142 height 315
click at [564, 281] on div at bounding box center [600, 199] width 142 height 315
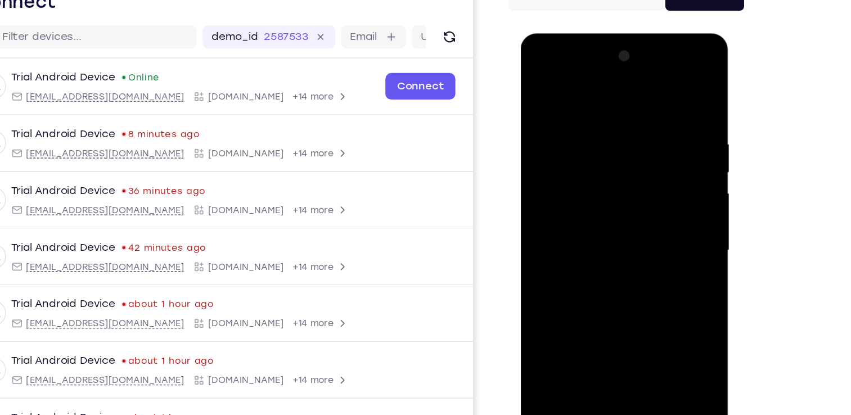
click at [668, 194] on div at bounding box center [600, 199] width 142 height 315
click at [663, 194] on div at bounding box center [600, 199] width 142 height 315
click at [537, 80] on div at bounding box center [600, 199] width 142 height 315
click at [540, 82] on div at bounding box center [600, 199] width 142 height 315
drag, startPoint x: 586, startPoint y: 217, endPoint x: 589, endPoint y: 134, distance: 83.3
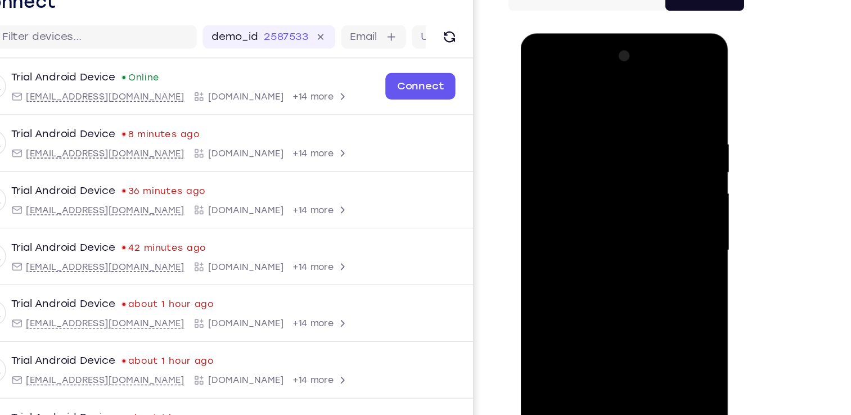
click at [589, 134] on div at bounding box center [600, 199] width 142 height 315
drag, startPoint x: 578, startPoint y: 115, endPoint x: 581, endPoint y: 214, distance: 99.1
click at [581, 214] on div at bounding box center [600, 199] width 142 height 315
click at [537, 84] on div at bounding box center [600, 199] width 142 height 315
drag, startPoint x: 596, startPoint y: 275, endPoint x: 605, endPoint y: 181, distance: 95.0
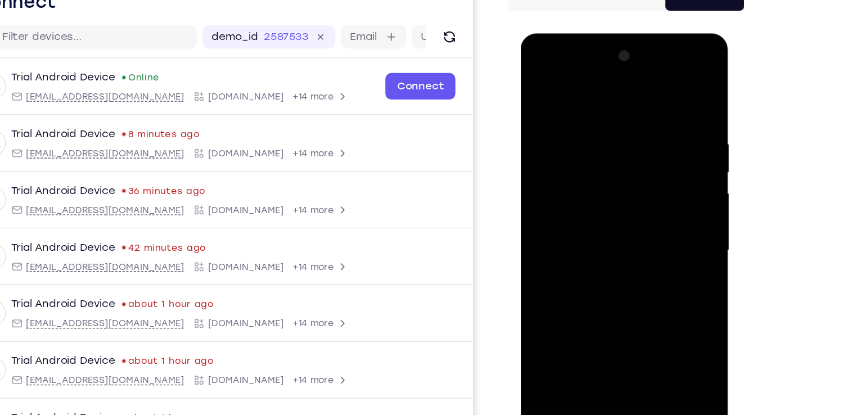
click at [605, 181] on div at bounding box center [600, 199] width 142 height 315
drag, startPoint x: 609, startPoint y: 295, endPoint x: 617, endPoint y: 208, distance: 88.1
click at [617, 208] on div at bounding box center [600, 199] width 142 height 315
drag, startPoint x: 596, startPoint y: 293, endPoint x: 625, endPoint y: 186, distance: 110.8
click at [625, 186] on div at bounding box center [600, 199] width 142 height 315
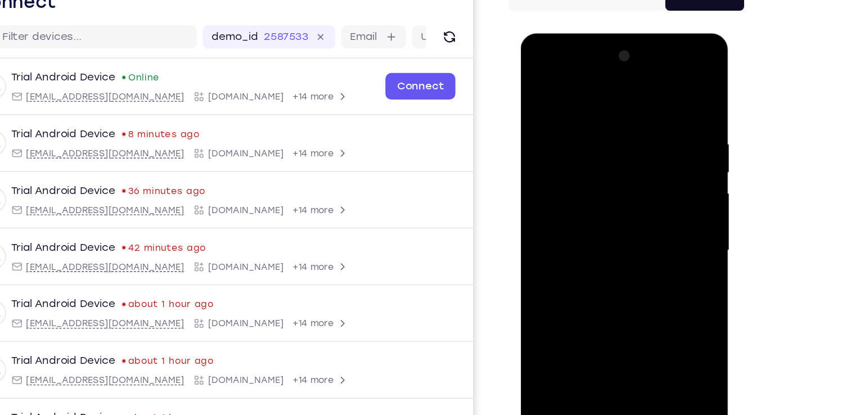
drag, startPoint x: 622, startPoint y: 295, endPoint x: 634, endPoint y: 169, distance: 126.1
click at [634, 169] on div at bounding box center [600, 199] width 142 height 315
click at [559, 150] on div at bounding box center [600, 199] width 142 height 315
drag, startPoint x: 566, startPoint y: 128, endPoint x: 582, endPoint y: 257, distance: 130.0
click at [582, 257] on div at bounding box center [600, 199] width 142 height 315
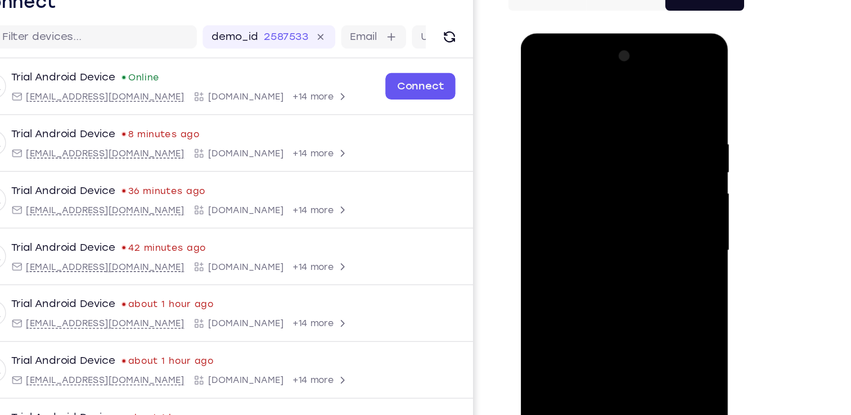
drag, startPoint x: 579, startPoint y: 160, endPoint x: 583, endPoint y: 261, distance: 100.2
click at [583, 261] on div at bounding box center [600, 199] width 142 height 315
click at [541, 84] on div at bounding box center [600, 199] width 142 height 315
drag, startPoint x: 572, startPoint y: 256, endPoint x: 575, endPoint y: 136, distance: 120.4
click at [575, 136] on div at bounding box center [600, 199] width 142 height 315
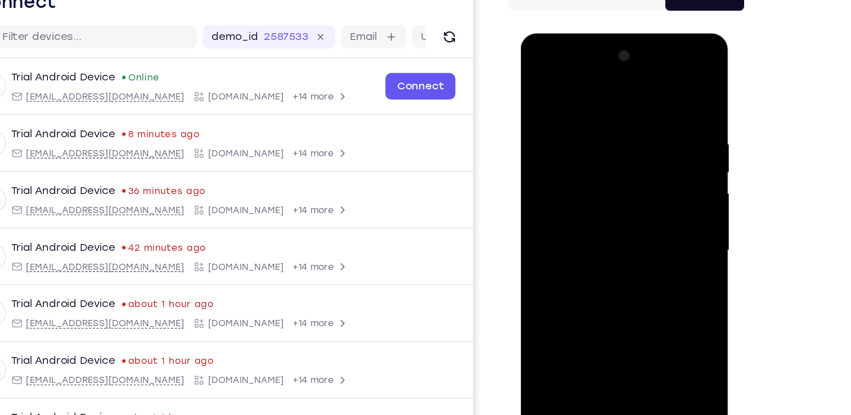
click at [546, 191] on div at bounding box center [600, 199] width 142 height 315
drag, startPoint x: 581, startPoint y: 264, endPoint x: 585, endPoint y: 105, distance: 159.9
click at [585, 105] on div at bounding box center [600, 199] width 142 height 315
drag, startPoint x: 575, startPoint y: 245, endPoint x: 587, endPoint y: 97, distance: 148.0
click at [587, 97] on div at bounding box center [600, 199] width 142 height 315
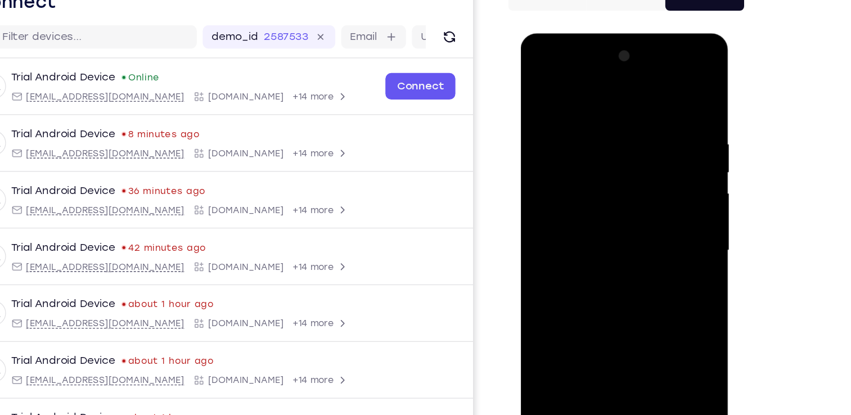
click at [539, 86] on div at bounding box center [600, 199] width 142 height 315
drag, startPoint x: 609, startPoint y: 269, endPoint x: 607, endPoint y: 148, distance: 121.0
click at [607, 148] on div at bounding box center [600, 199] width 142 height 315
drag, startPoint x: 593, startPoint y: 284, endPoint x: 608, endPoint y: 155, distance: 130.3
click at [608, 155] on div at bounding box center [600, 199] width 142 height 315
